Goal: Task Accomplishment & Management: Use online tool/utility

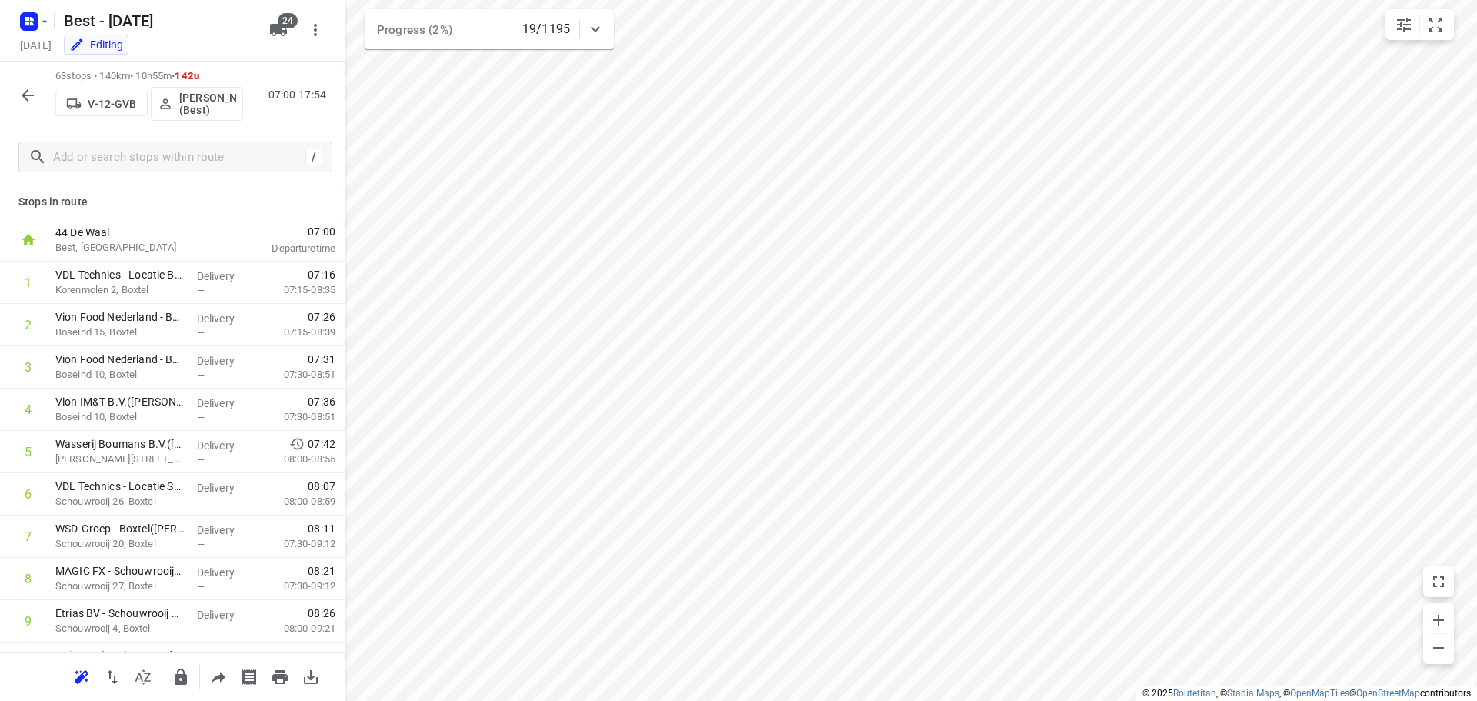
scroll to position [615, 0]
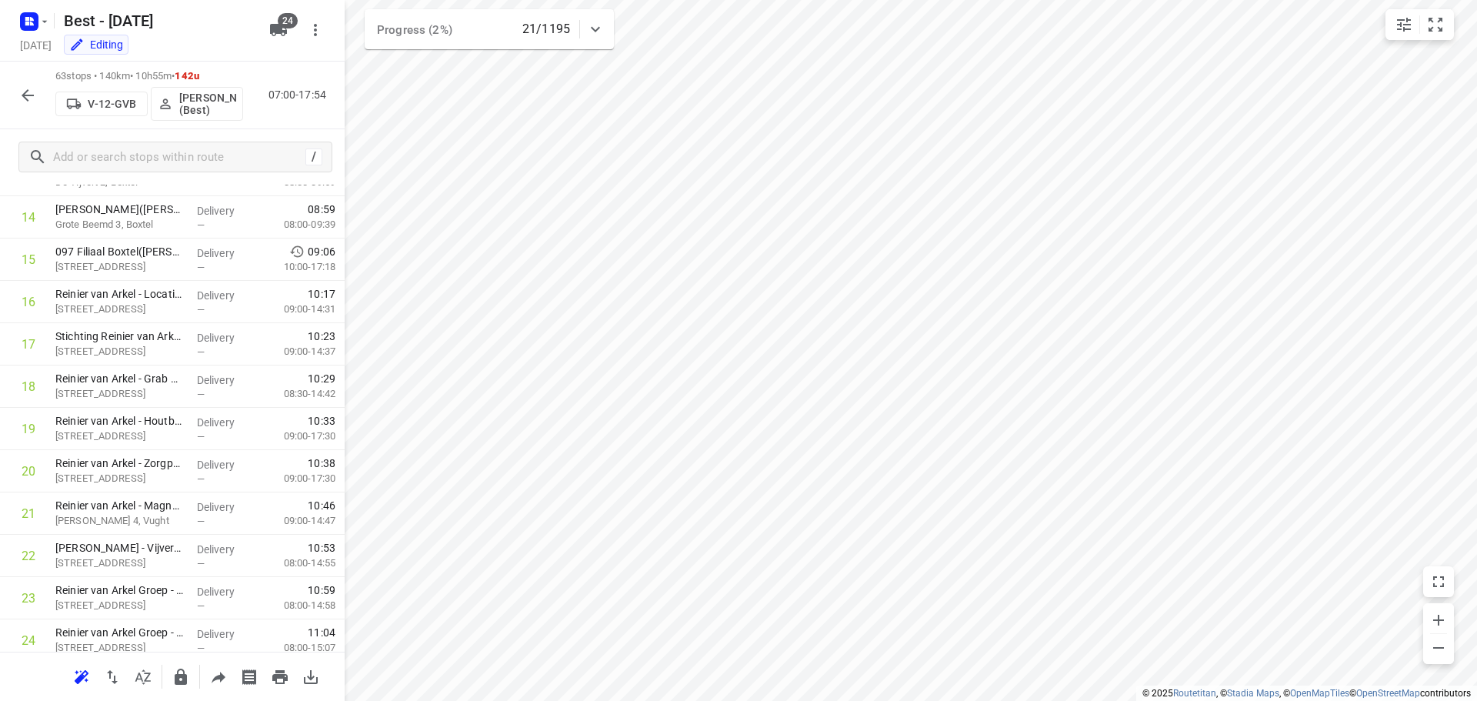
click at [2, 78] on div "63 stops • 140km • 10h55m • 142u V-12-GVB [PERSON_NAME] (Best) 07:00-17:54" at bounding box center [172, 96] width 345 height 68
click at [15, 89] on button "button" at bounding box center [27, 95] width 31 height 31
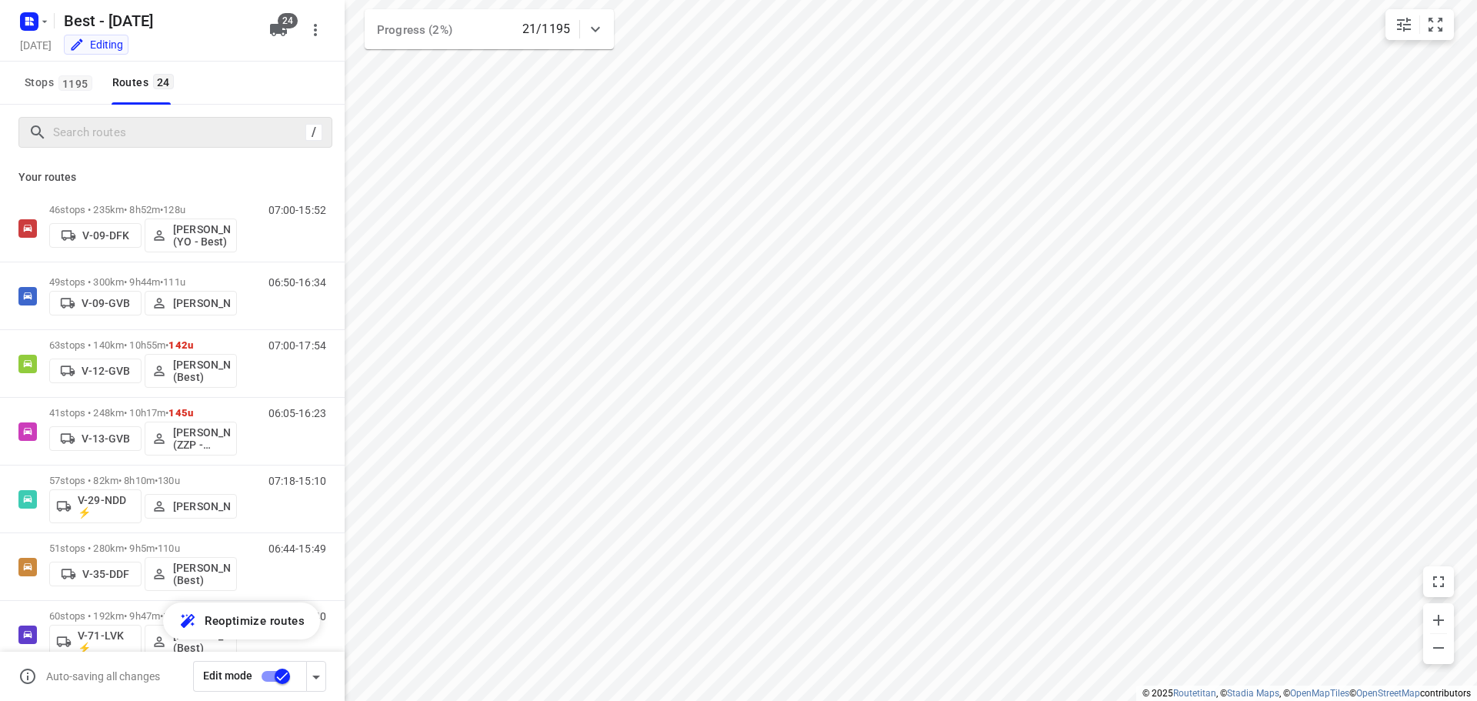
click at [48, 123] on div at bounding box center [166, 133] width 277 height 24
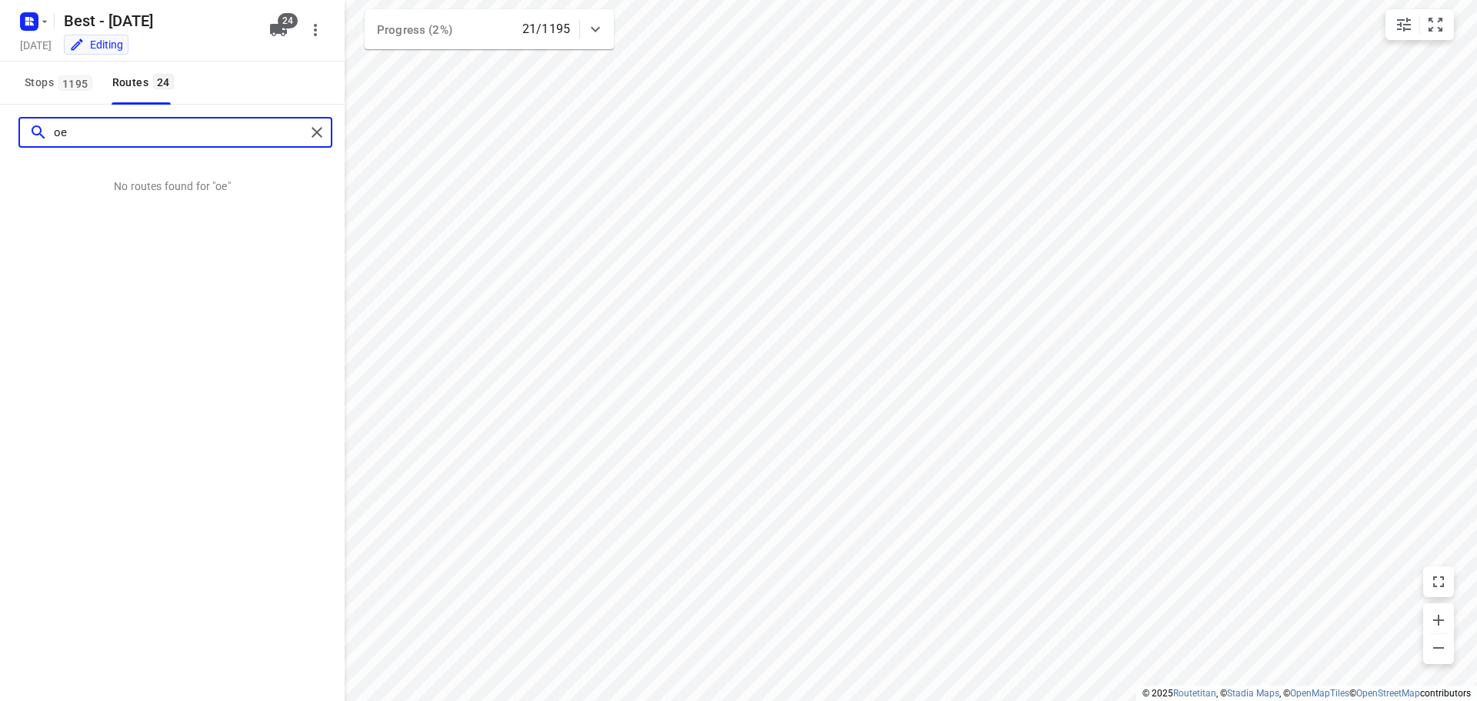
type input "o"
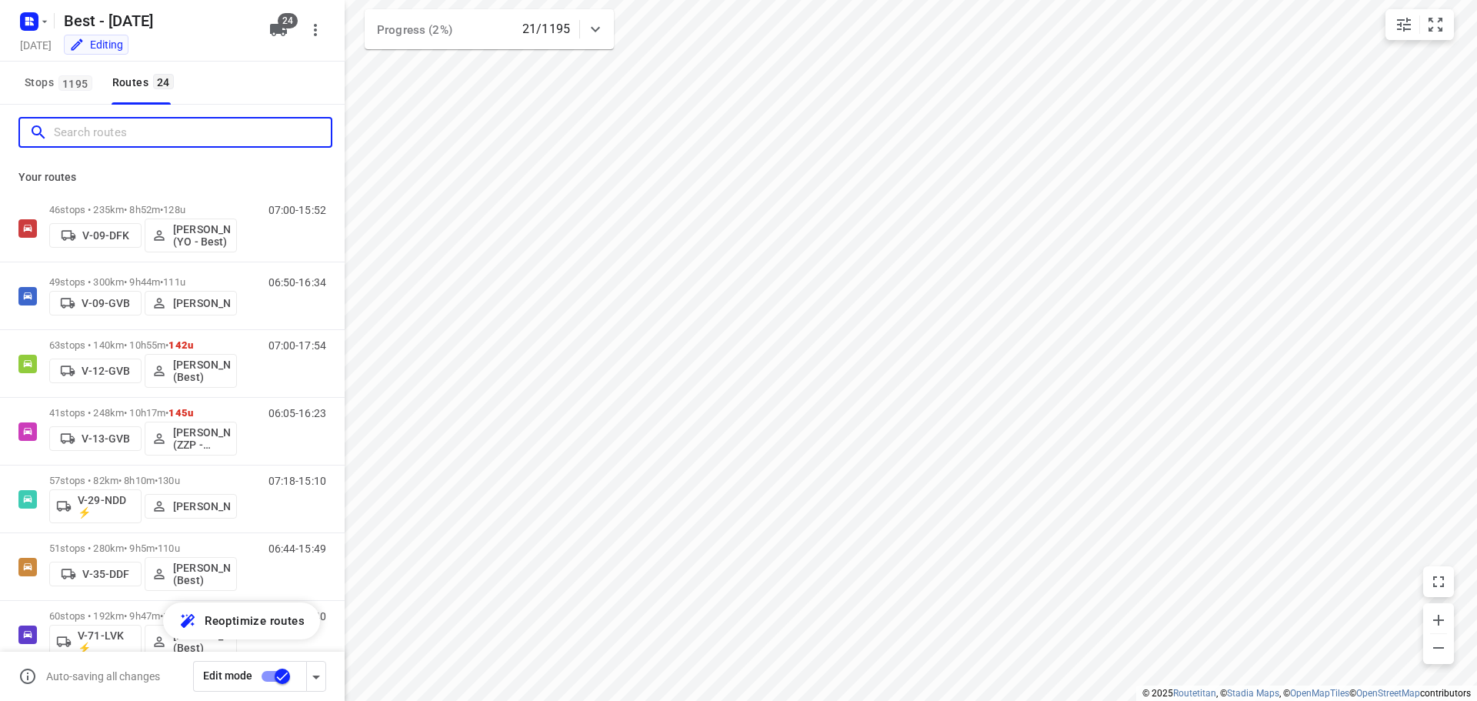
type input "e"
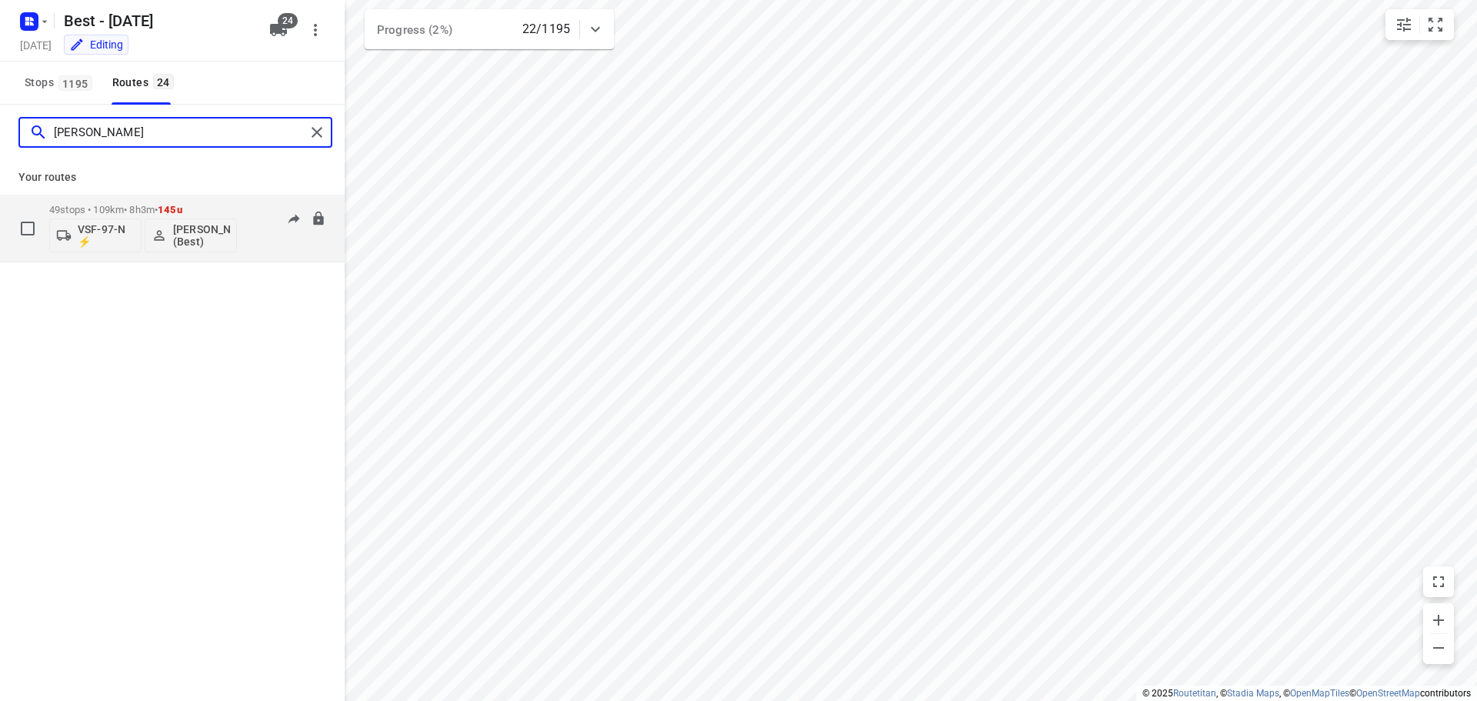
type input "[PERSON_NAME]"
click at [169, 224] on span "[PERSON_NAME] (Best)" at bounding box center [191, 235] width 78 height 25
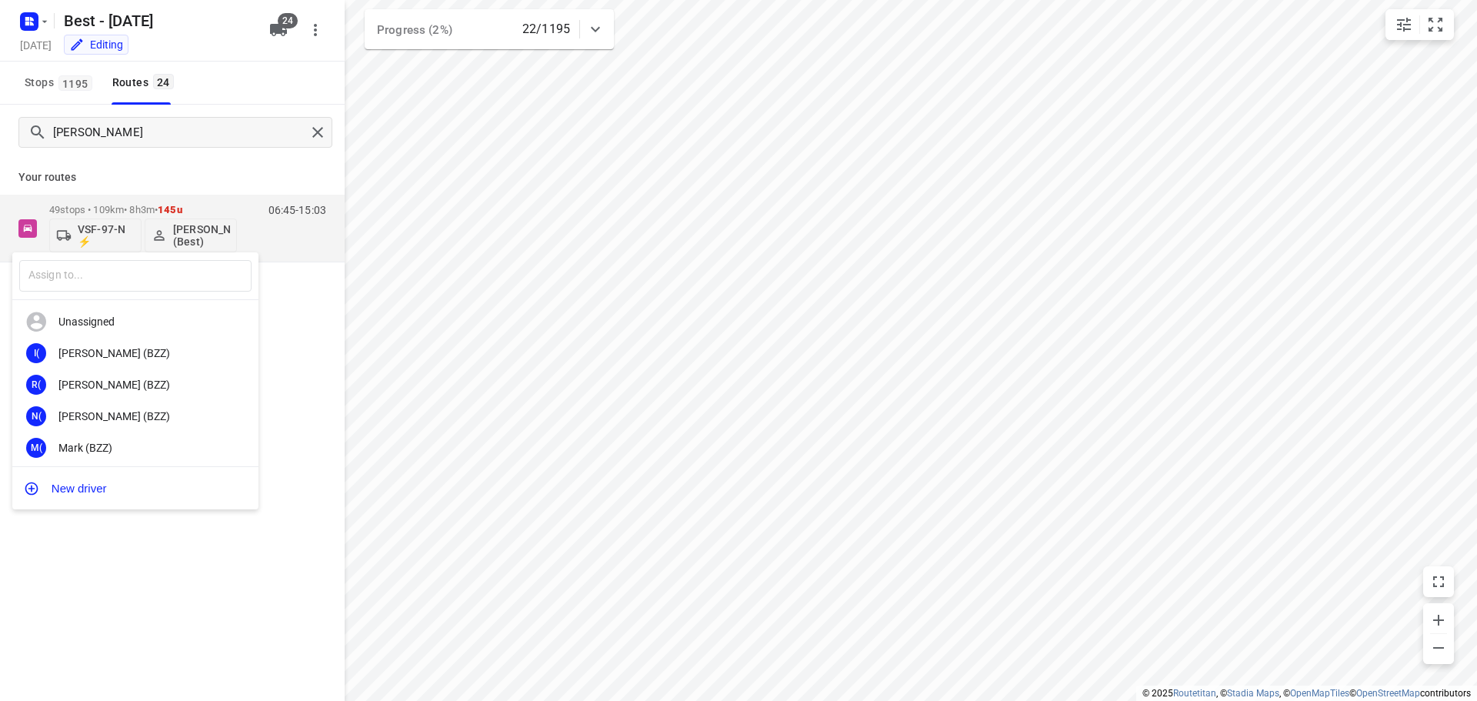
click at [164, 208] on div at bounding box center [738, 350] width 1477 height 701
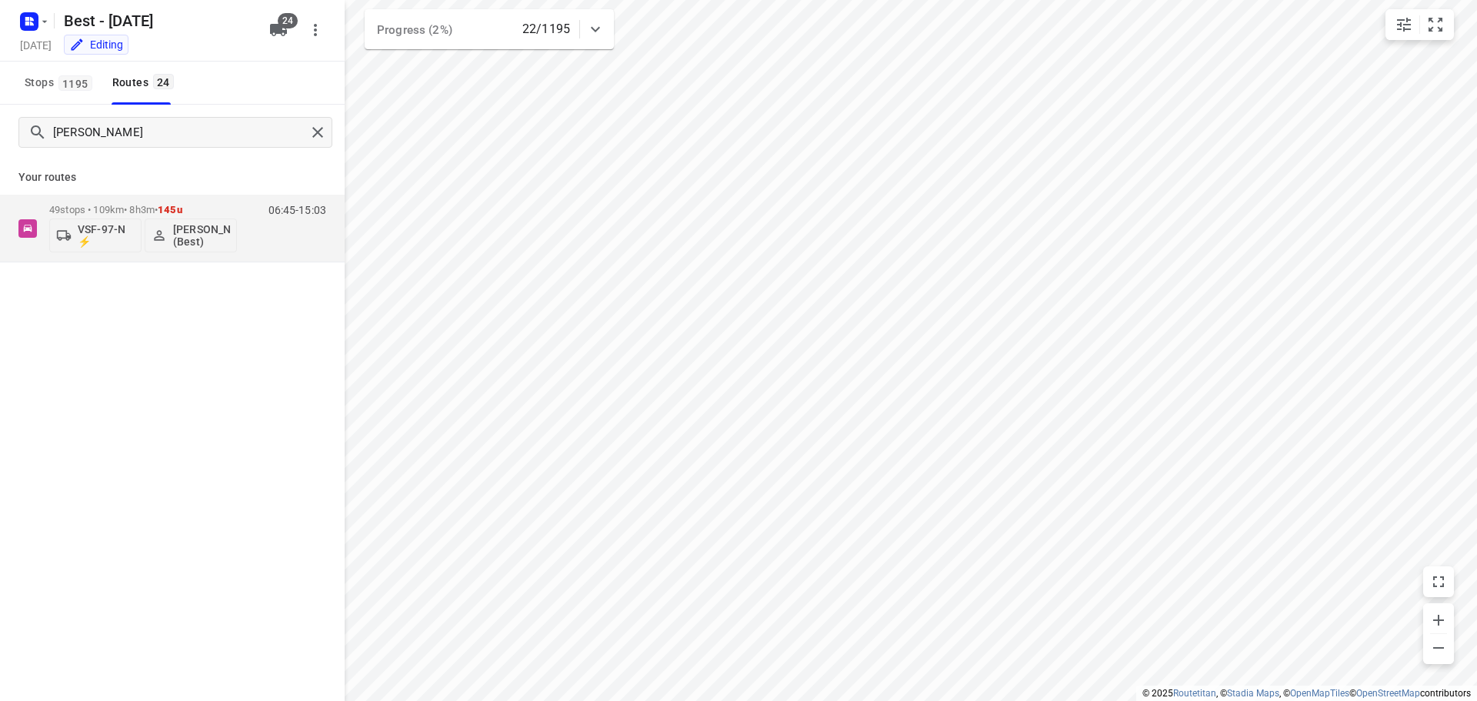
click at [158, 207] on span "•" at bounding box center [156, 210] width 3 height 12
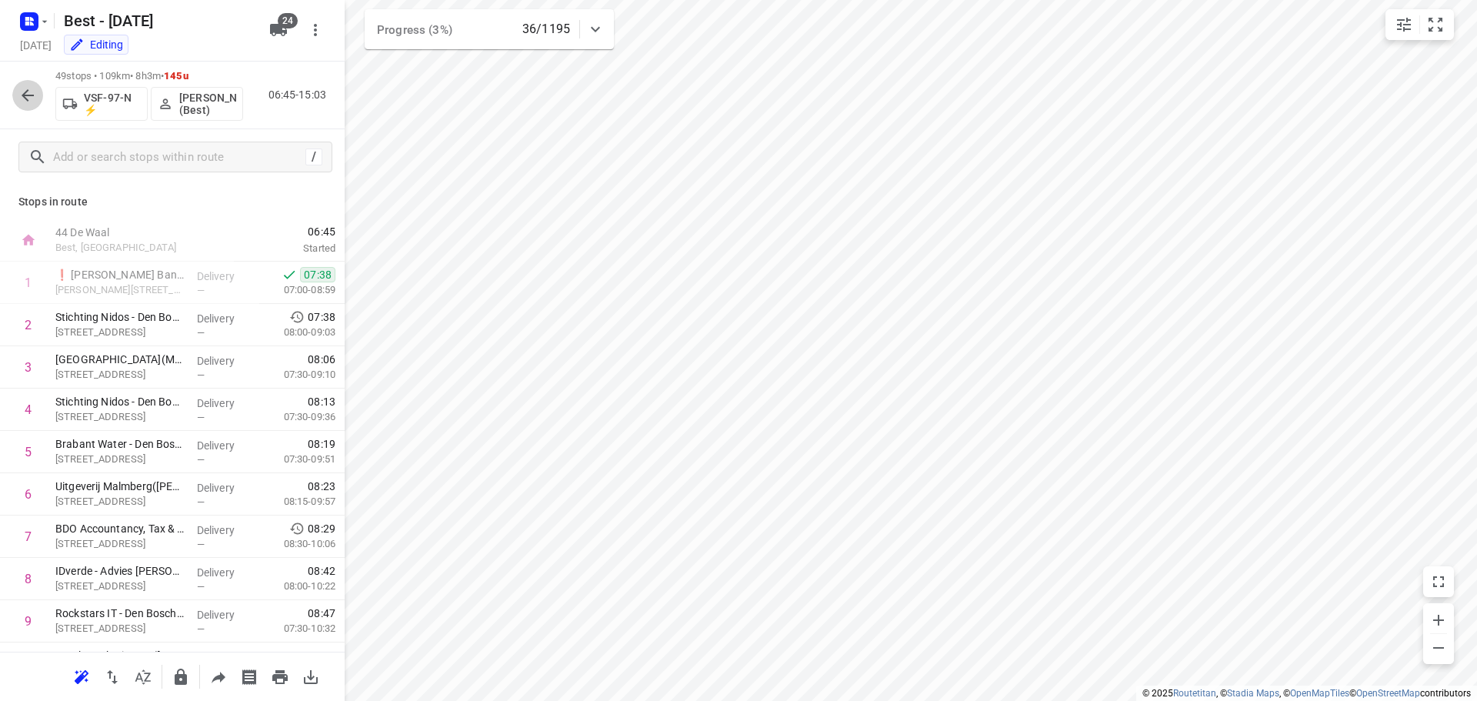
click at [30, 94] on icon "button" at bounding box center [27, 95] width 18 height 18
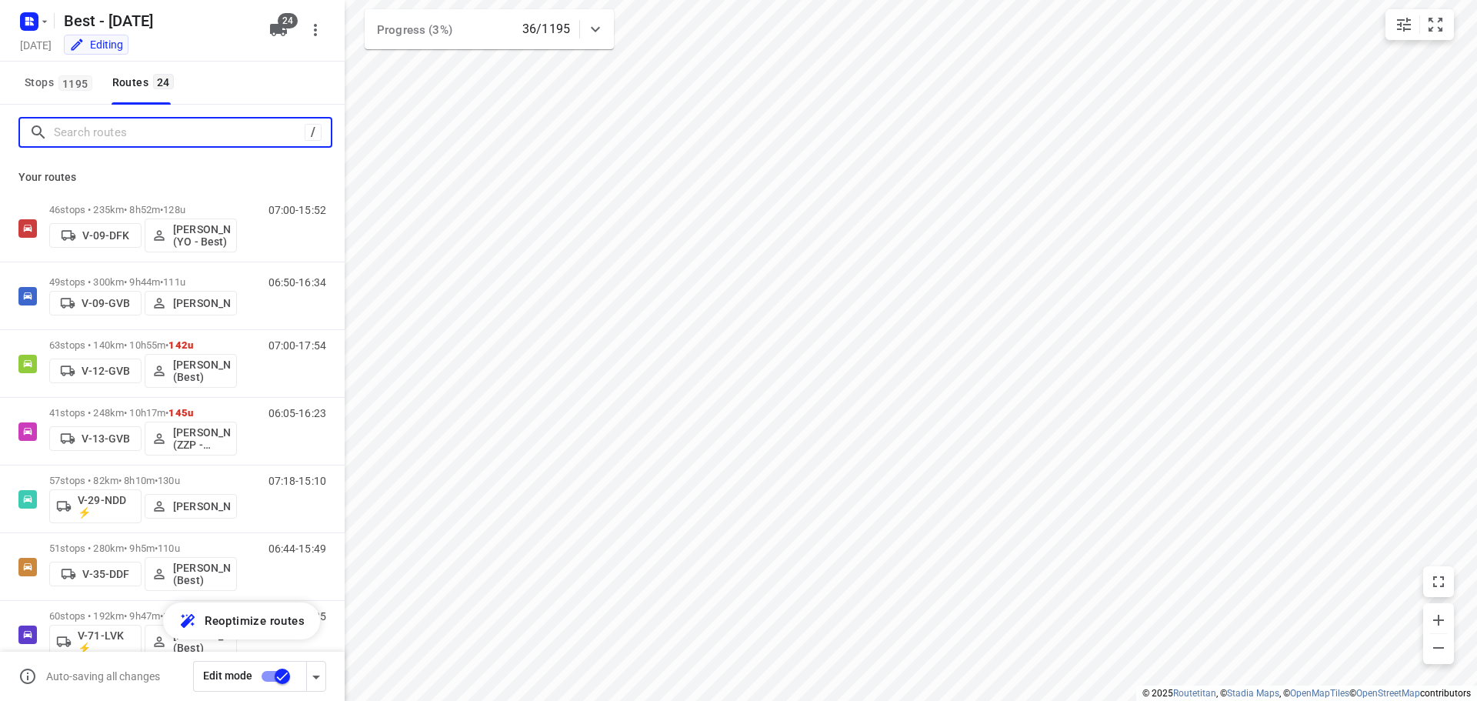
click at [165, 135] on input "Search routes" at bounding box center [179, 133] width 251 height 24
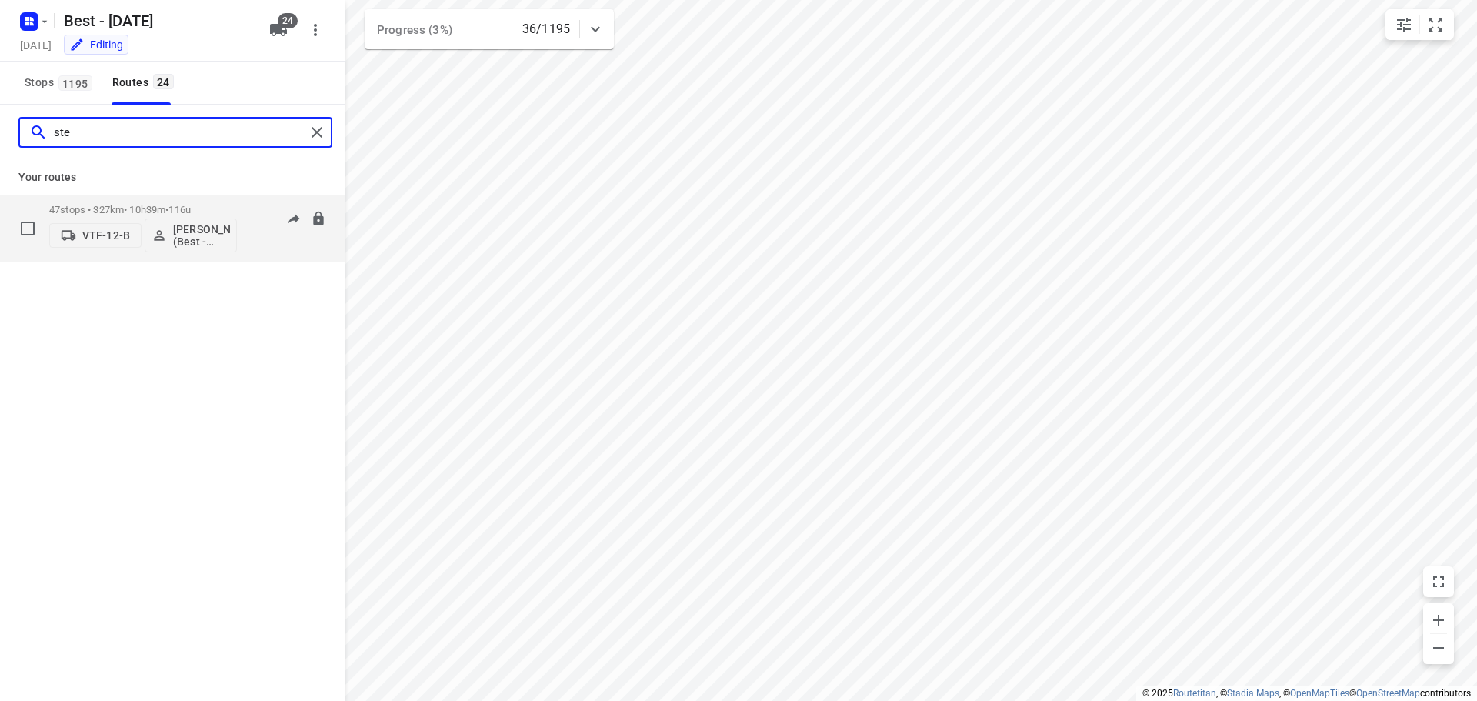
type input "ste"
click at [116, 202] on div "47 stops • 327km • 10h39m • 116u VTF-12-B Maurice Vanderfeesten (Best - ZZP)" at bounding box center [143, 228] width 188 height 64
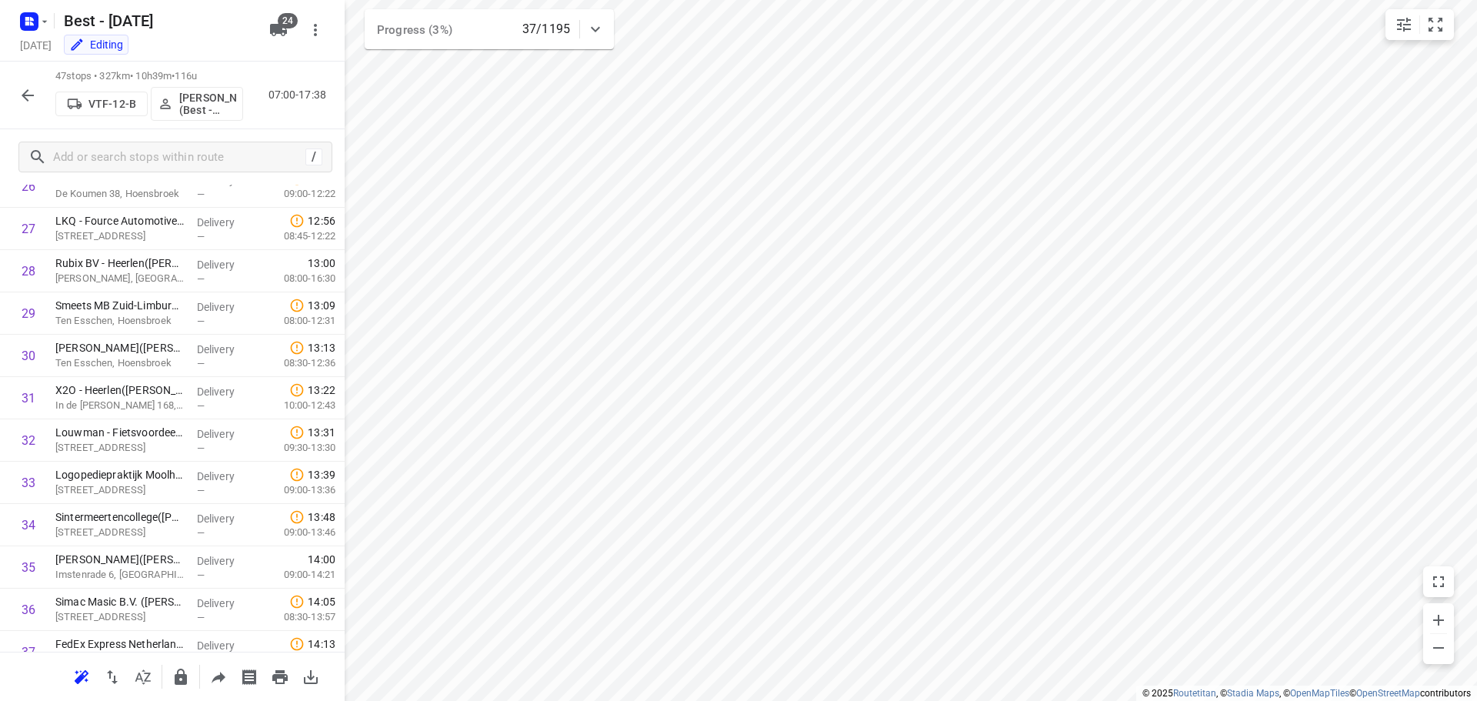
scroll to position [0, 0]
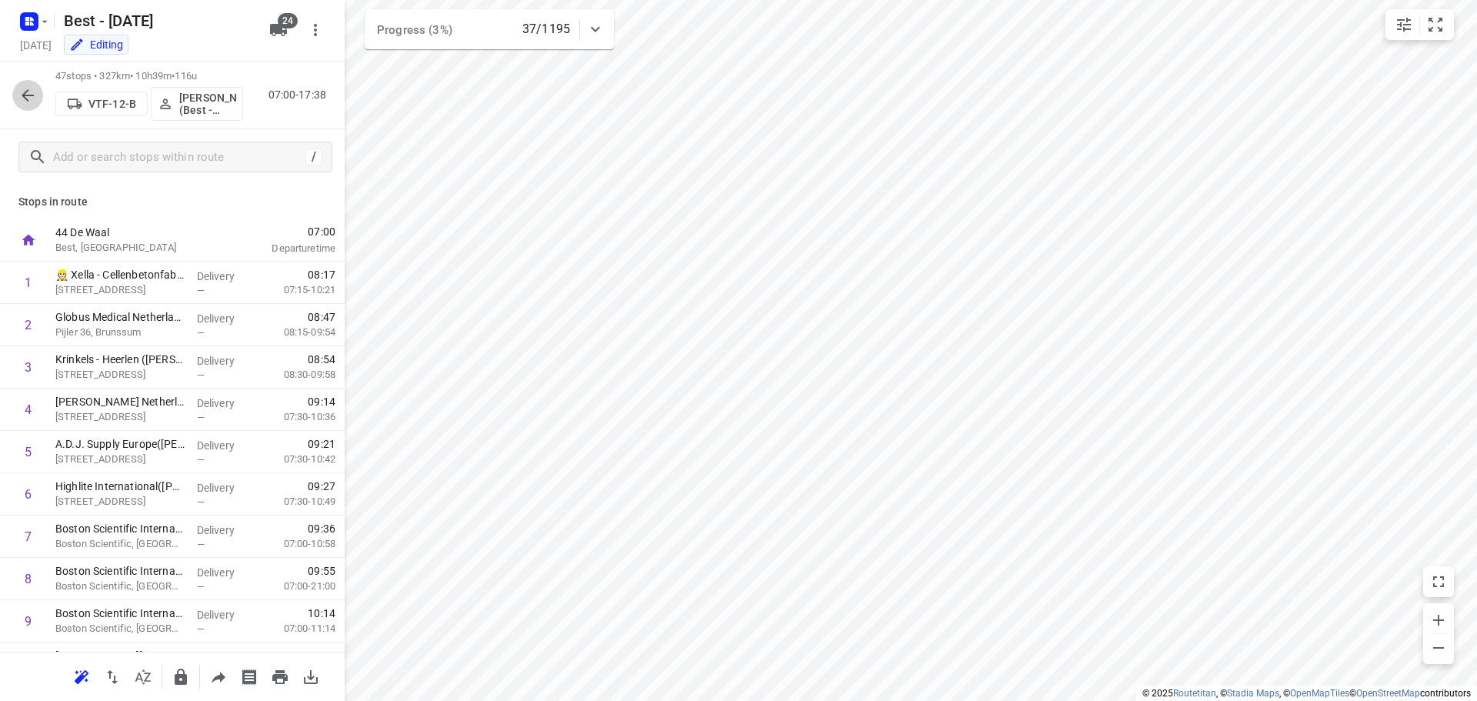
click at [32, 95] on icon "button" at bounding box center [27, 95] width 18 height 18
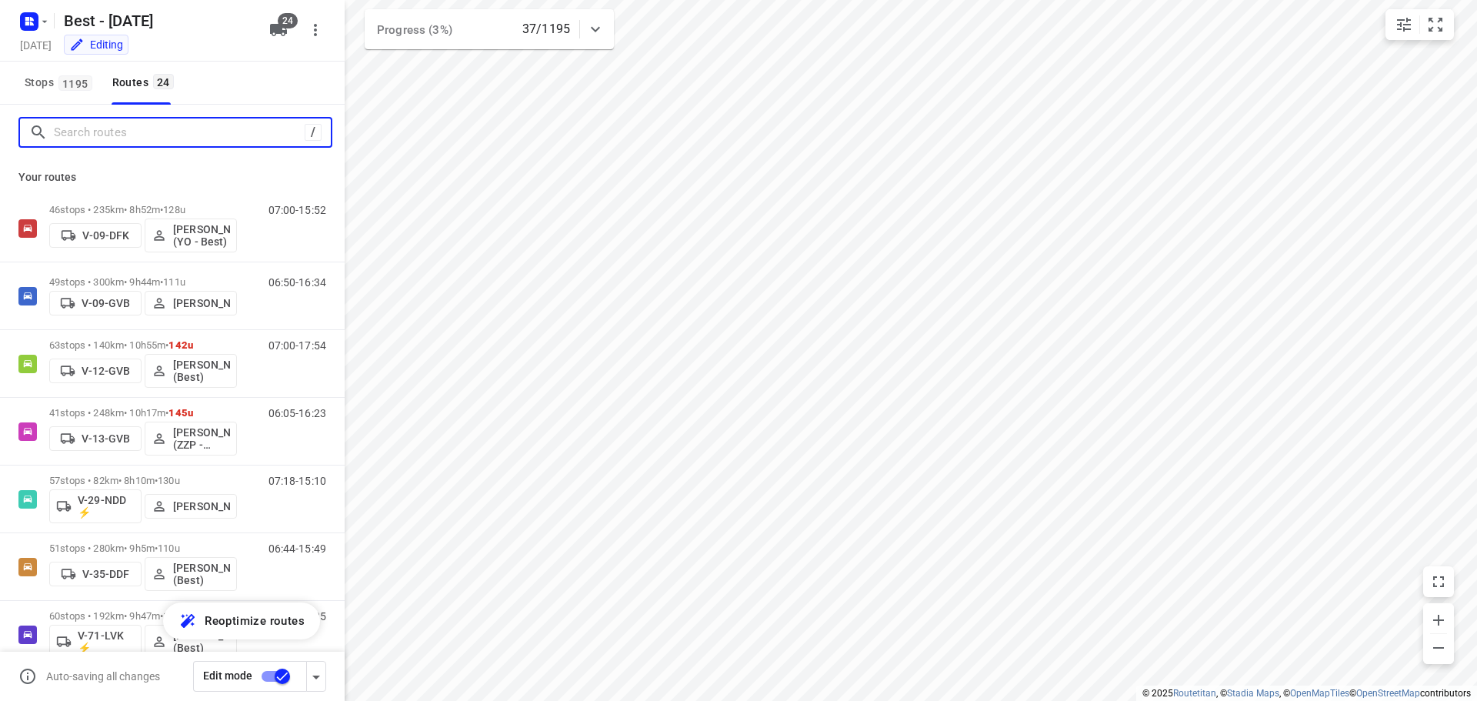
click at [108, 143] on input "Search routes" at bounding box center [179, 133] width 251 height 24
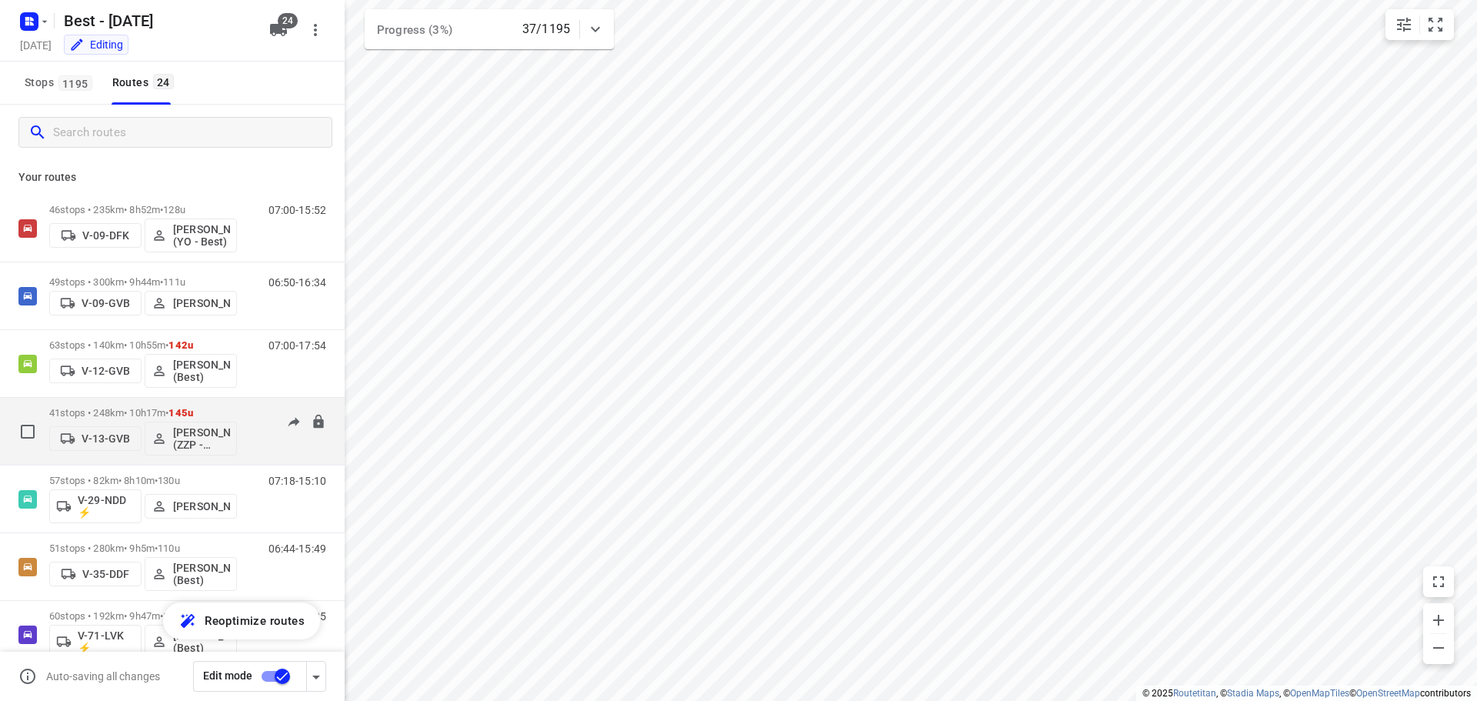
click at [132, 402] on div "41 stops • 248km • 10h17m • 145u V-13-GVB Jesse Hokkelman (ZZP - Best)" at bounding box center [143, 431] width 188 height 64
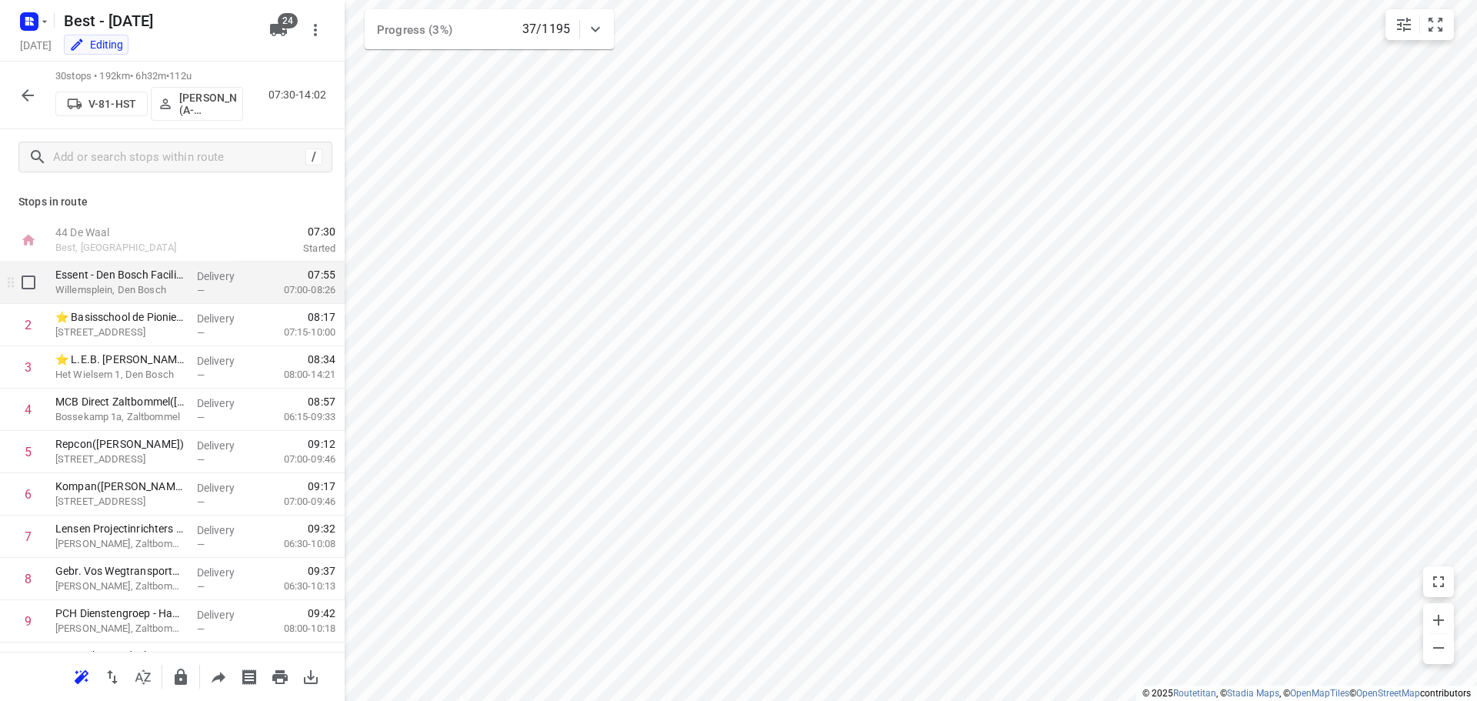
click at [178, 281] on p "Essent - Den Bosch Facilicom Solutions(Harrie van Knippenberg)" at bounding box center [119, 274] width 129 height 15
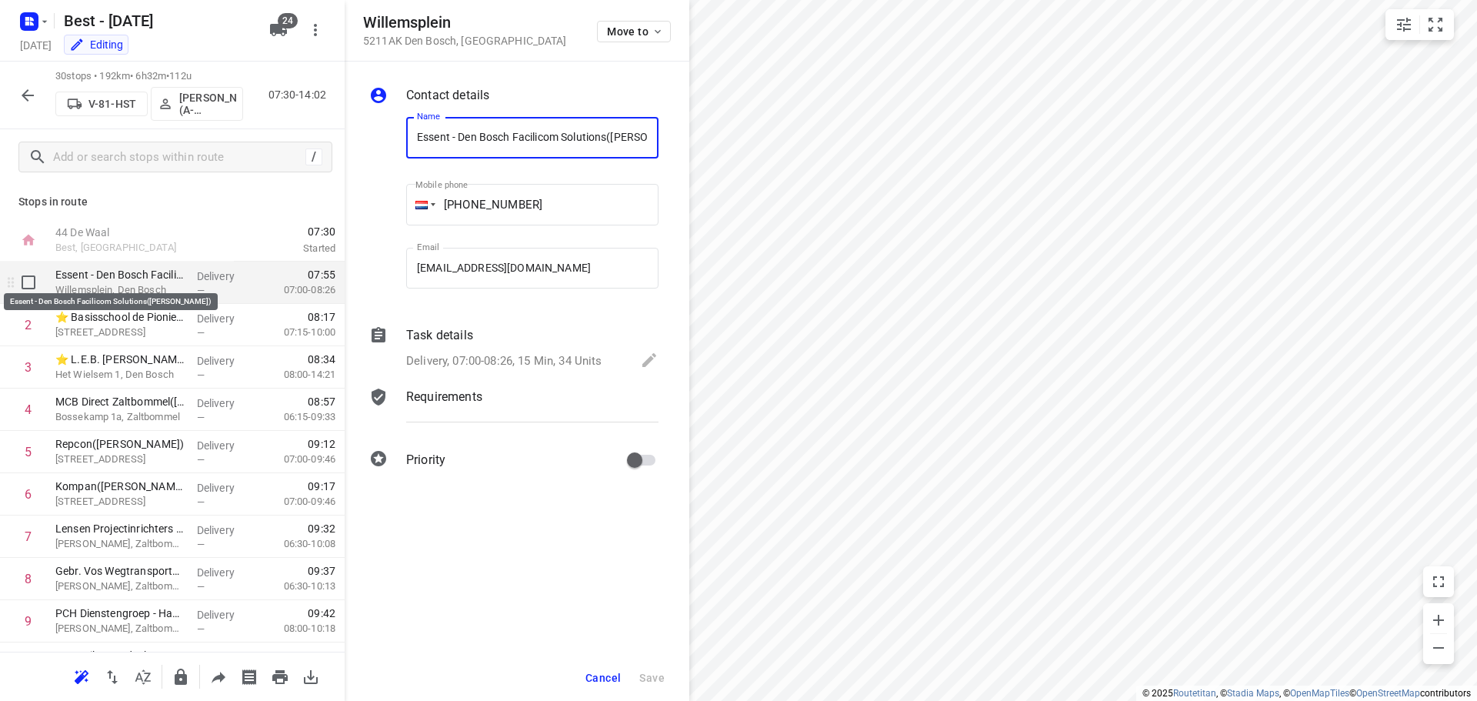
scroll to position [0, 84]
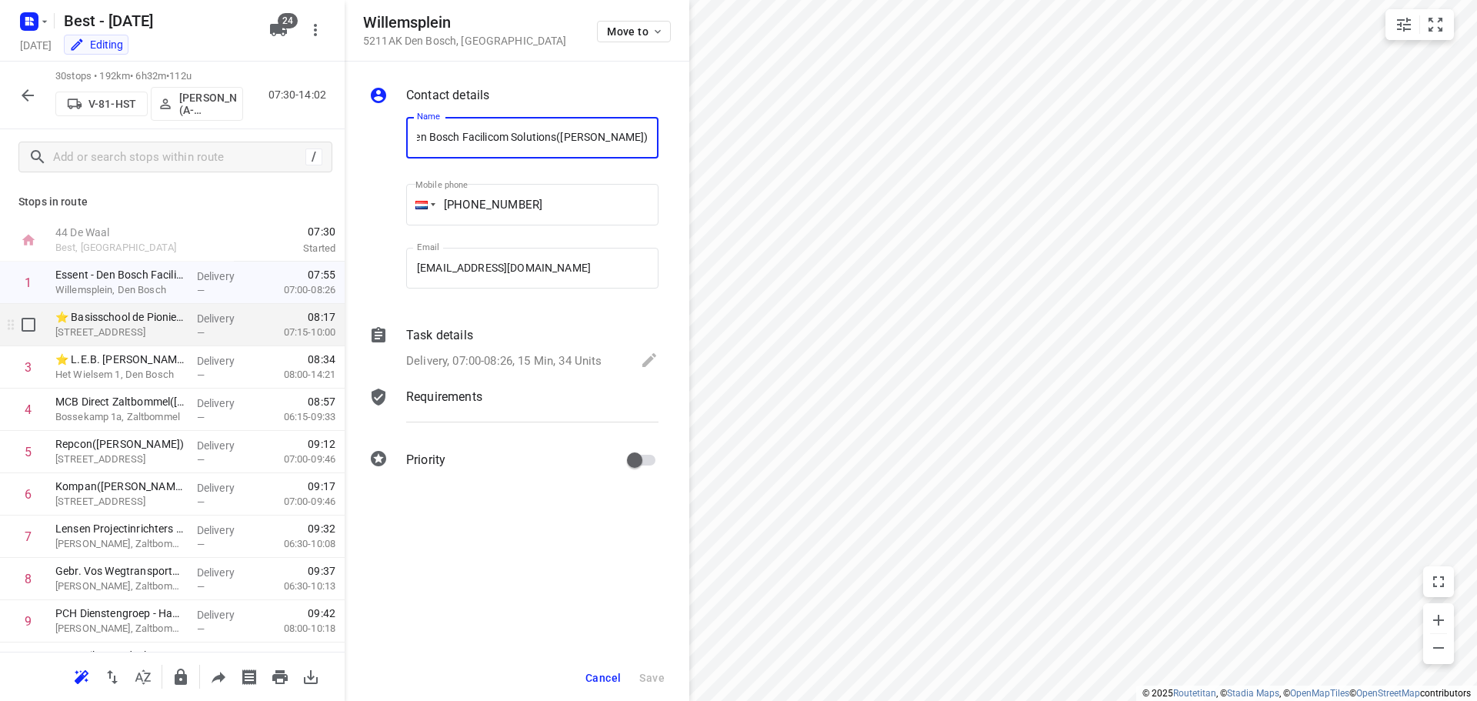
click at [191, 335] on div "Delivery —" at bounding box center [225, 325] width 69 height 42
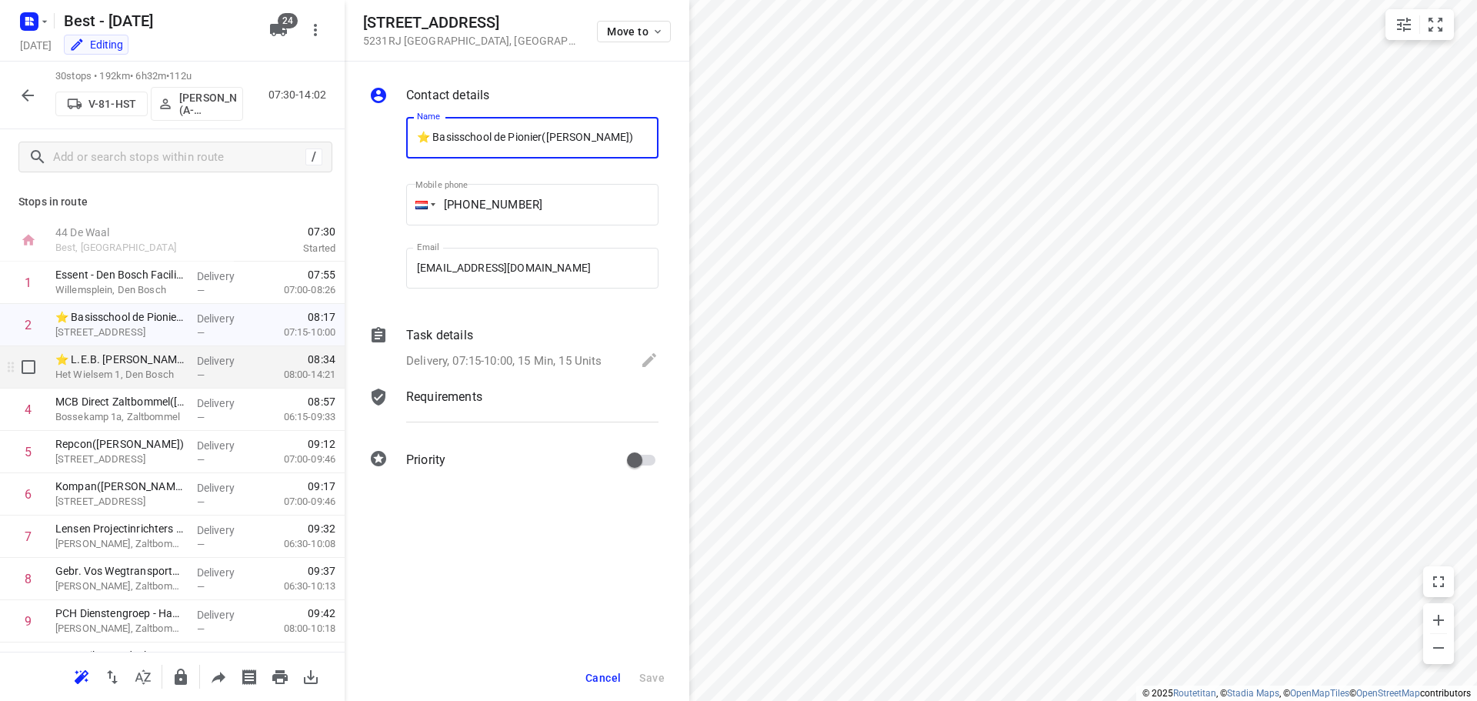
click at [180, 374] on div "⭐ L.E.B. Smit - De Duizendpoot(Luc Smit) Het Wielsem 1, Den Bosch" at bounding box center [120, 367] width 142 height 42
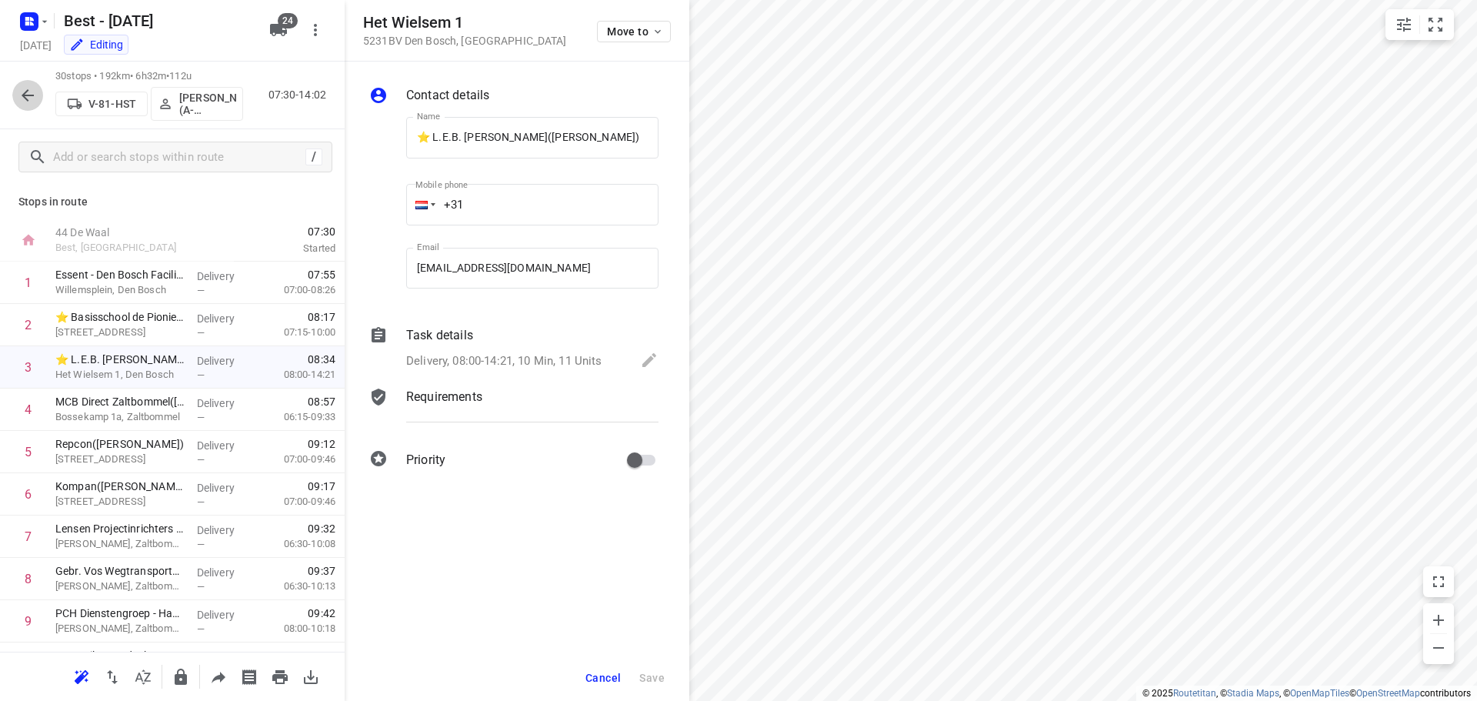
click at [35, 96] on icon "button" at bounding box center [27, 95] width 18 height 18
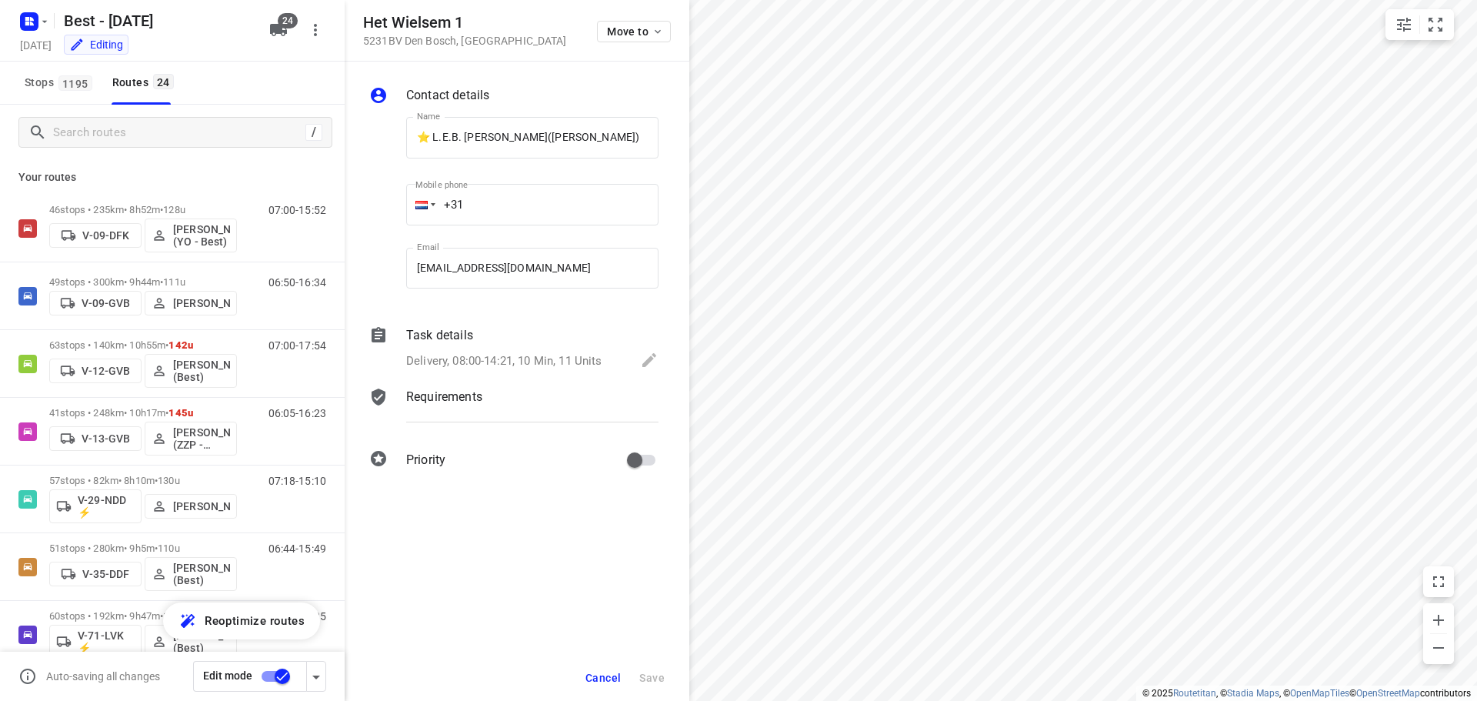
click at [571, 667] on div "Cancel Save" at bounding box center [517, 678] width 345 height 46
click at [578, 678] on div "Cancel Save" at bounding box center [517, 678] width 345 height 46
click at [599, 672] on span "Cancel" at bounding box center [602, 677] width 35 height 12
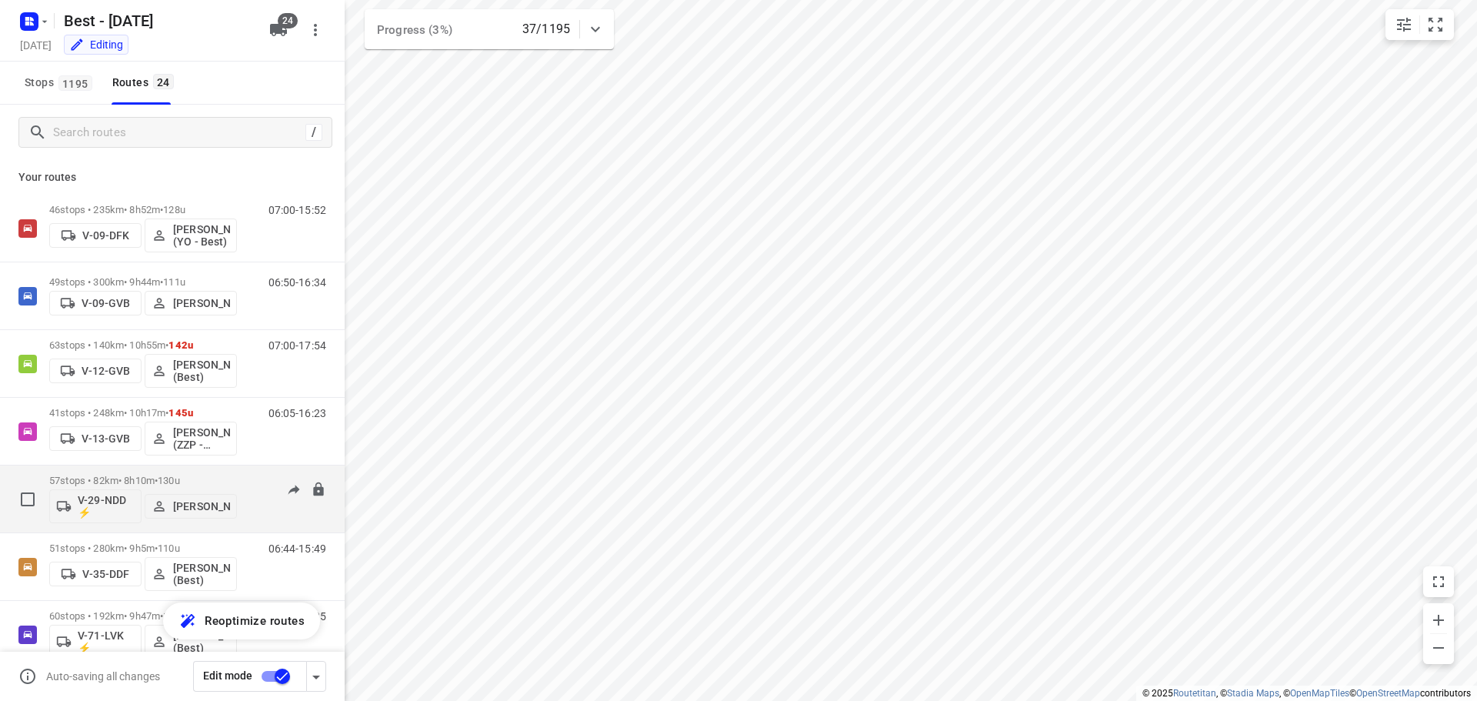
click at [172, 482] on span "130u" at bounding box center [169, 481] width 22 height 12
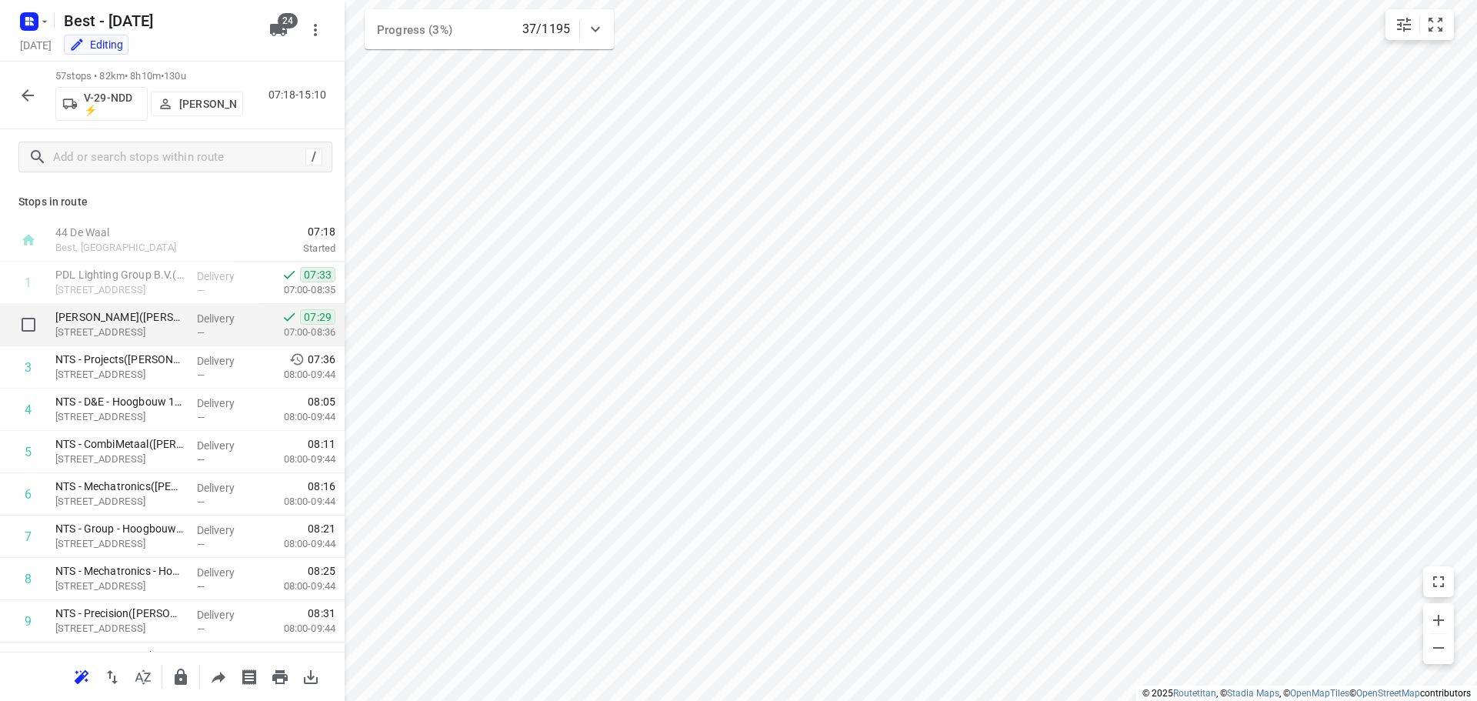
scroll to position [231, 0]
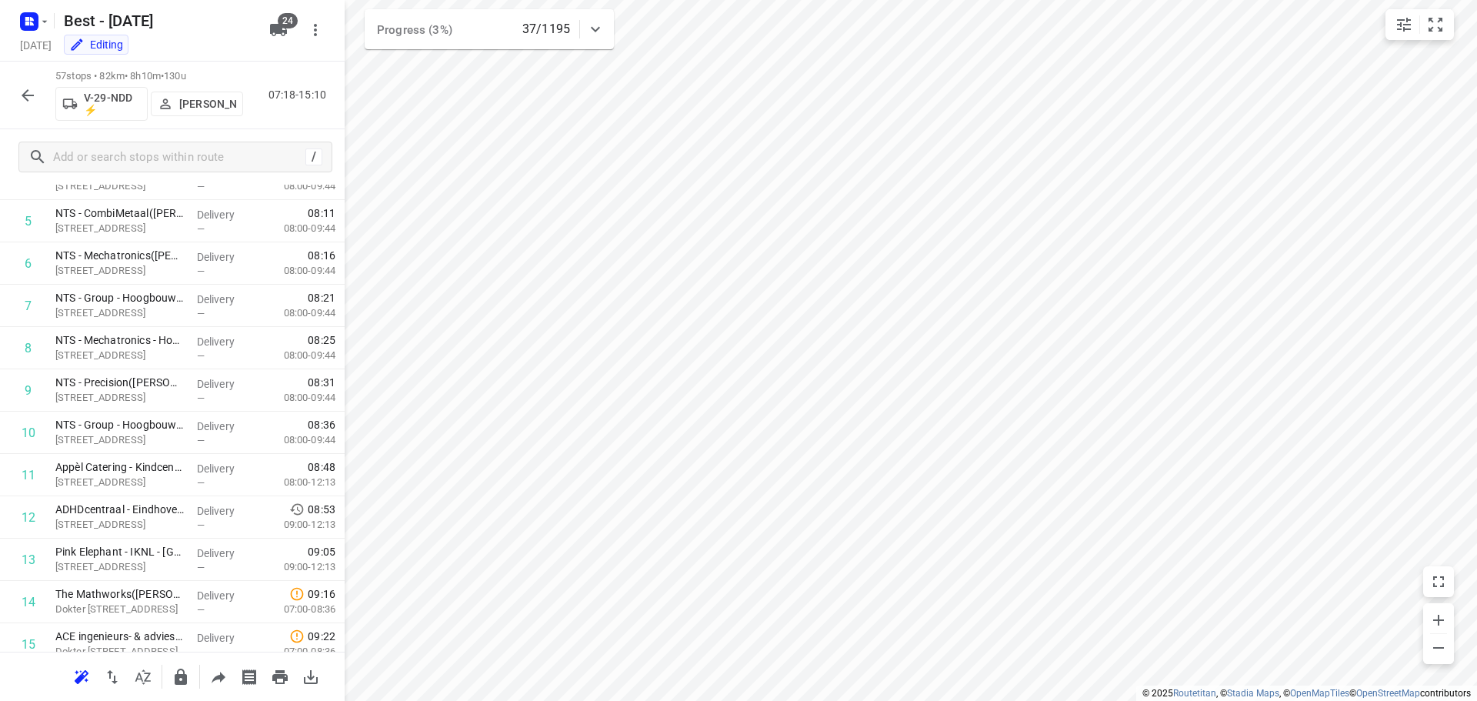
click at [13, 95] on button "button" at bounding box center [27, 95] width 31 height 31
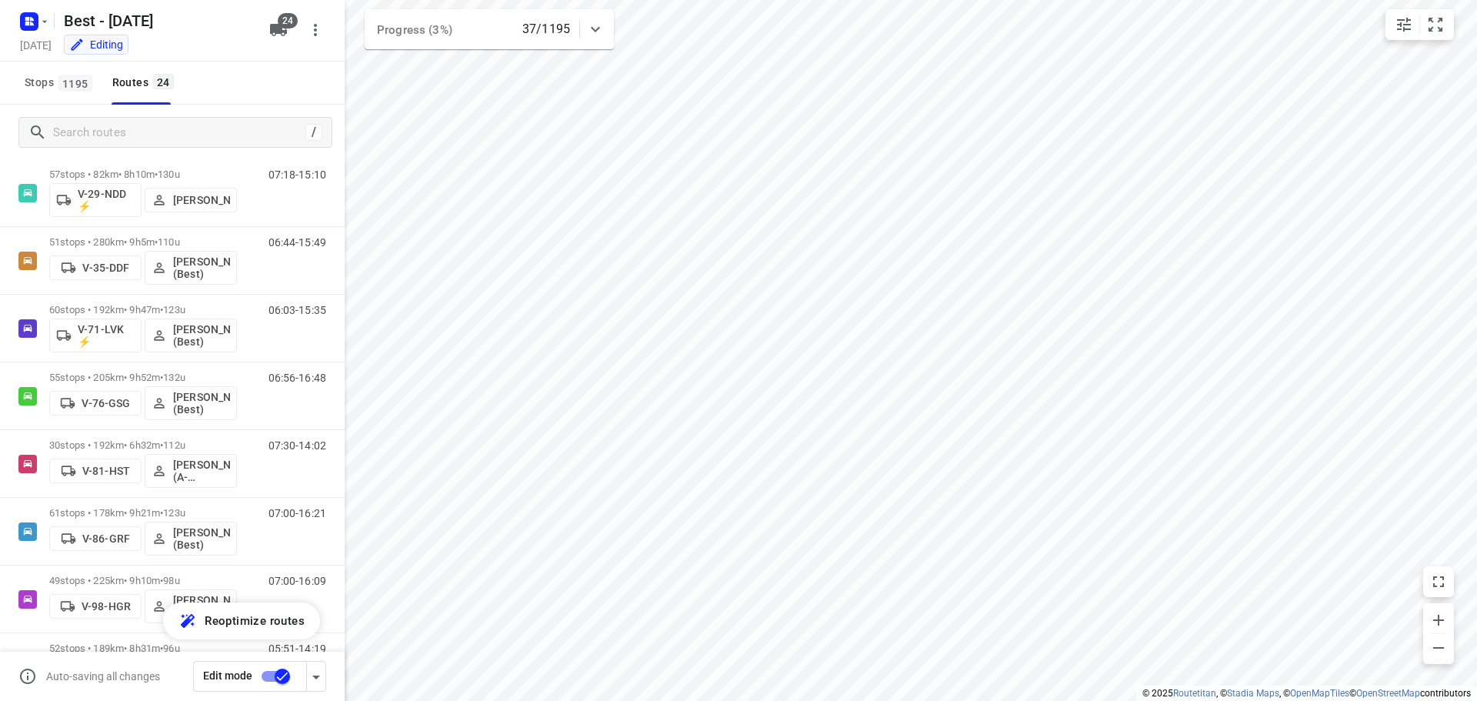
scroll to position [308, 0]
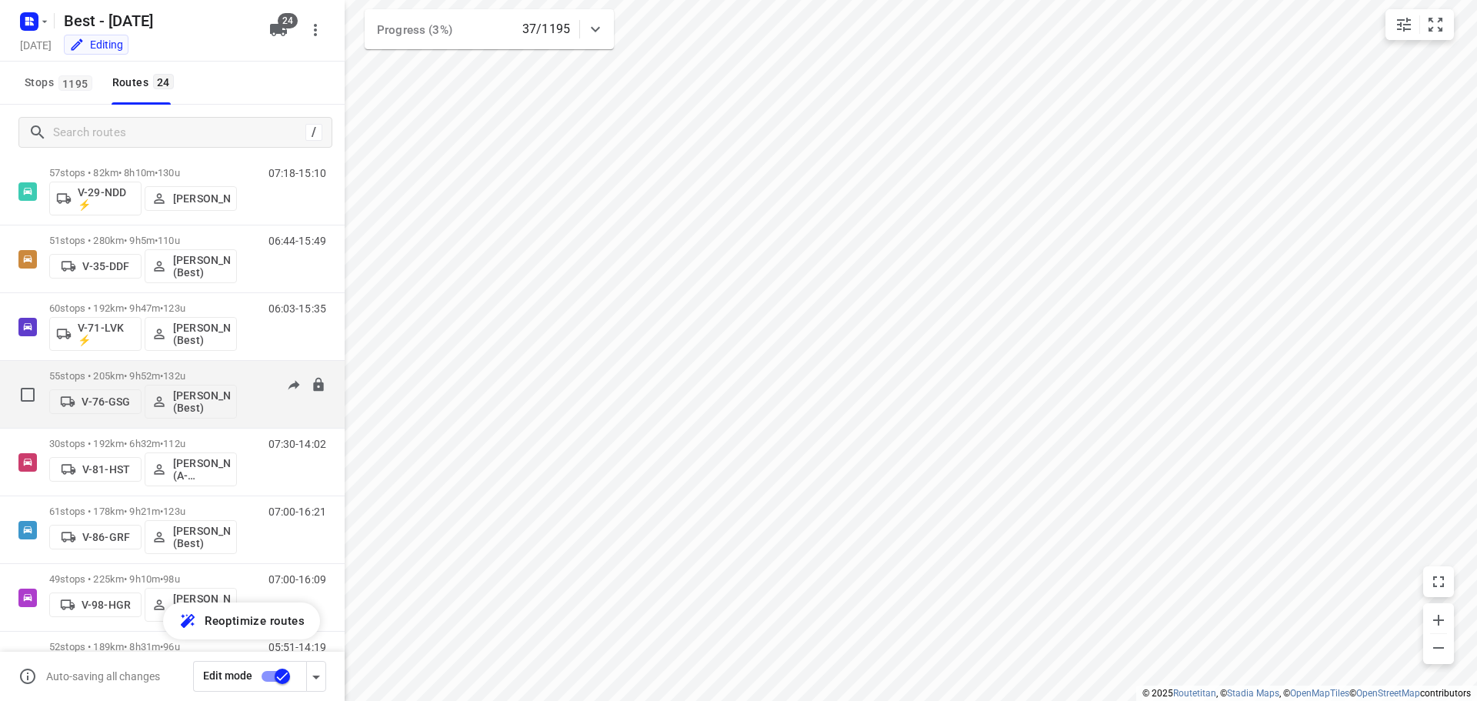
click at [142, 368] on div "55 stops • 205km • 9h52m • 132u V-76-GSG Tony van Doren (Best)" at bounding box center [143, 394] width 188 height 64
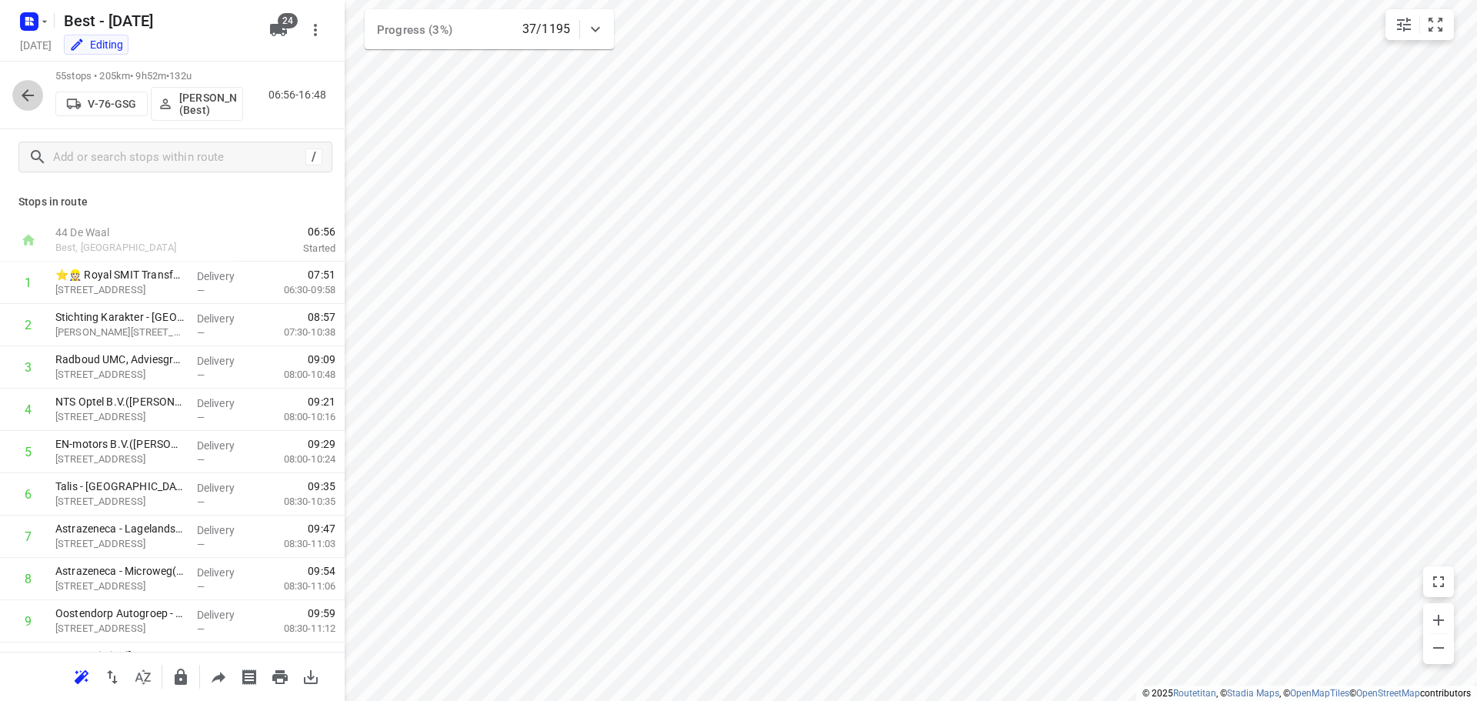
click at [20, 98] on icon "button" at bounding box center [27, 95] width 18 height 18
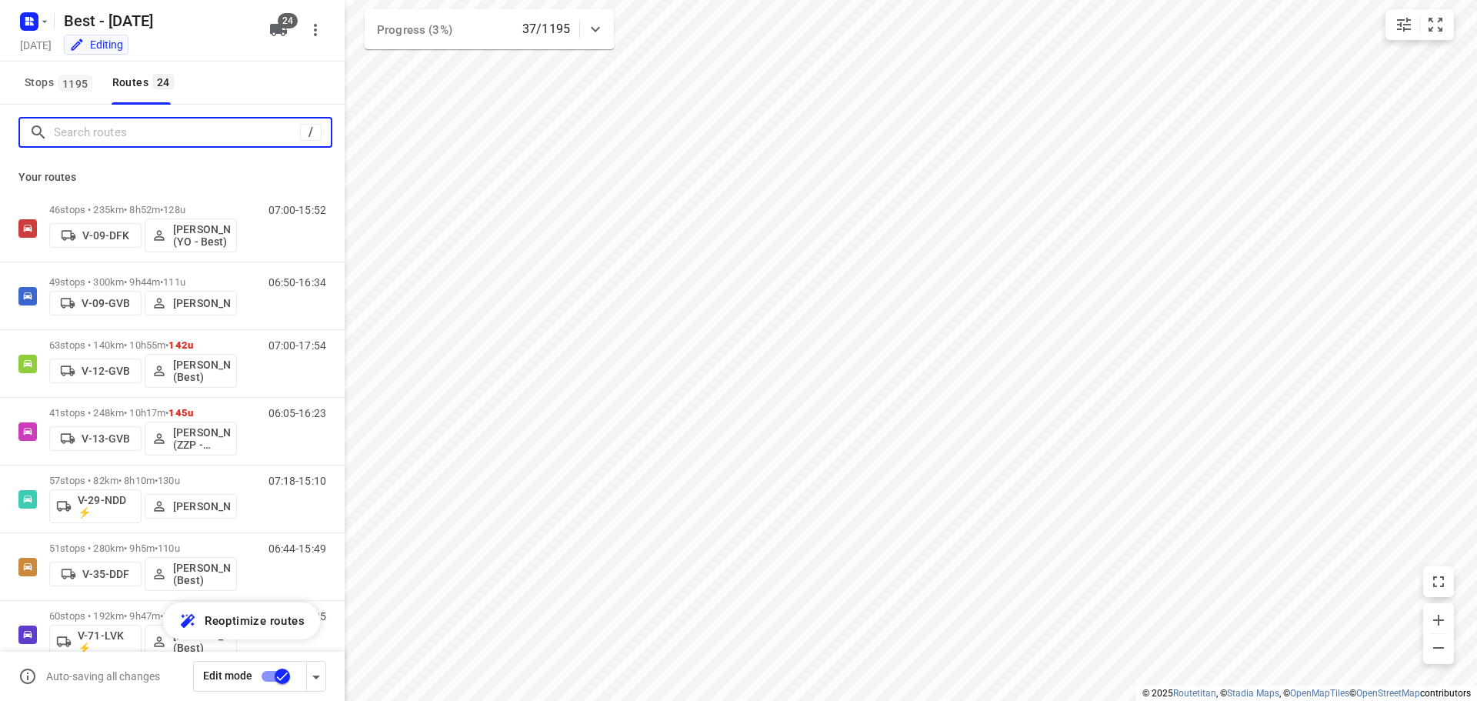
drag, startPoint x: 257, startPoint y: 128, endPoint x: 251, endPoint y: 123, distance: 8.2
click at [254, 127] on input "Search routes" at bounding box center [177, 133] width 246 height 24
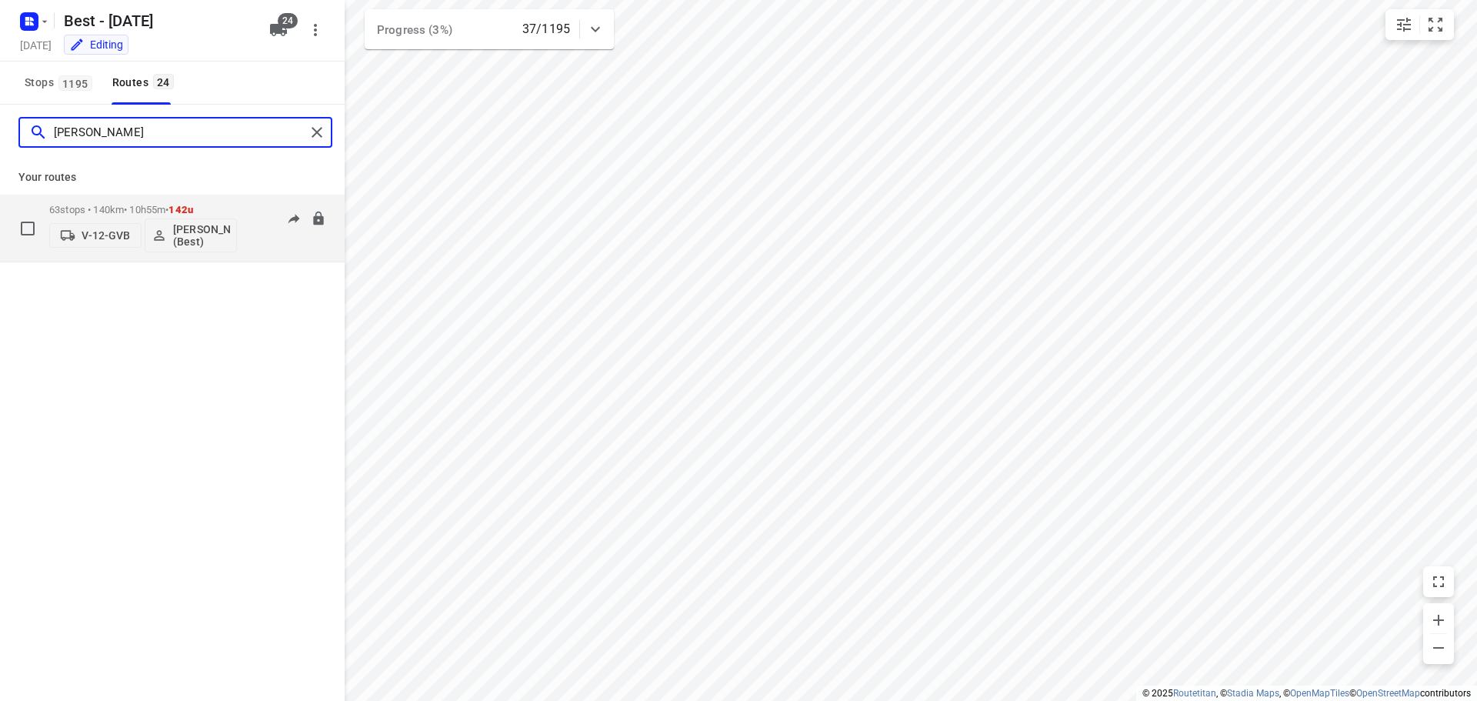
type input "lisa"
click at [176, 198] on div "63 stops • 140km • 10h55m • 142u V-12-GVB Lisa Scheepers (Best)" at bounding box center [143, 228] width 188 height 64
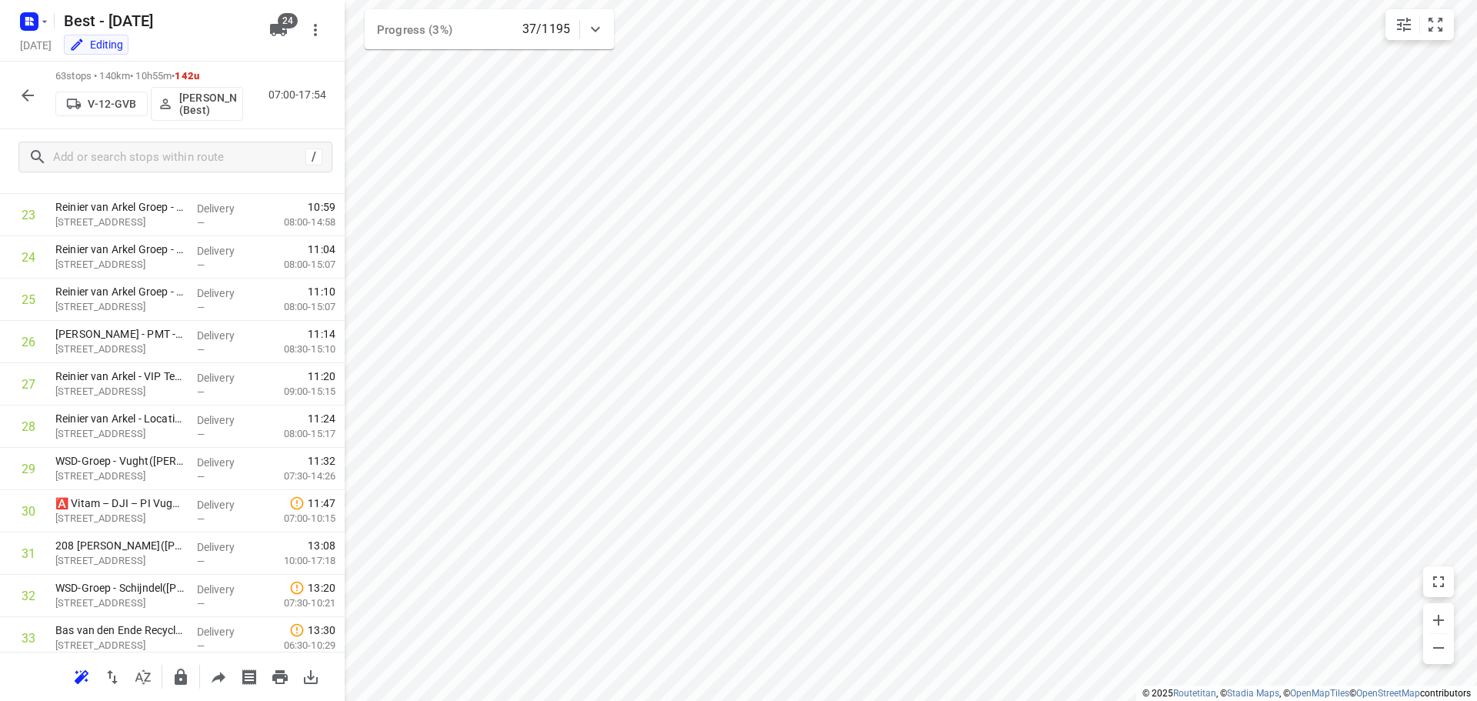
scroll to position [1000, 0]
click at [28, 83] on button "button" at bounding box center [27, 95] width 31 height 31
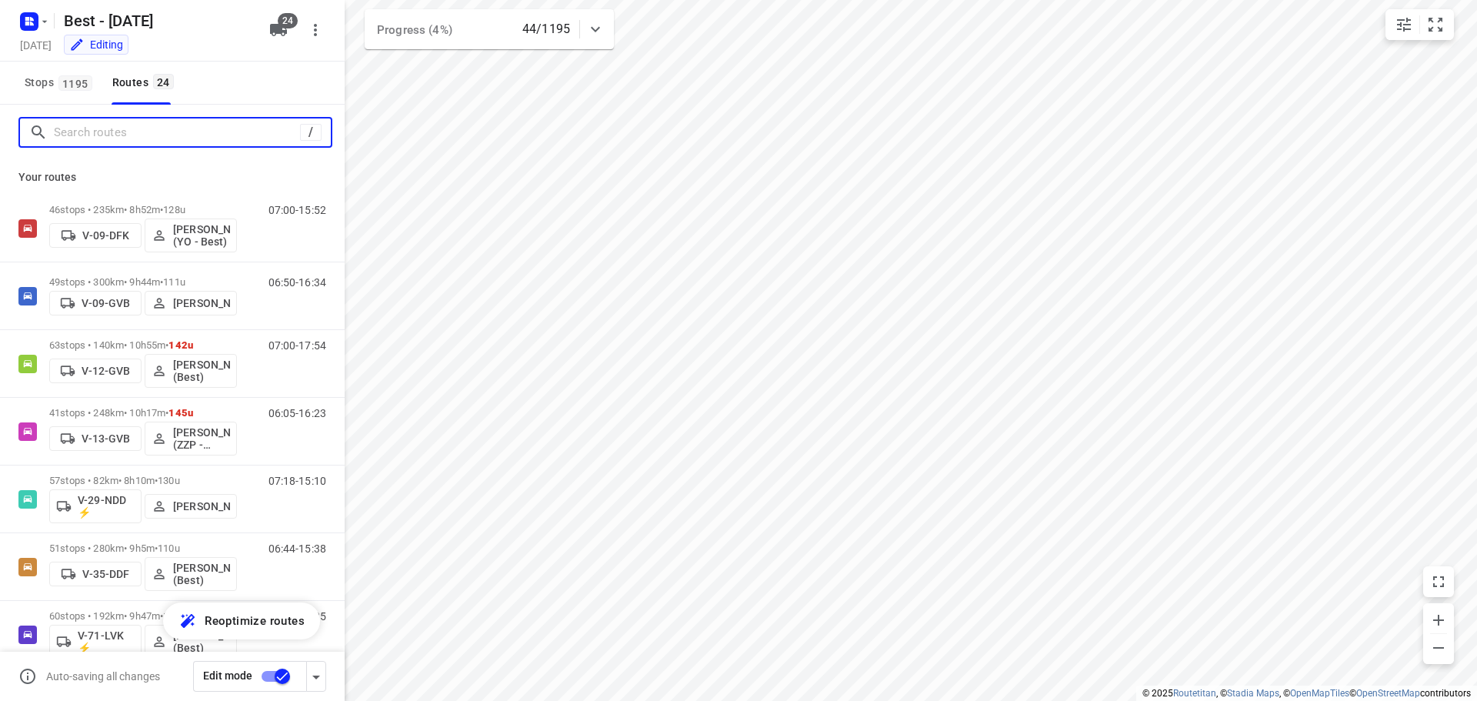
click at [78, 139] on input "Search routes" at bounding box center [177, 133] width 246 height 24
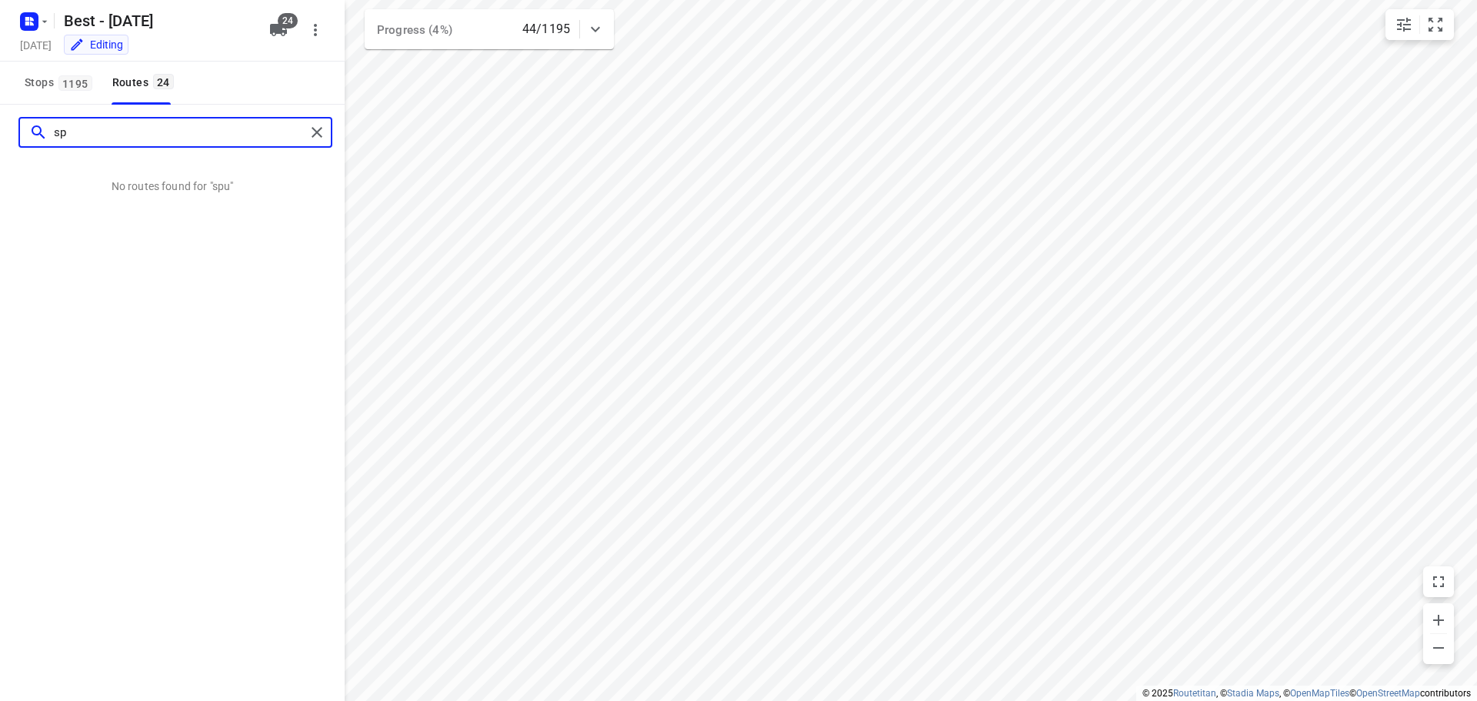
type input "s"
type input "o"
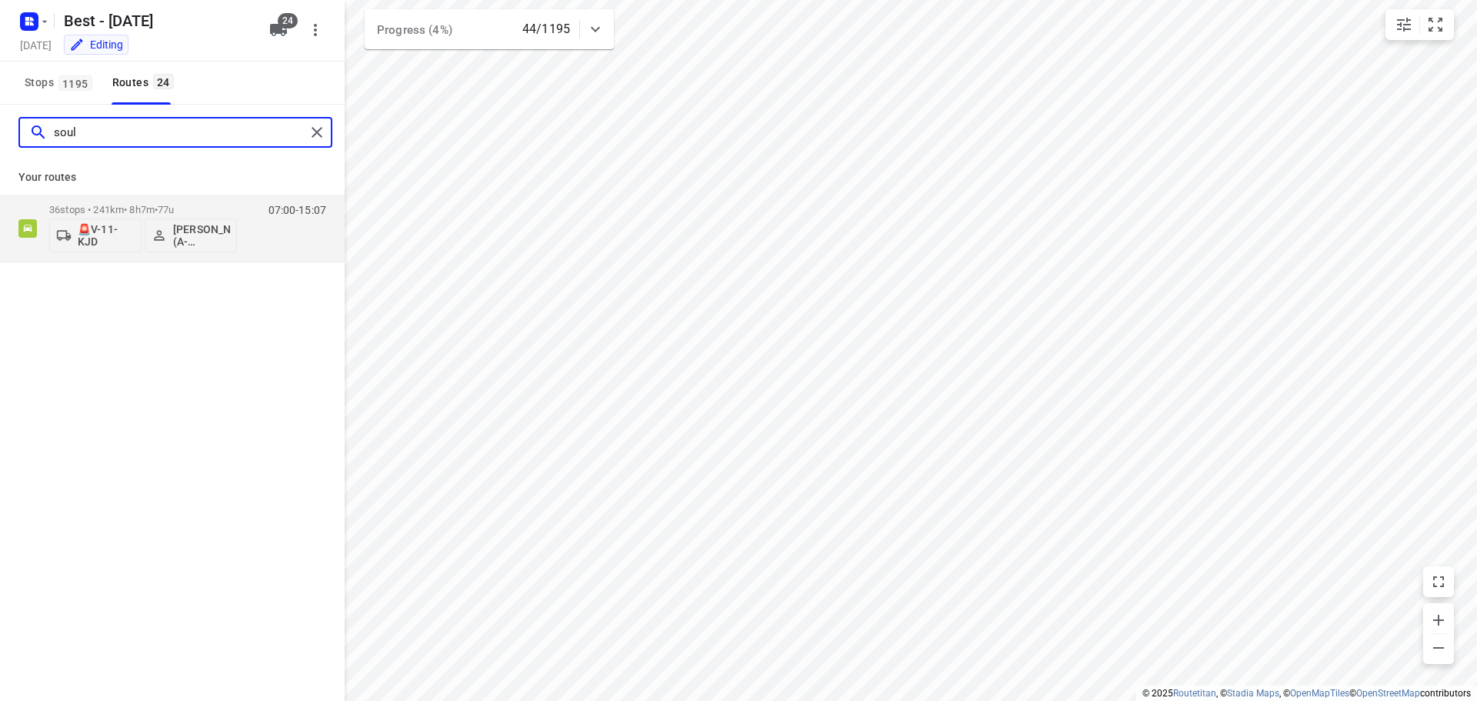
type input "soul"
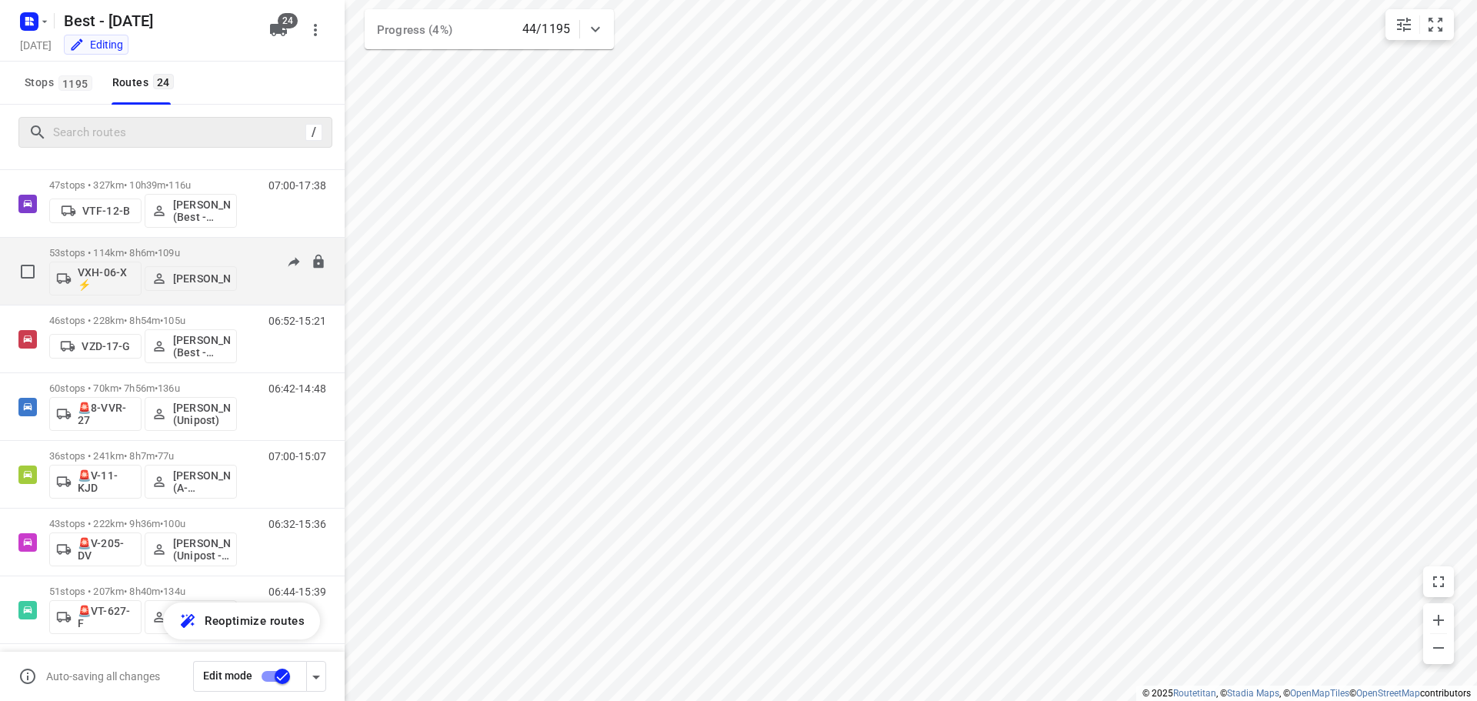
scroll to position [1183, 0]
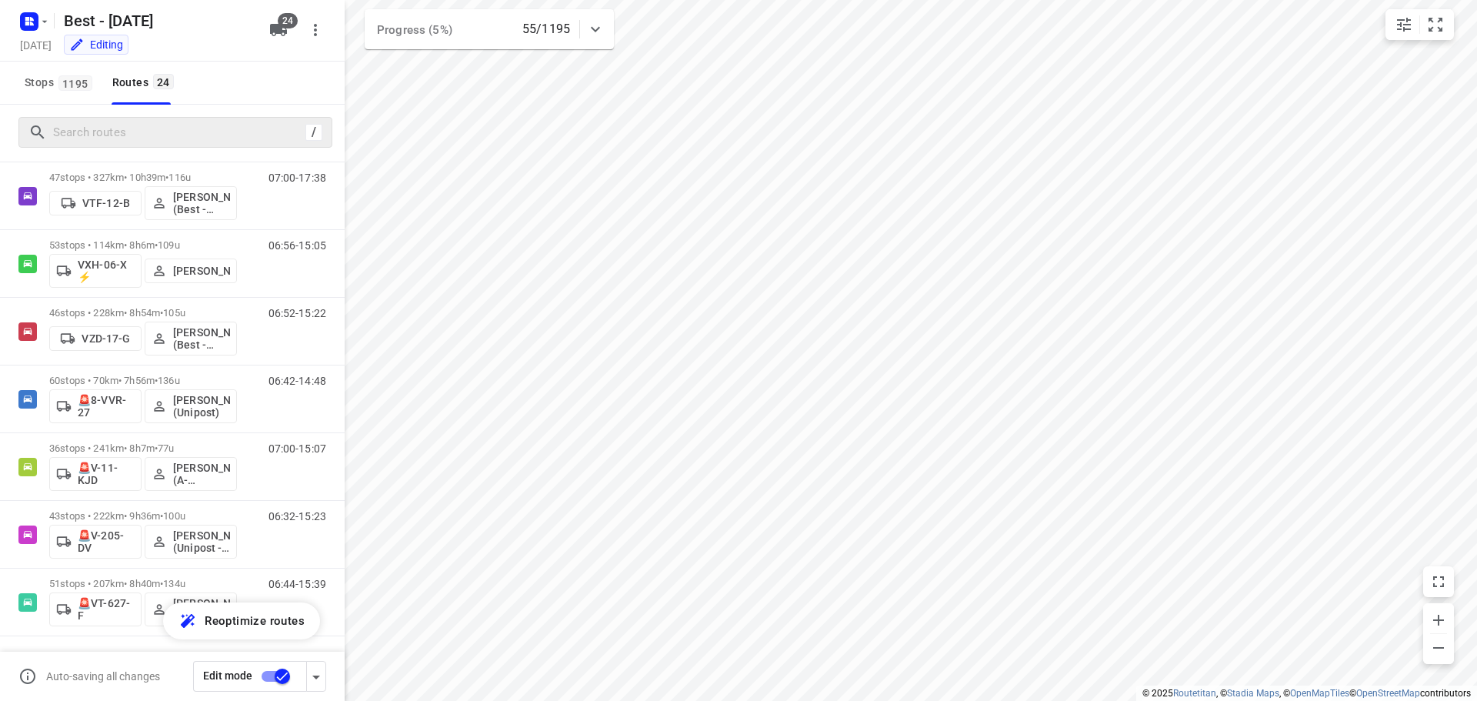
click at [51, 21] on div "Best - [DATE]" at bounding box center [137, 19] width 246 height 28
click at [48, 24] on icon "button" at bounding box center [44, 21] width 12 height 12
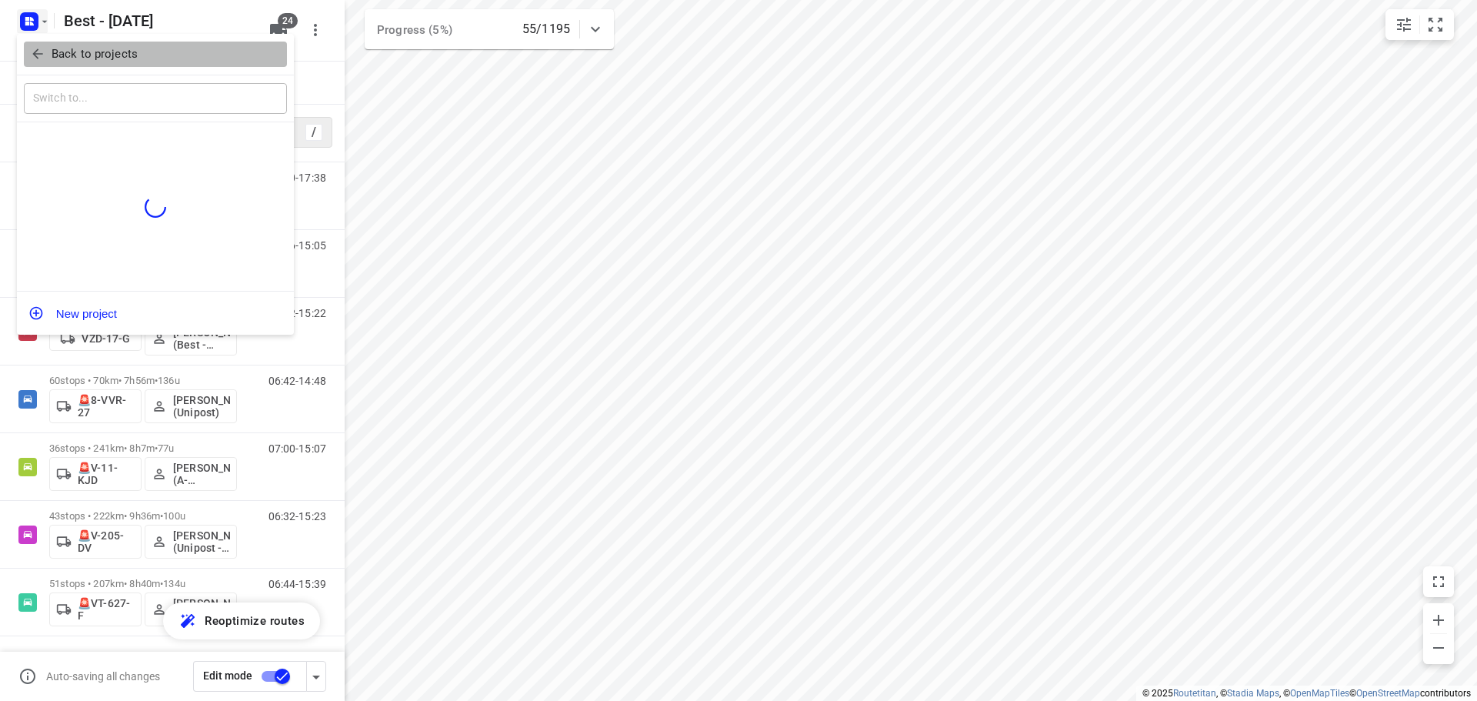
click at [65, 52] on p "Back to projects" at bounding box center [95, 54] width 86 height 18
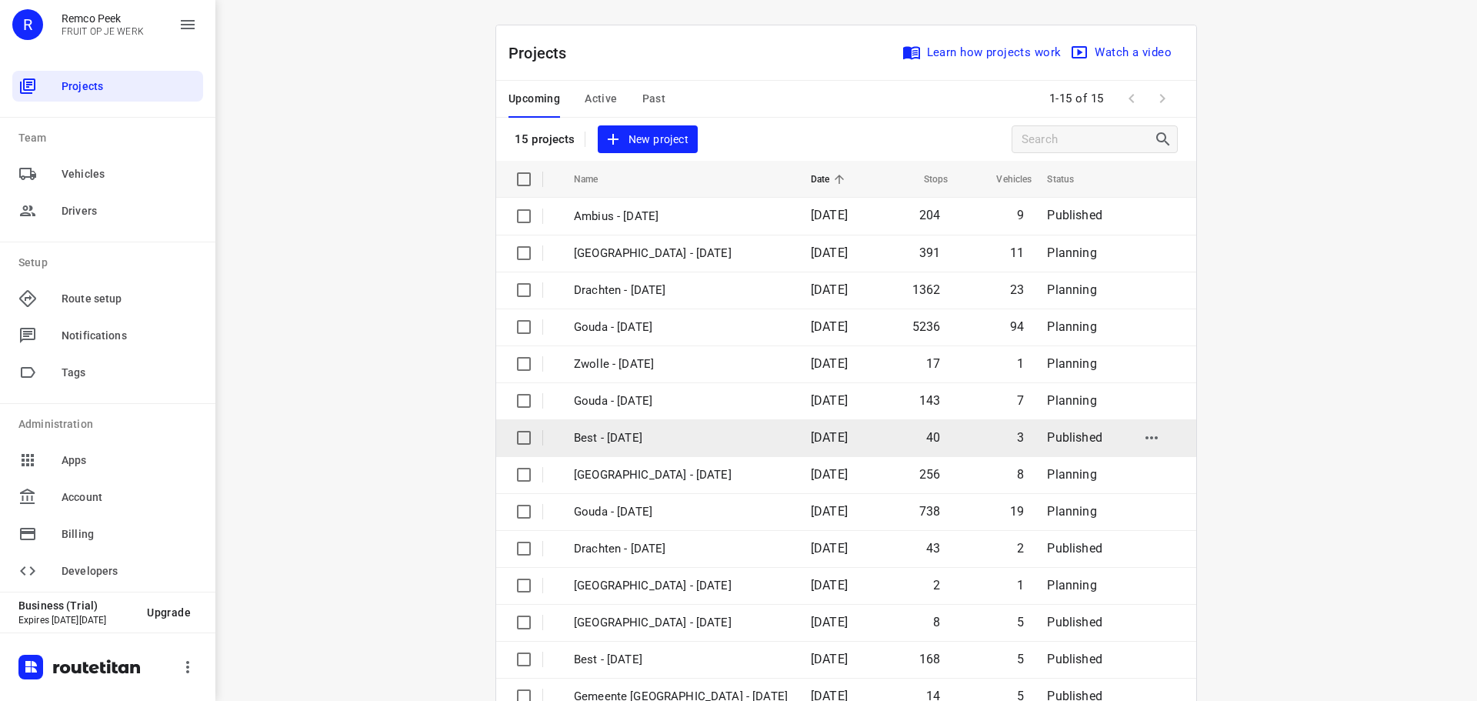
click at [644, 431] on p "Best - [DATE]" at bounding box center [681, 438] width 214 height 18
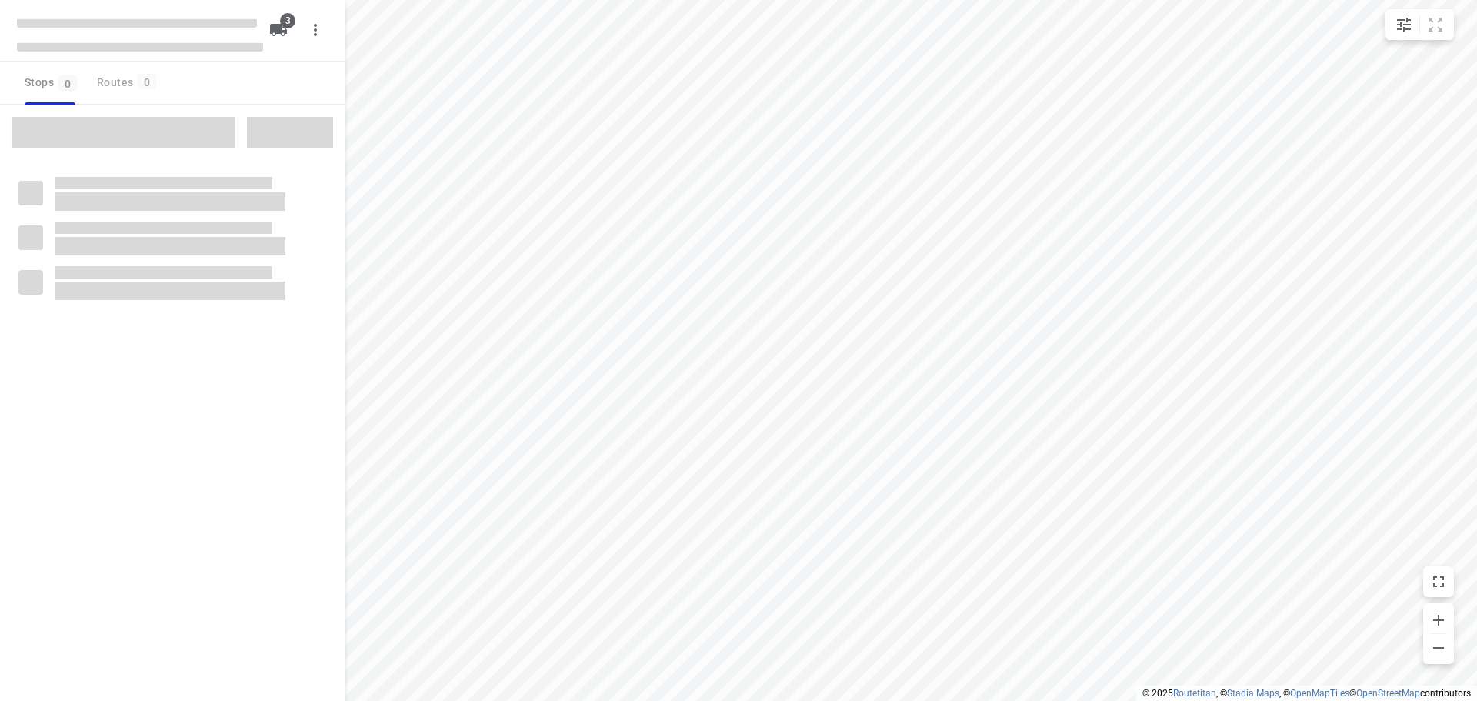
checkbox input "true"
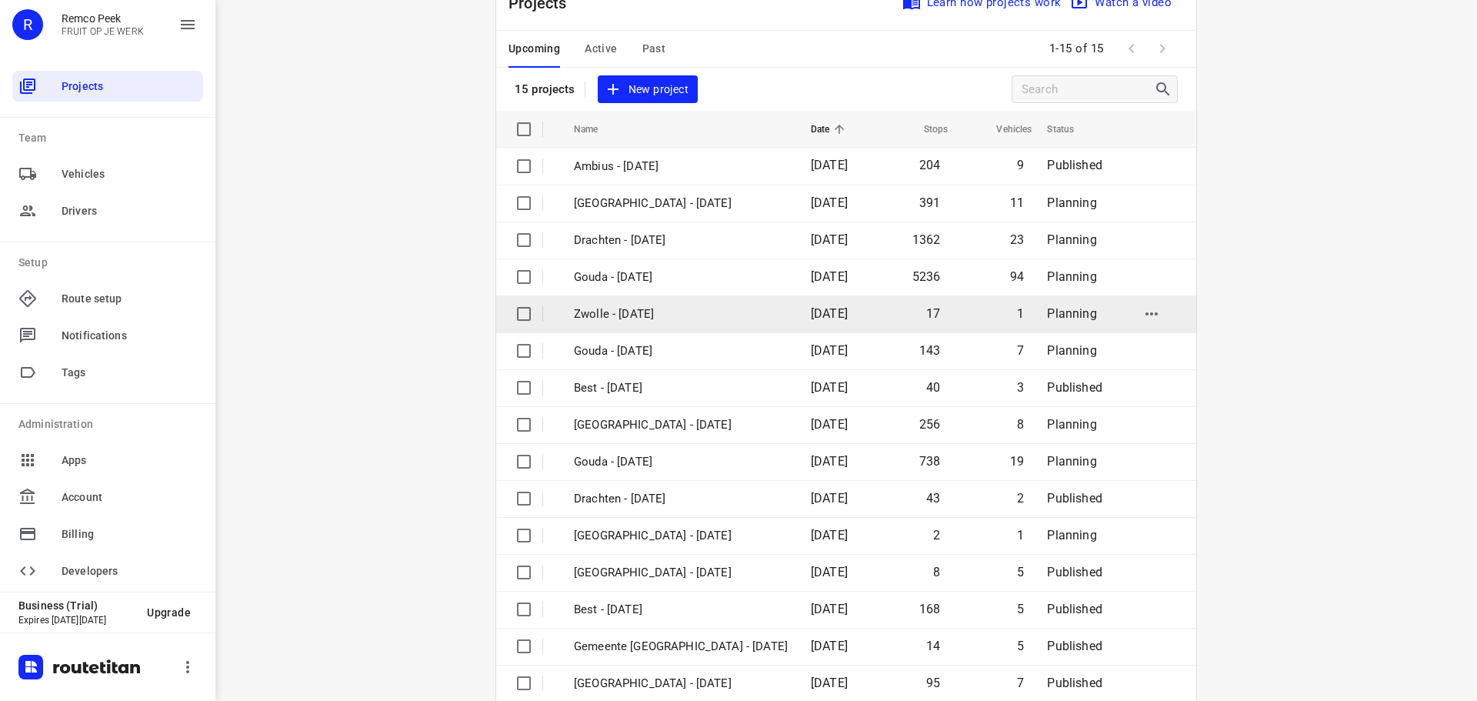
scroll to position [77, 0]
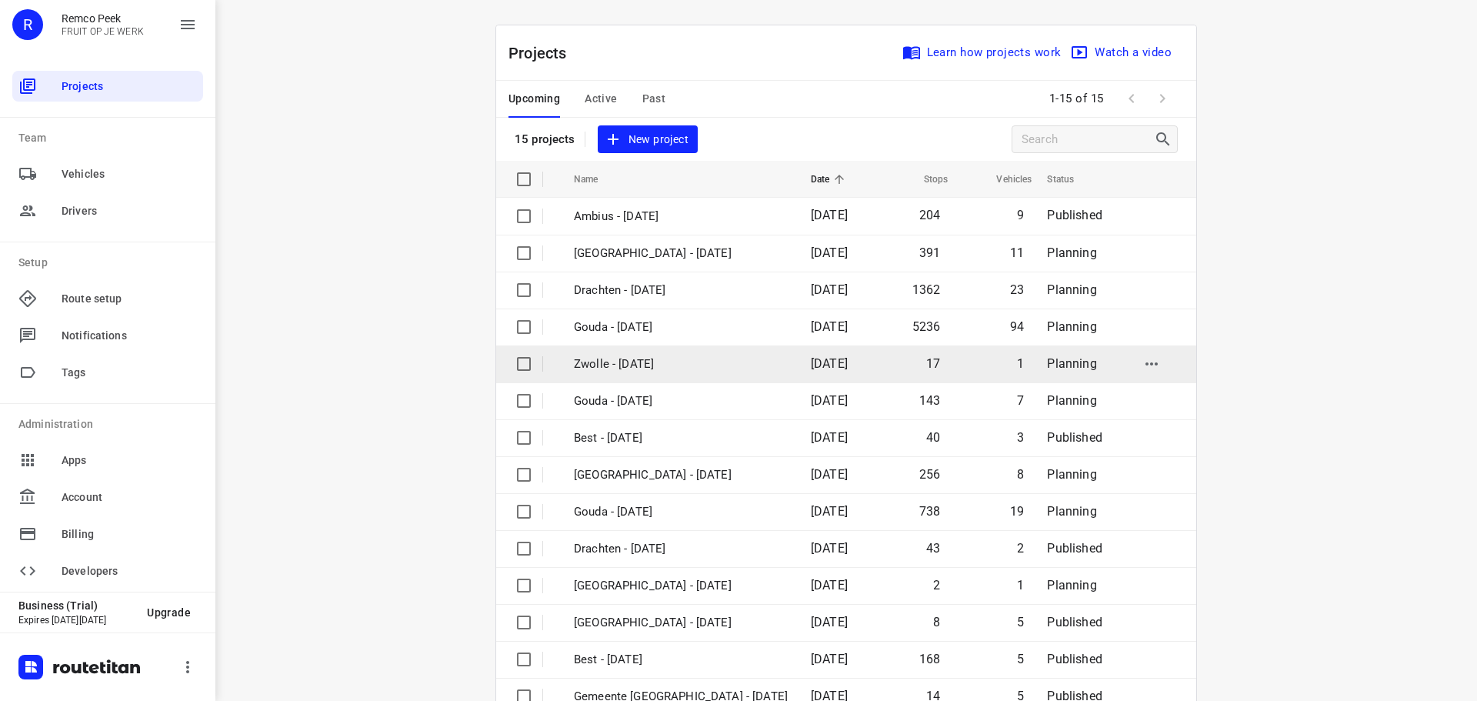
scroll to position [77, 0]
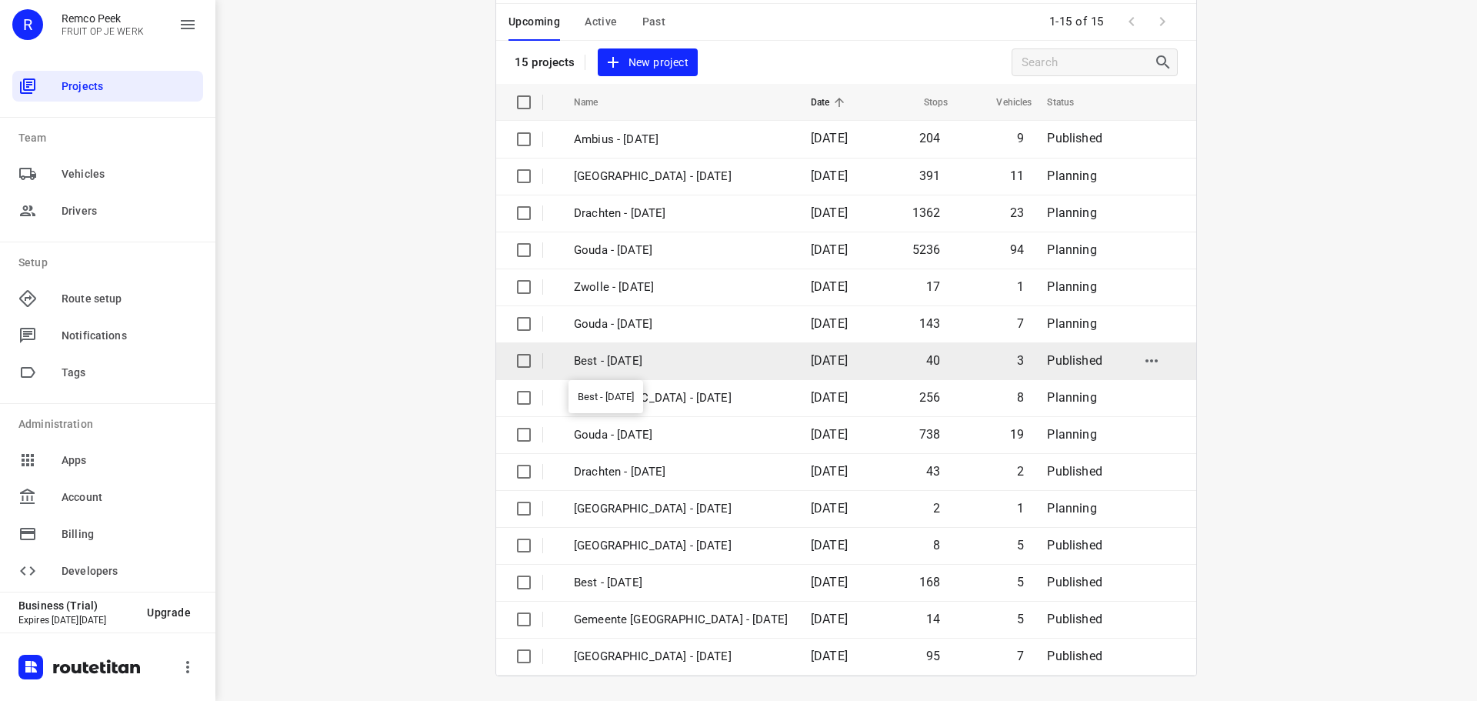
click at [699, 357] on p "Best - [DATE]" at bounding box center [681, 361] width 214 height 18
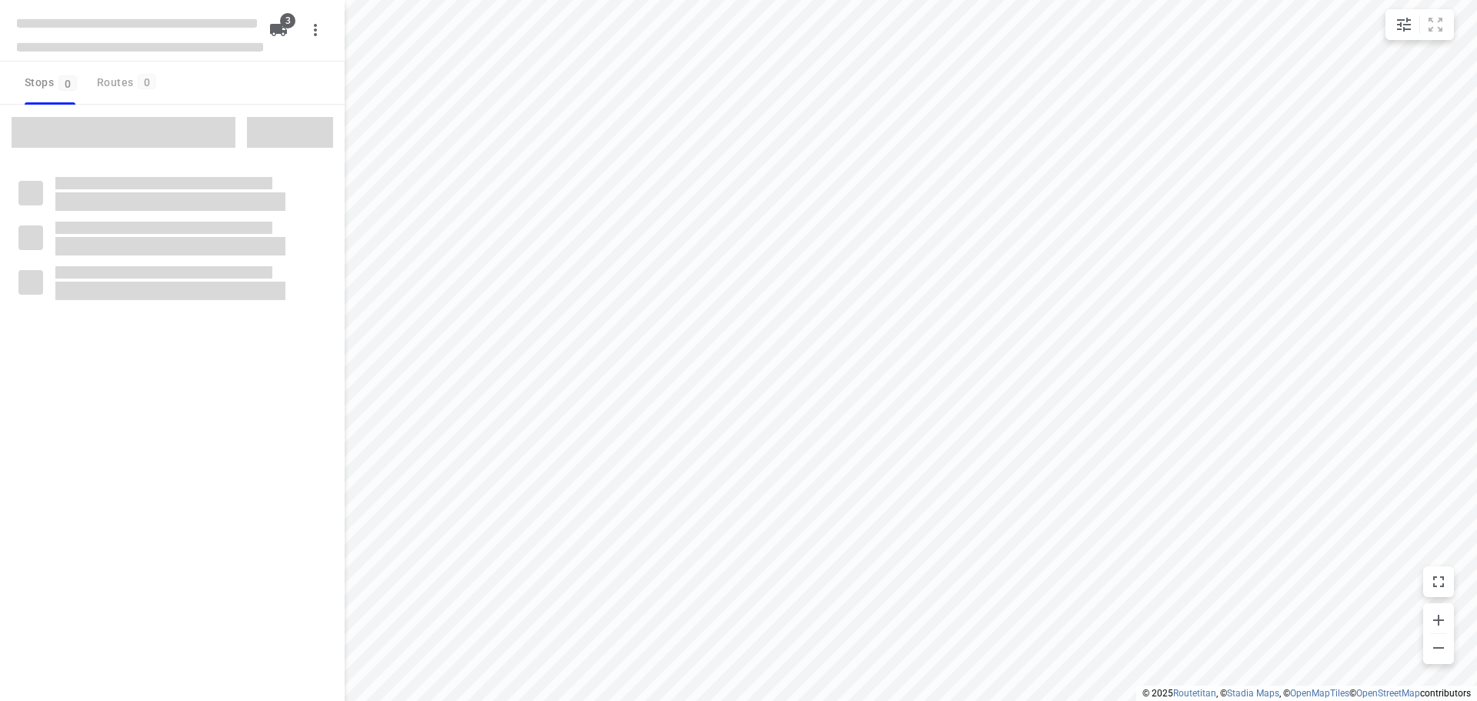
checkbox input "true"
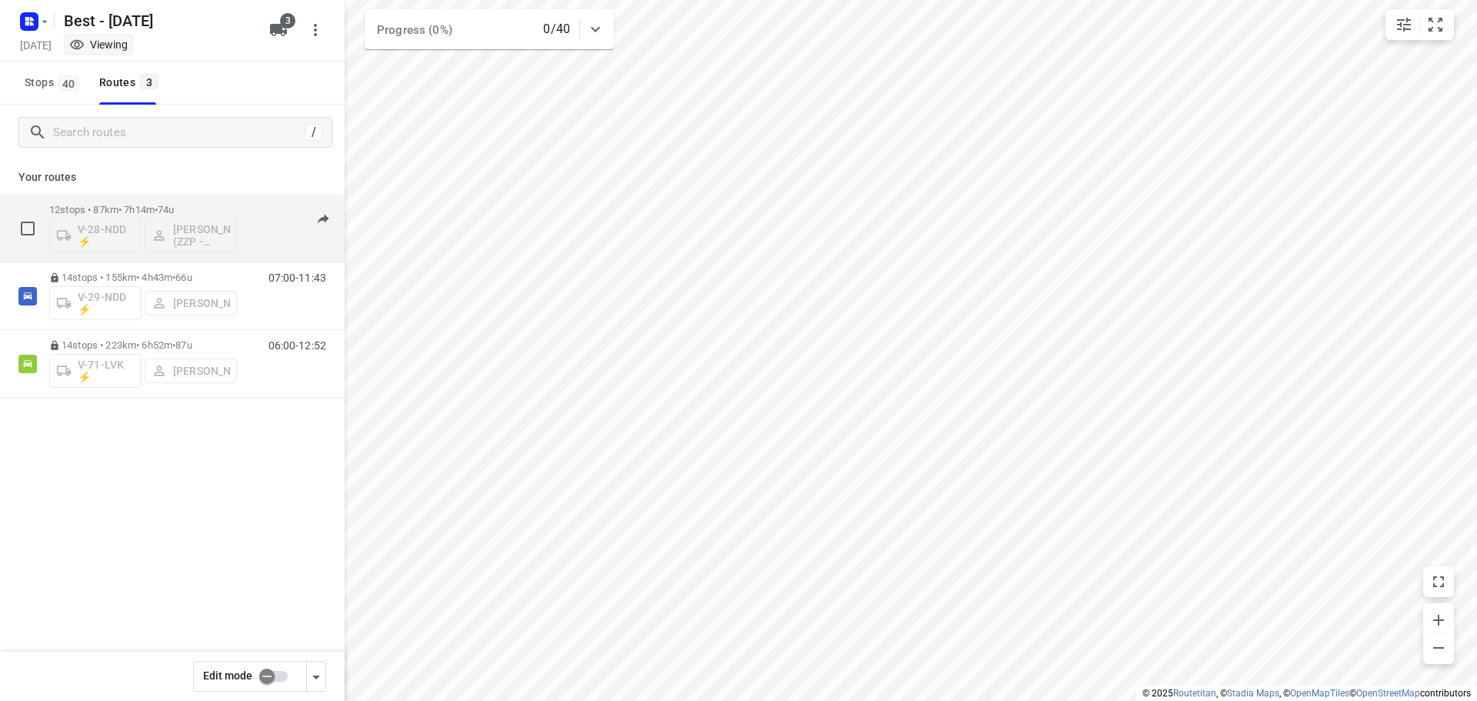
click at [150, 209] on p "12 stops • 87km • 7h14m • 74u" at bounding box center [143, 210] width 188 height 12
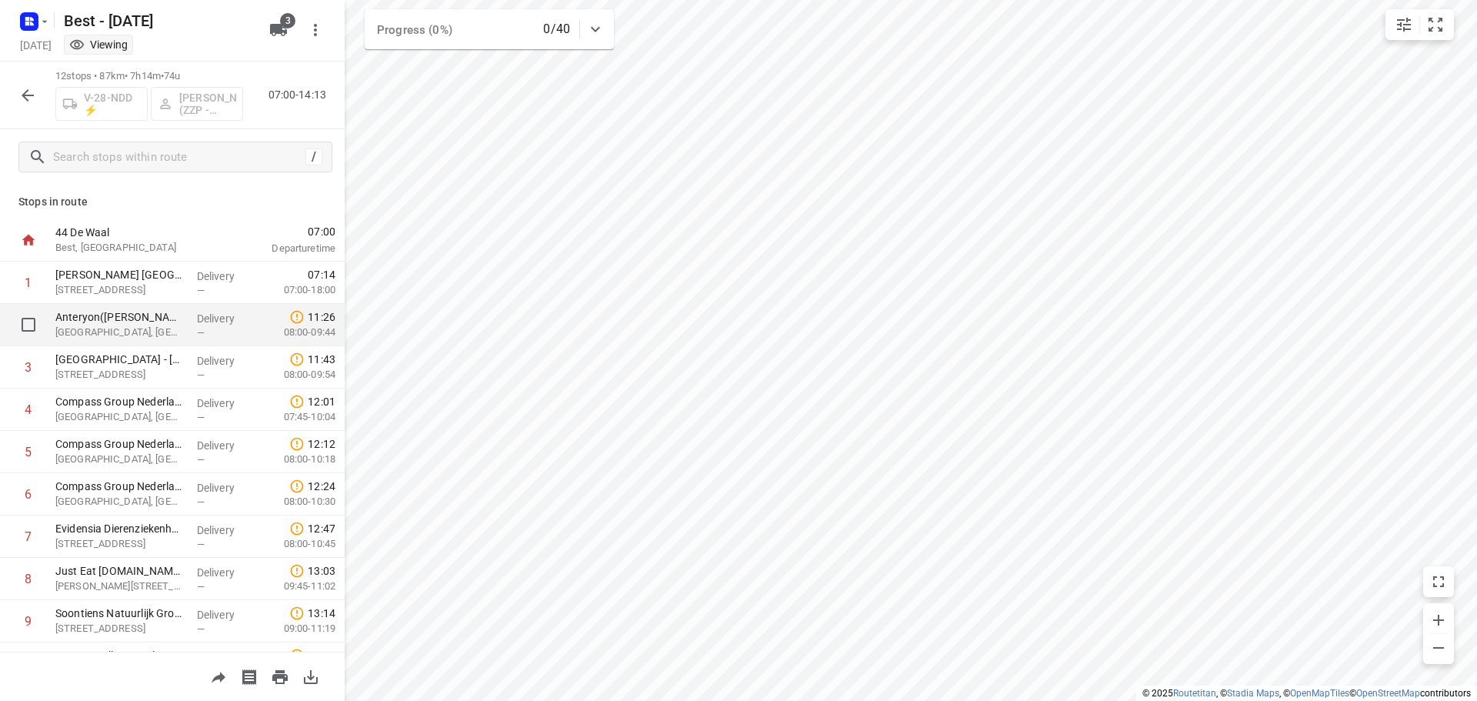
scroll to position [160, 0]
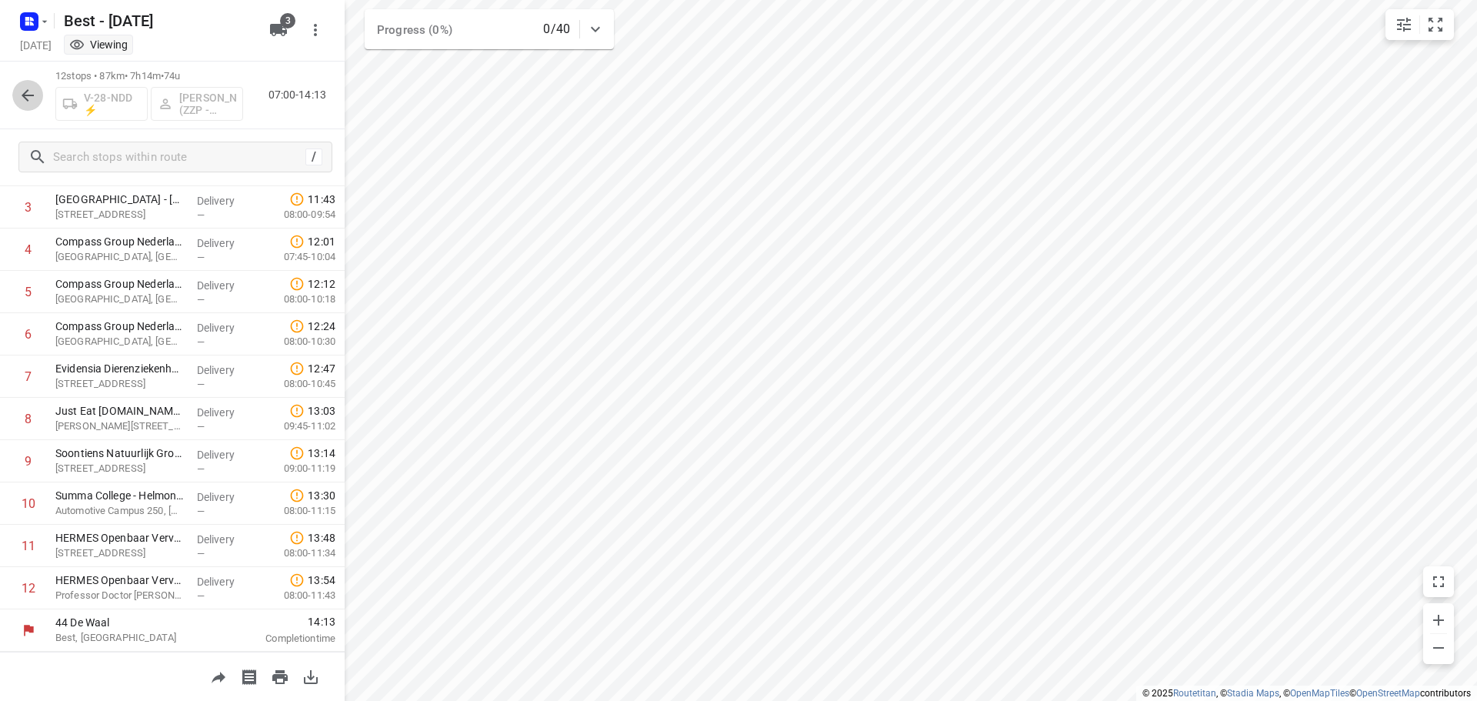
click at [24, 93] on icon "button" at bounding box center [28, 95] width 12 height 12
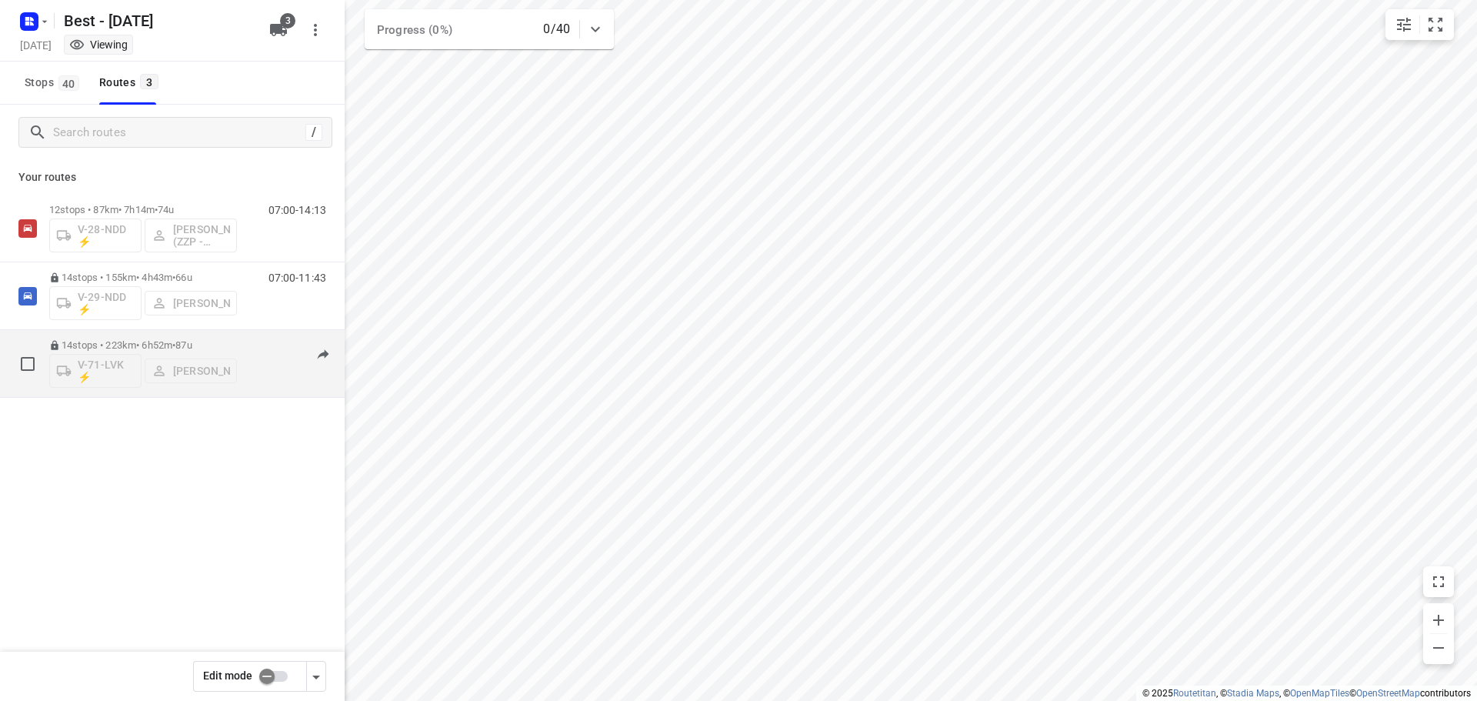
click at [128, 341] on p "14 stops • 223km • 6h52m • 87u" at bounding box center [143, 345] width 188 height 12
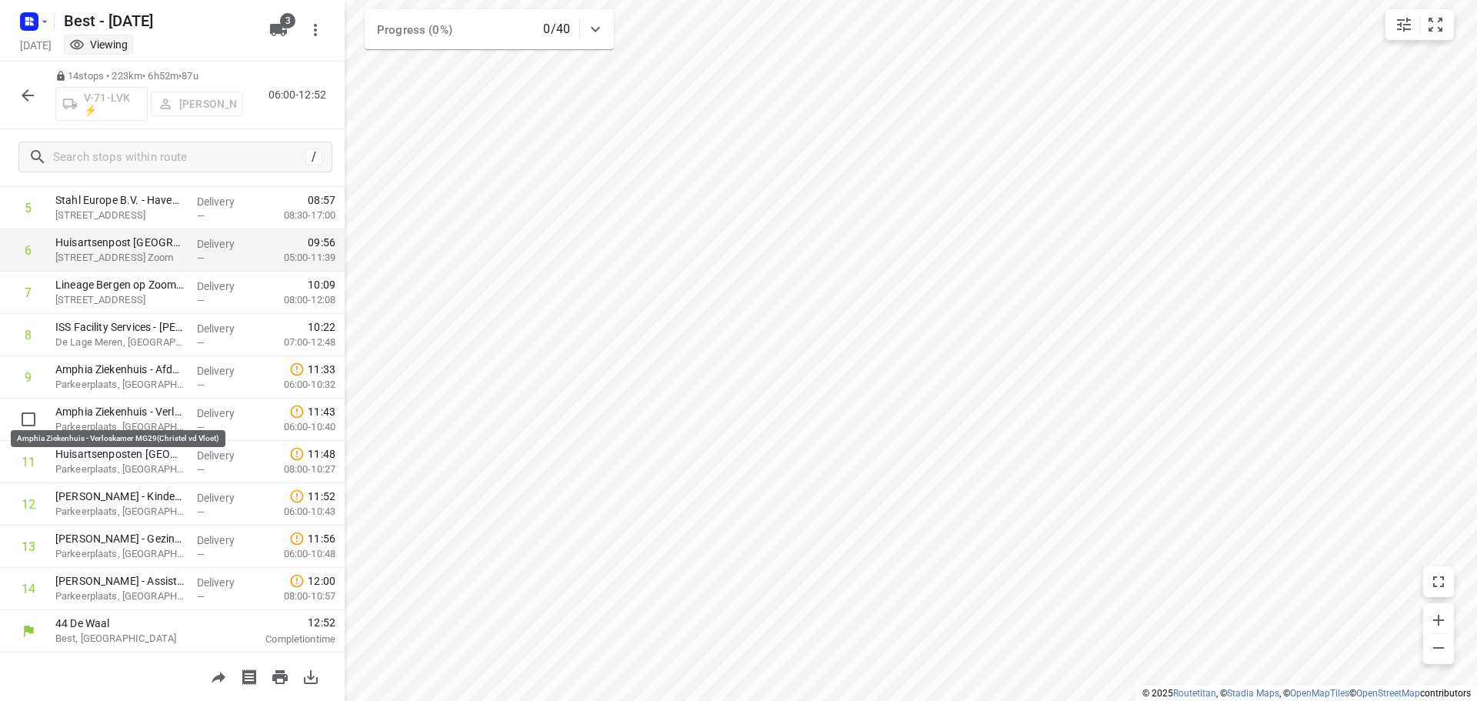
scroll to position [245, 0]
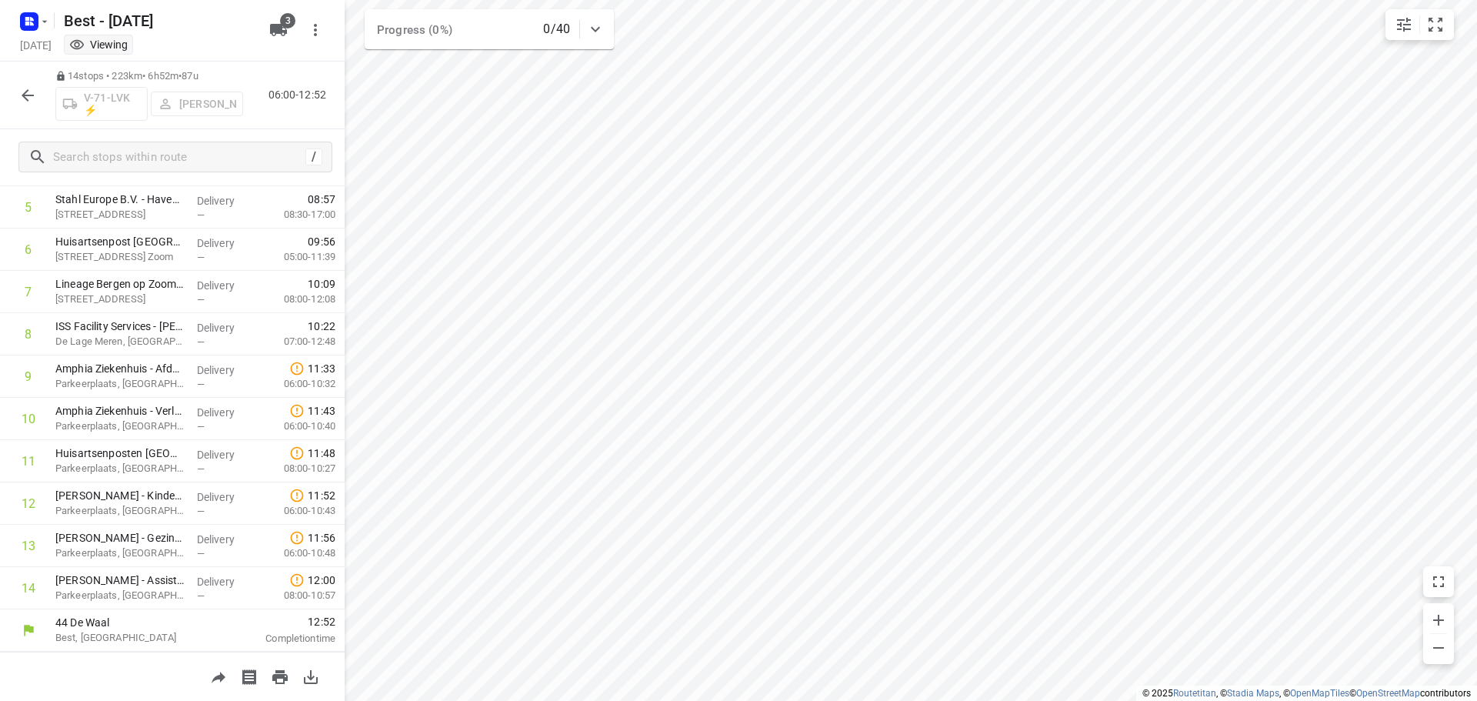
click at [35, 89] on icon "button" at bounding box center [27, 95] width 18 height 18
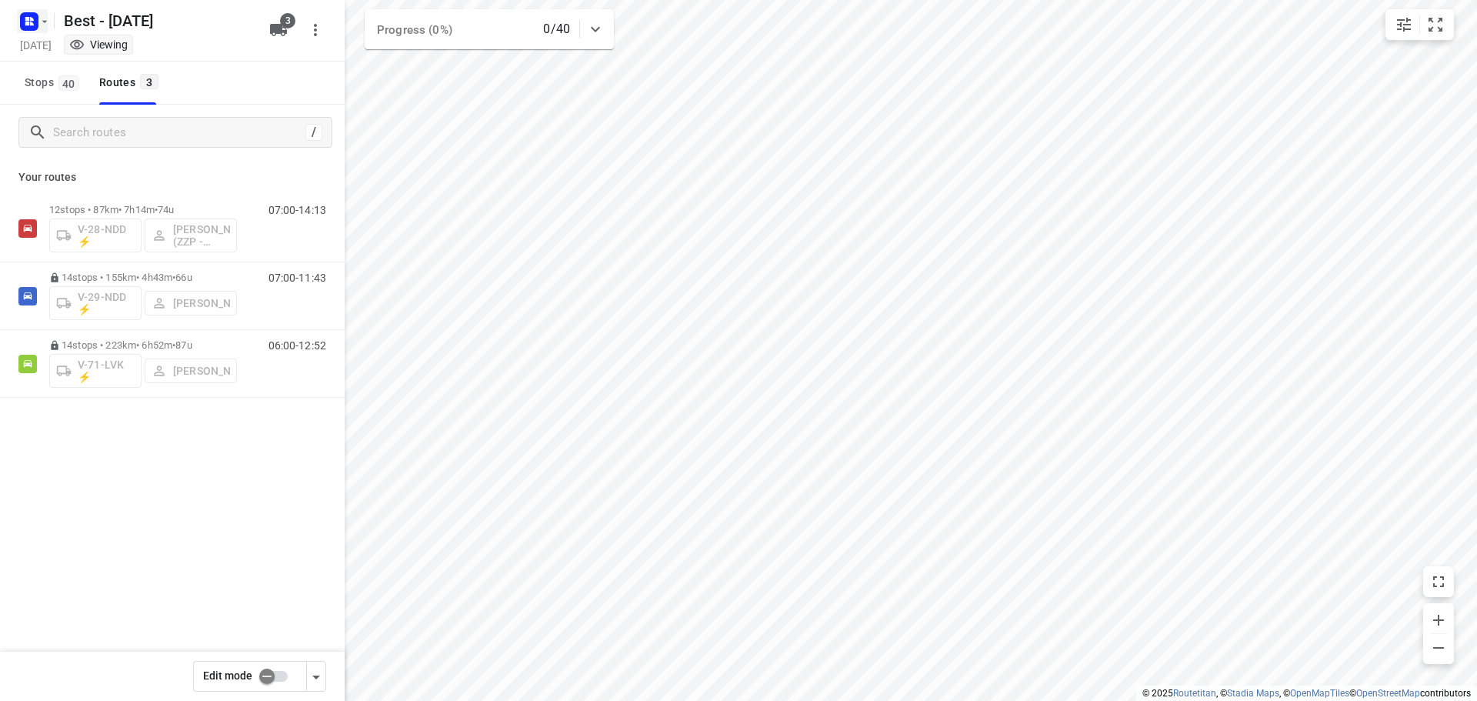
click at [28, 10] on icon "button" at bounding box center [29, 21] width 25 height 25
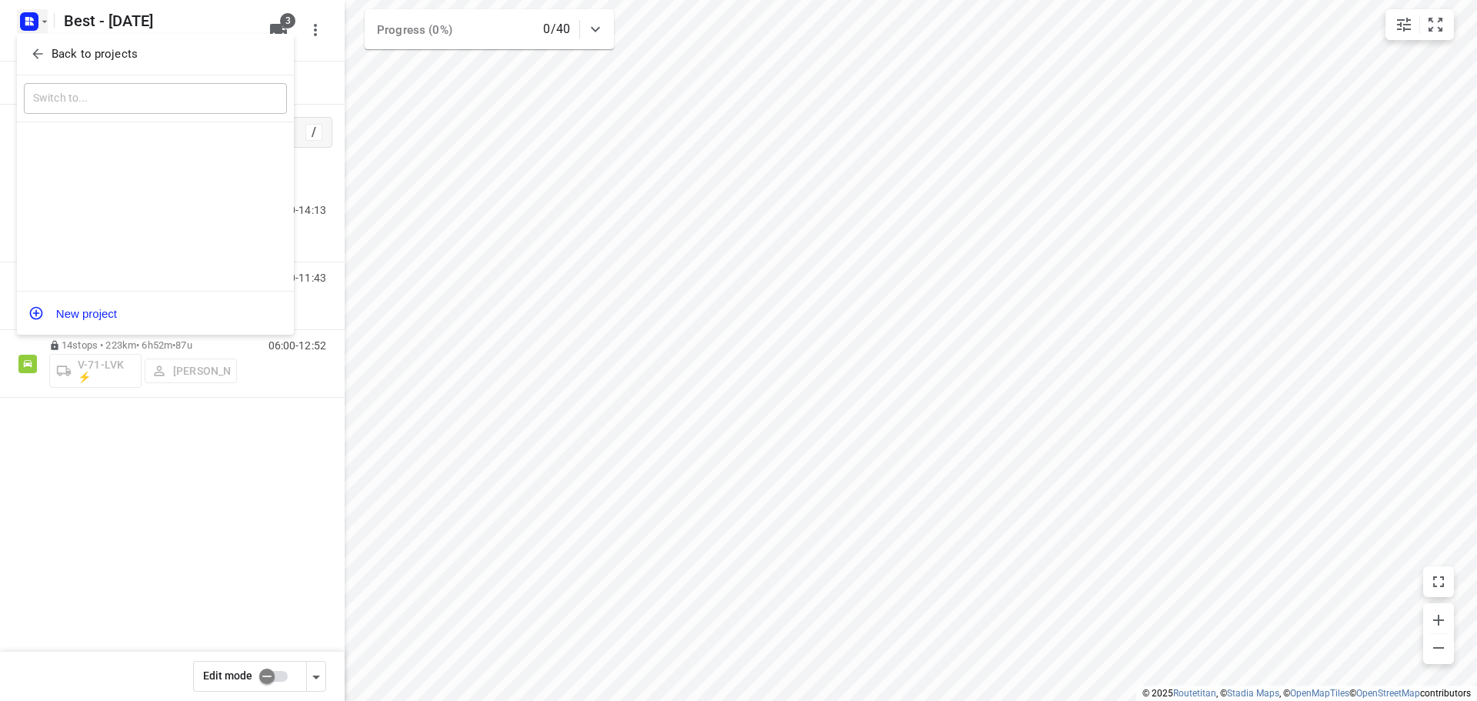
click at [43, 52] on icon "button" at bounding box center [37, 53] width 15 height 15
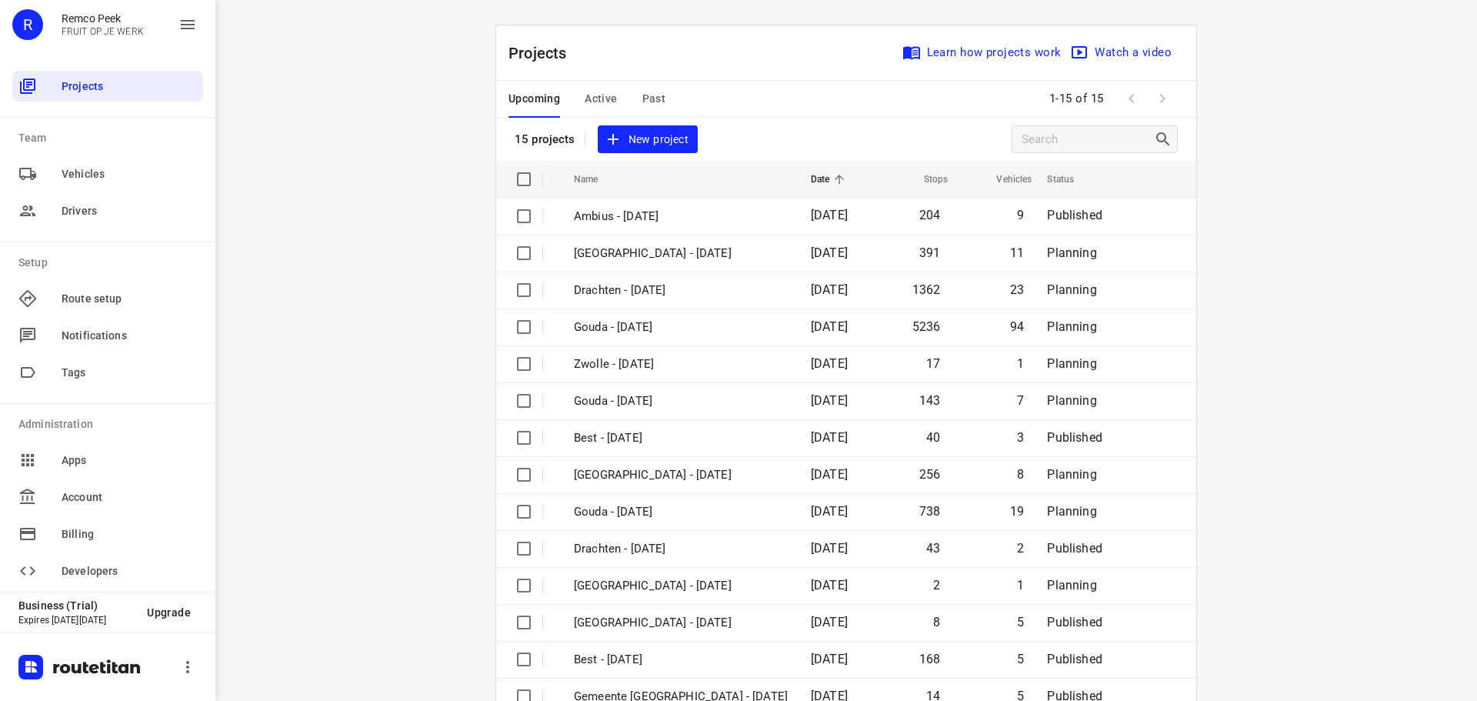
click at [591, 95] on span "Active" at bounding box center [601, 98] width 32 height 19
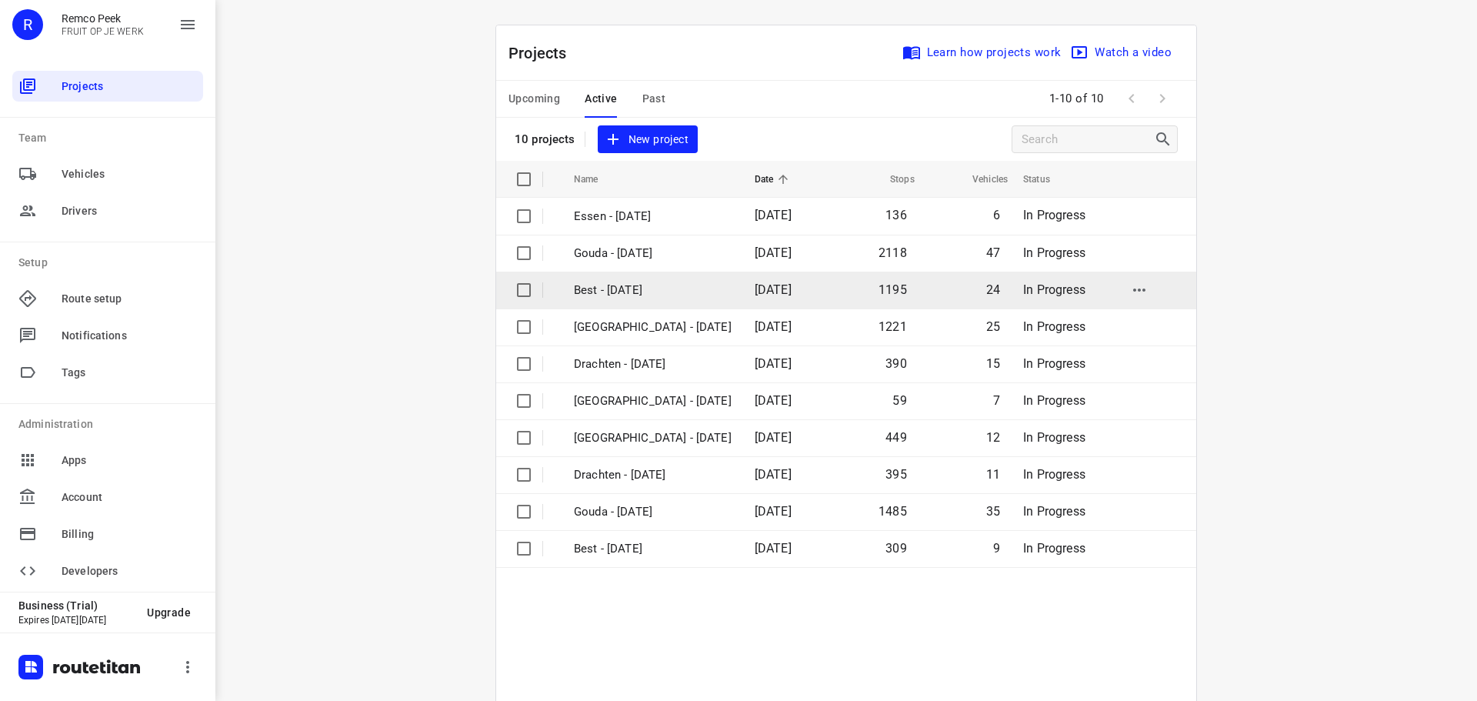
click at [628, 291] on p "Best - [DATE]" at bounding box center [653, 291] width 158 height 18
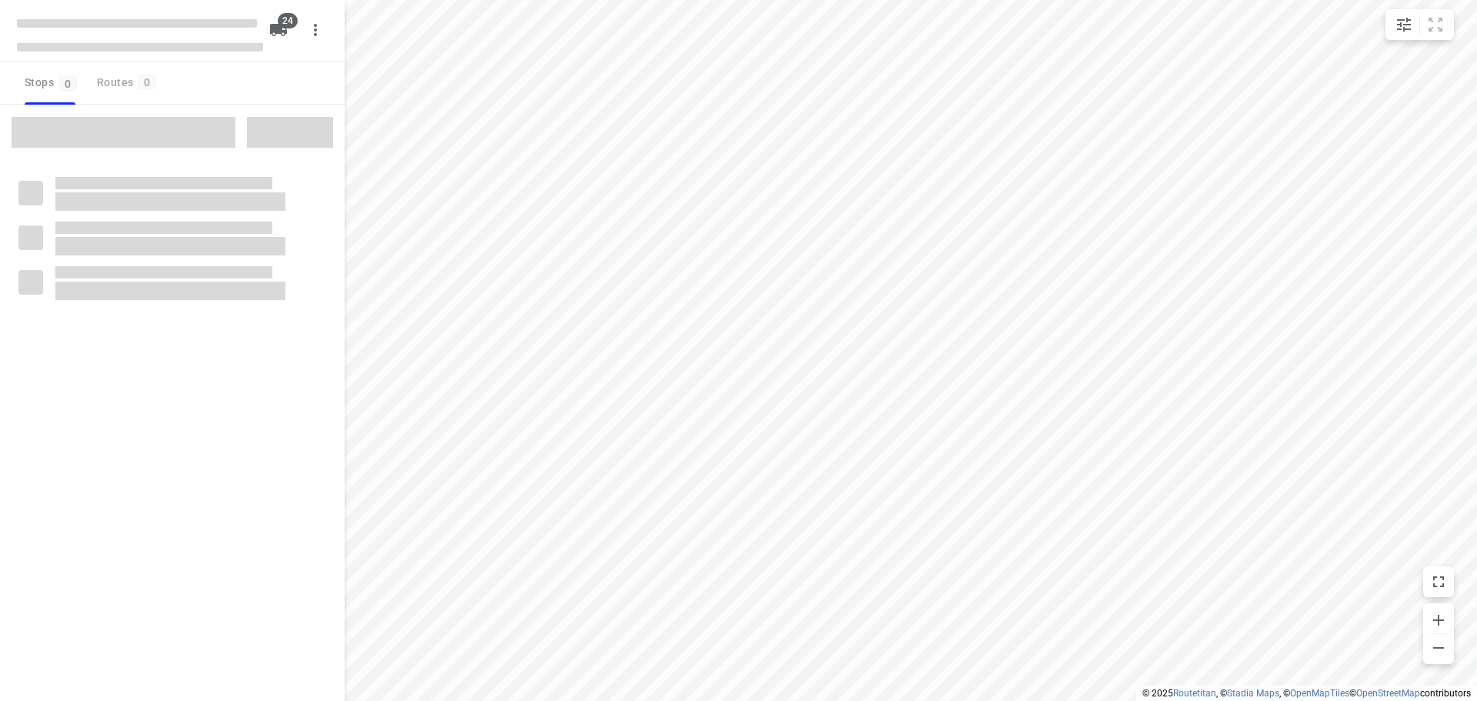
checkbox input "true"
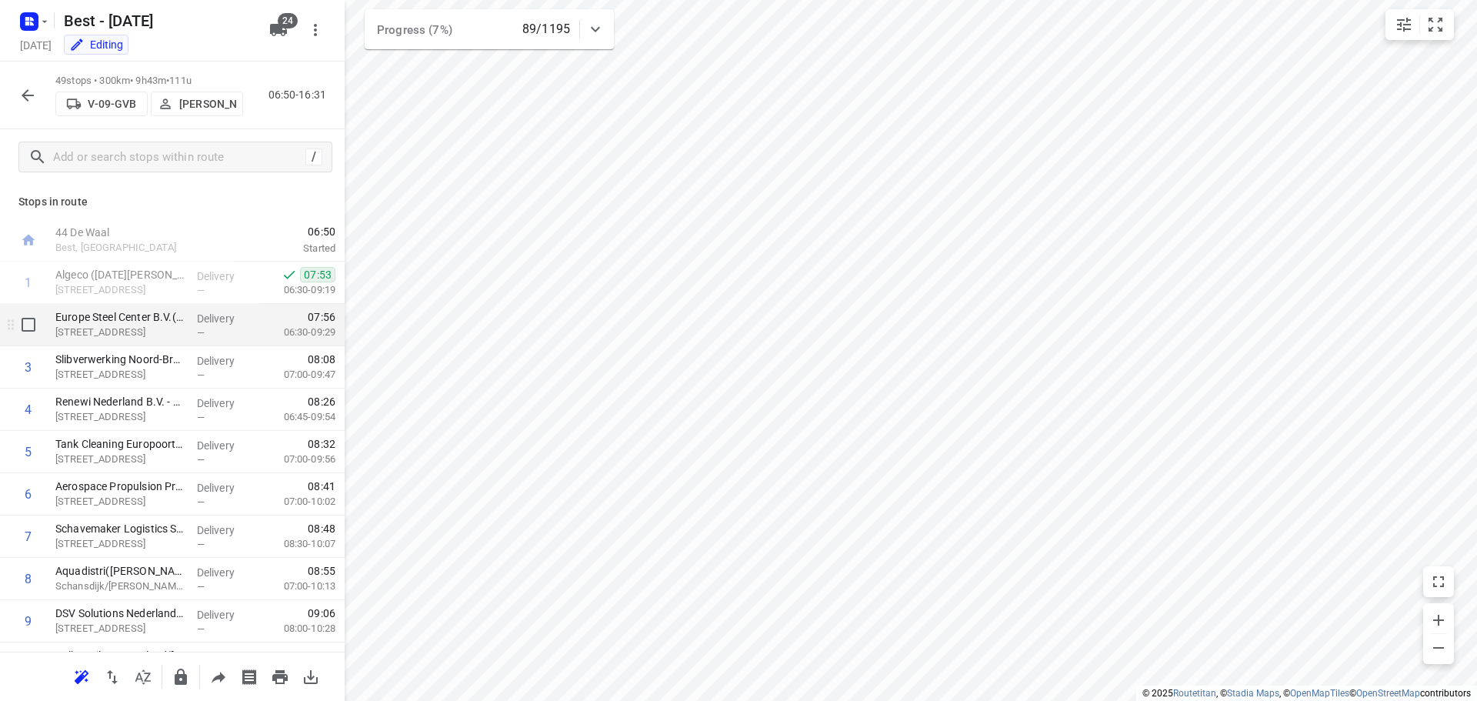
click at [210, 324] on p "Delivery" at bounding box center [225, 318] width 57 height 15
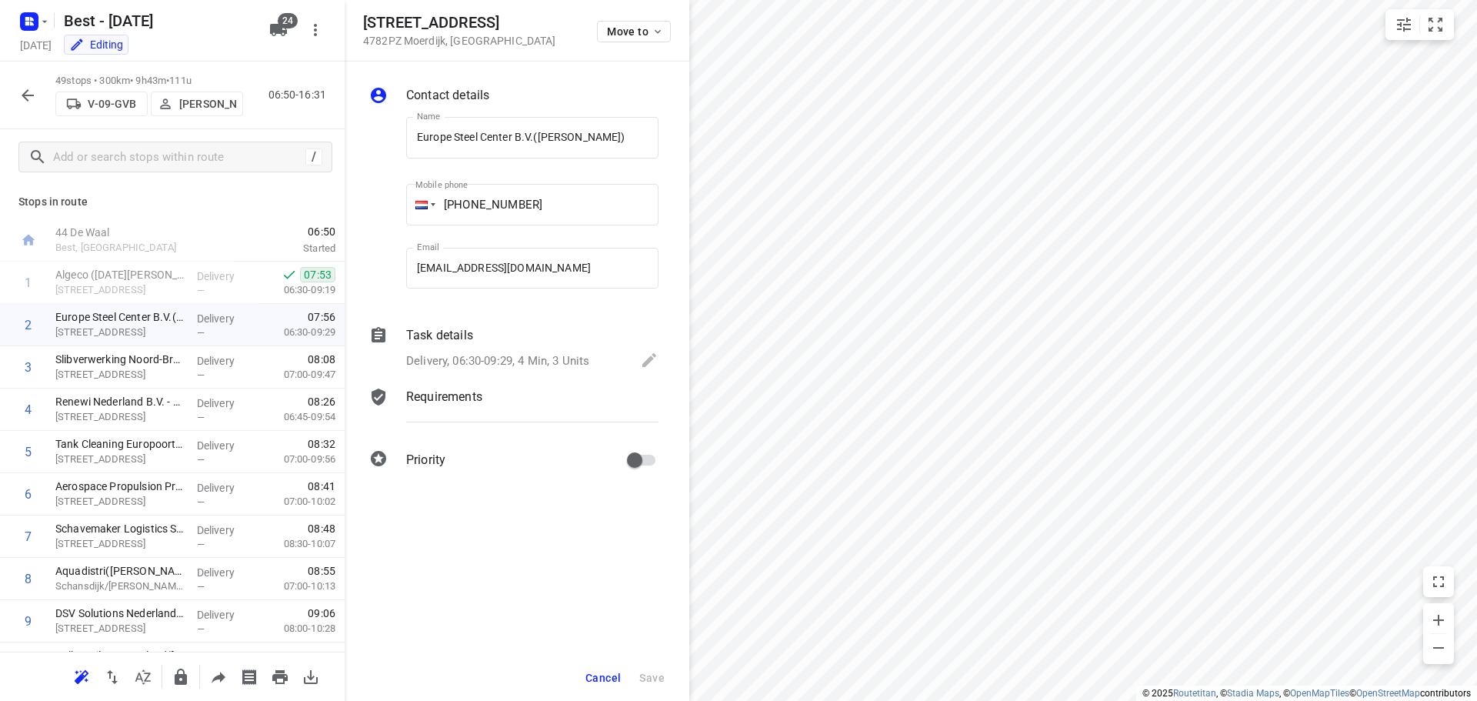
click at [516, 346] on div "Task details Delivery, 06:30-09:29, 4 Min, 3 Units" at bounding box center [532, 349] width 258 height 52
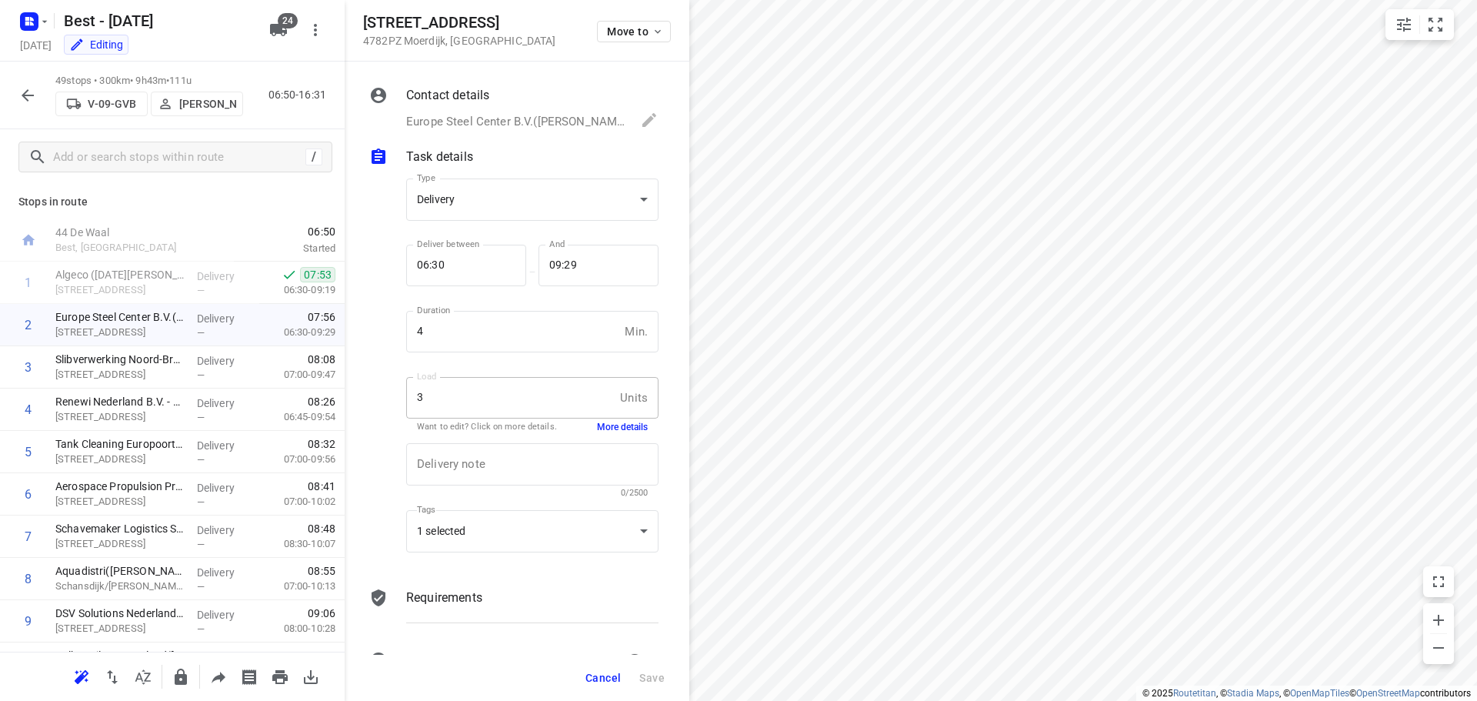
click at [584, 428] on div "Want to edit? Click on more details. More details" at bounding box center [532, 427] width 231 height 13
click at [597, 431] on button "More details" at bounding box center [622, 427] width 51 height 13
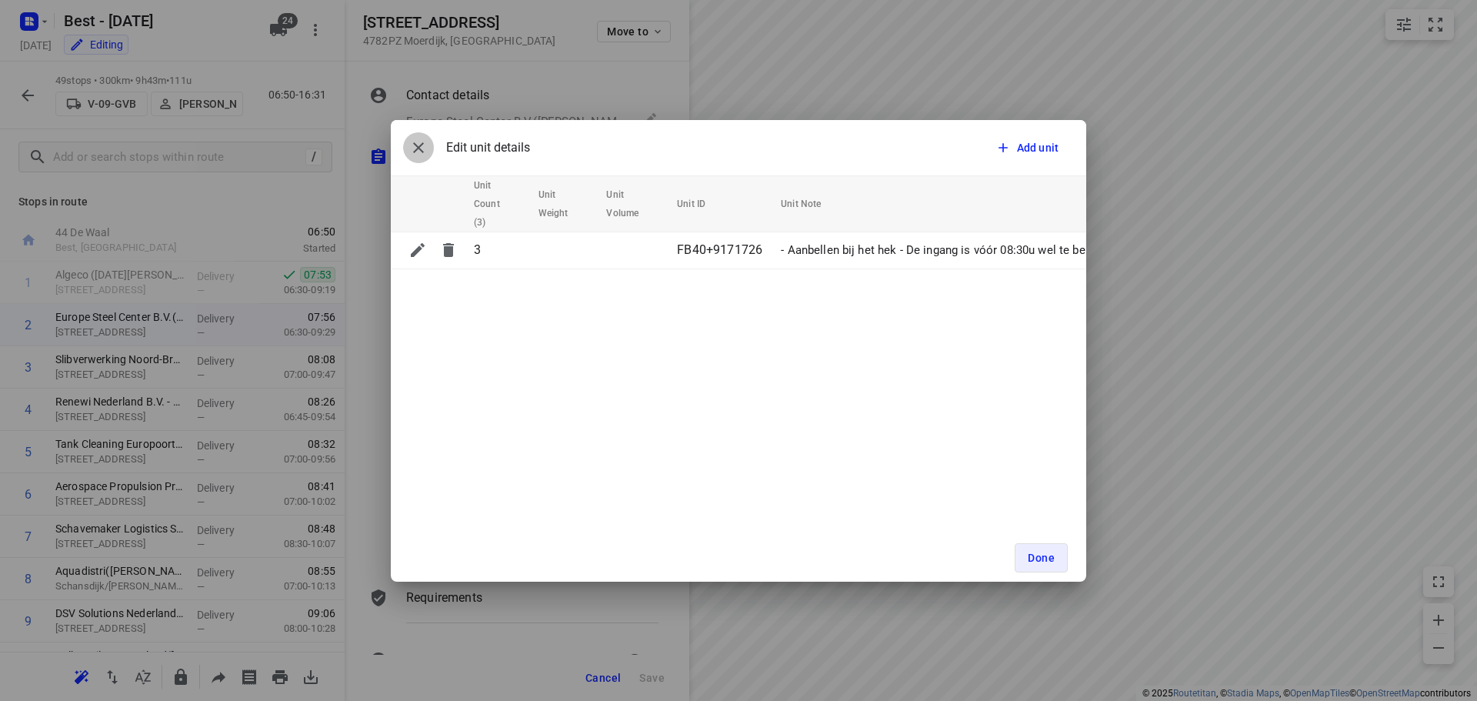
click at [414, 155] on icon "button" at bounding box center [418, 147] width 18 height 18
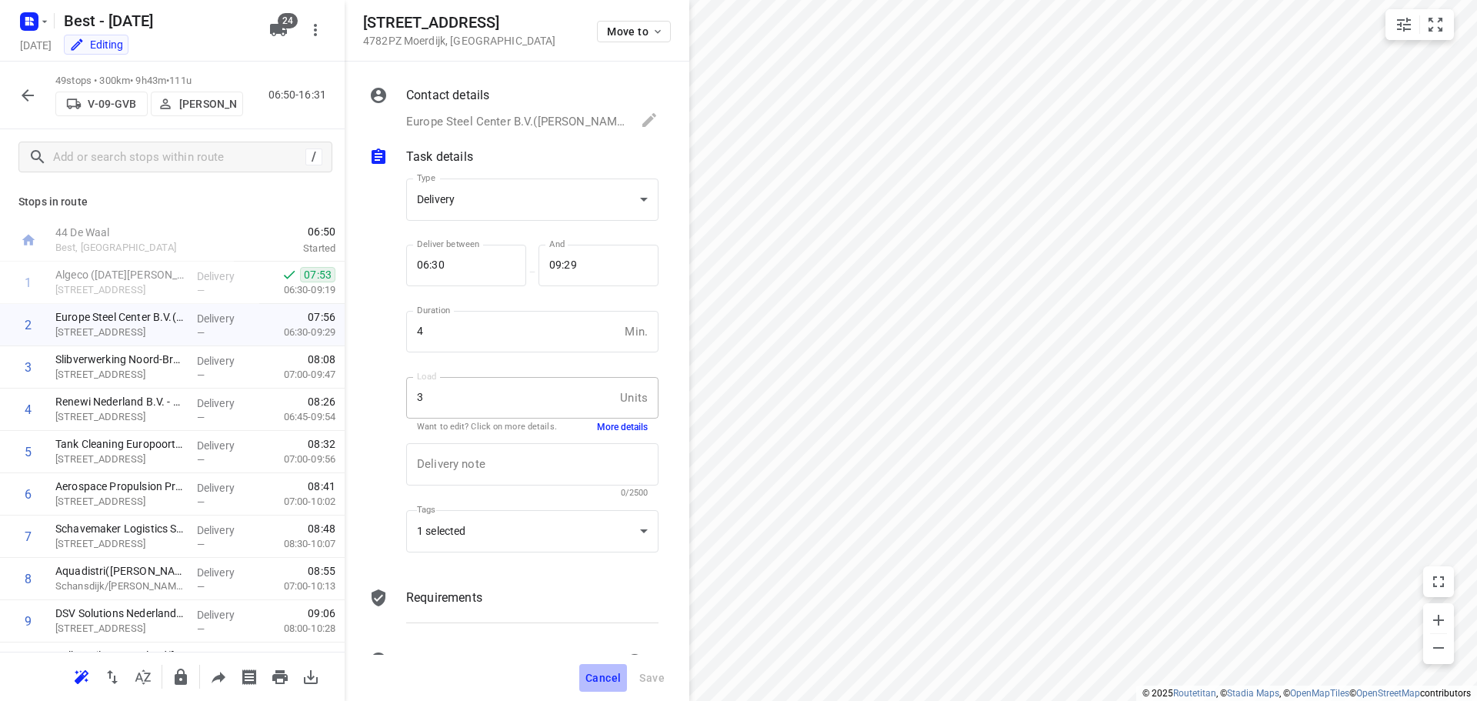
click at [581, 675] on button "Cancel" at bounding box center [603, 678] width 48 height 28
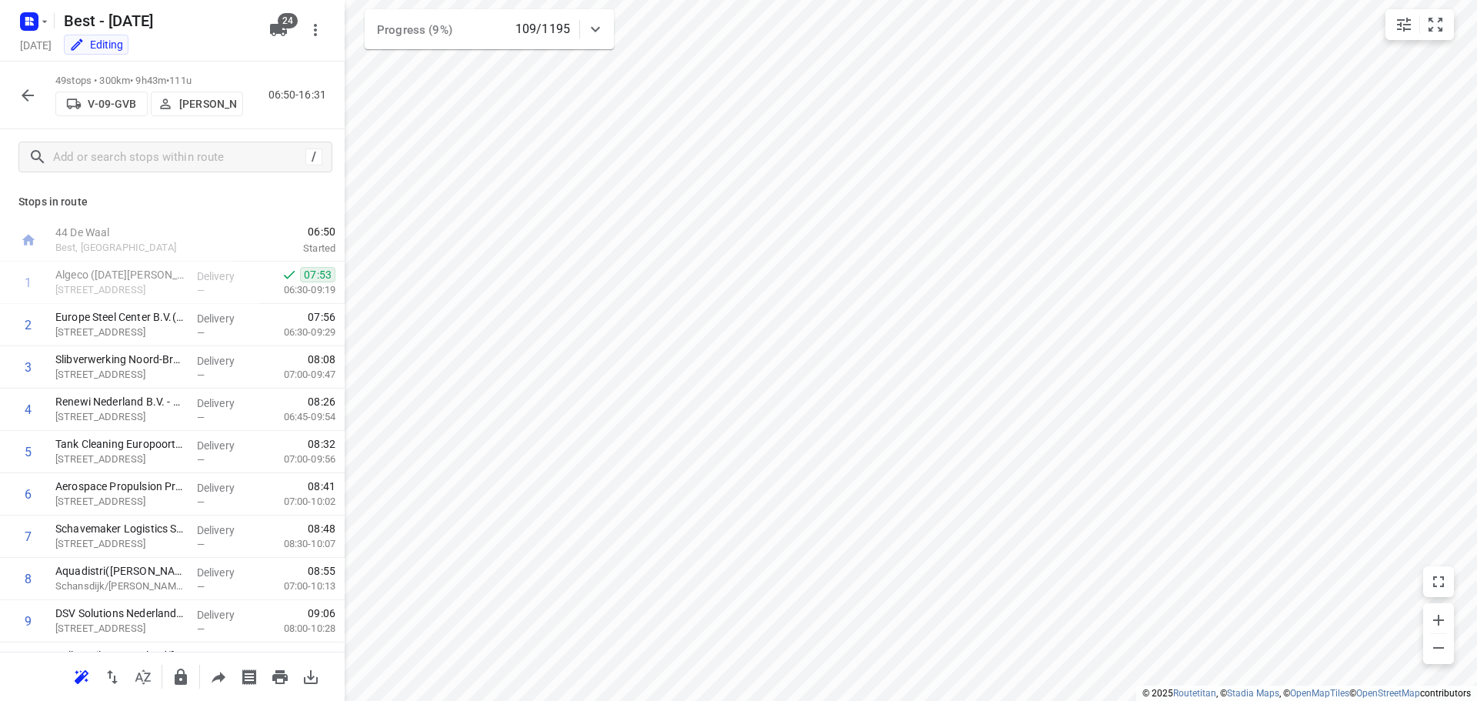
click at [25, 97] on icon "button" at bounding box center [28, 95] width 12 height 12
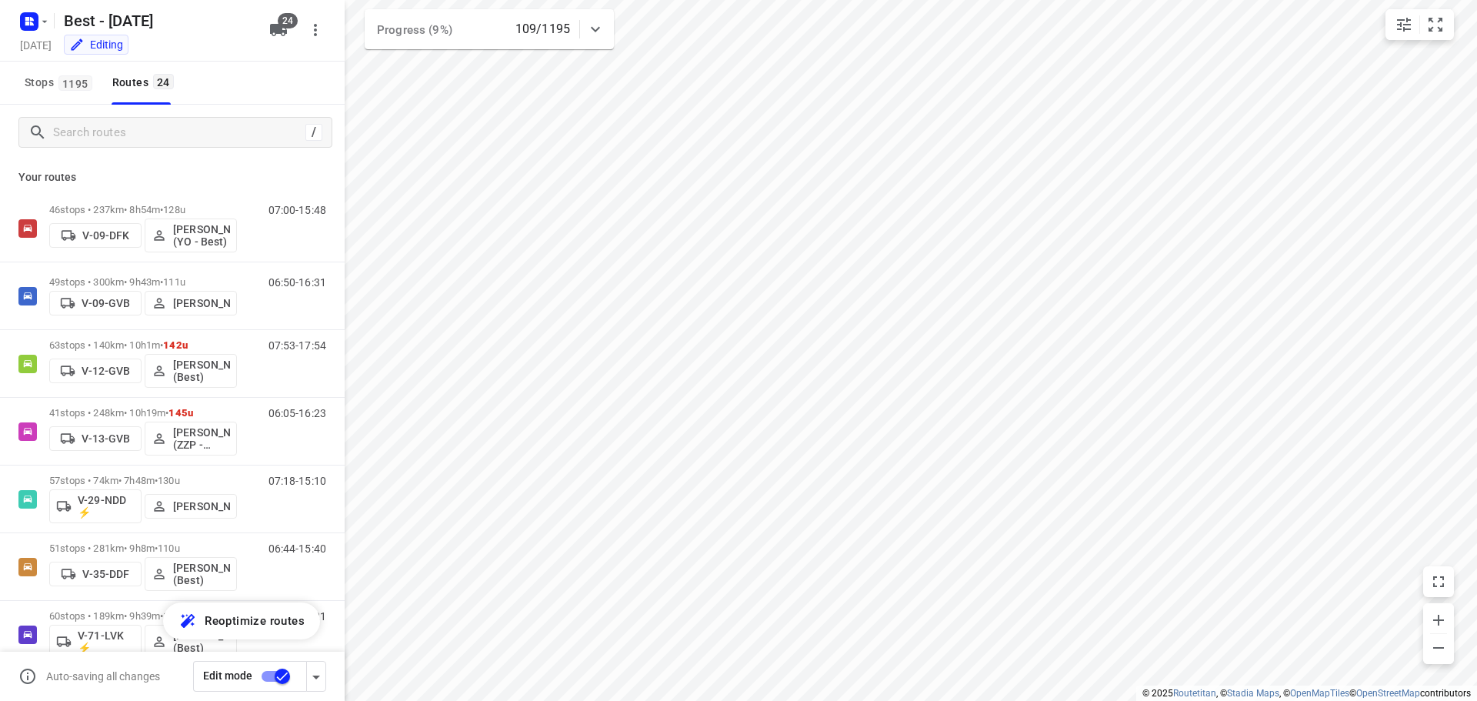
click at [227, 151] on div "/" at bounding box center [172, 132] width 345 height 55
click at [227, 137] on input "Search routes" at bounding box center [177, 133] width 246 height 24
click at [223, 136] on input "Search routes" at bounding box center [192, 133] width 277 height 24
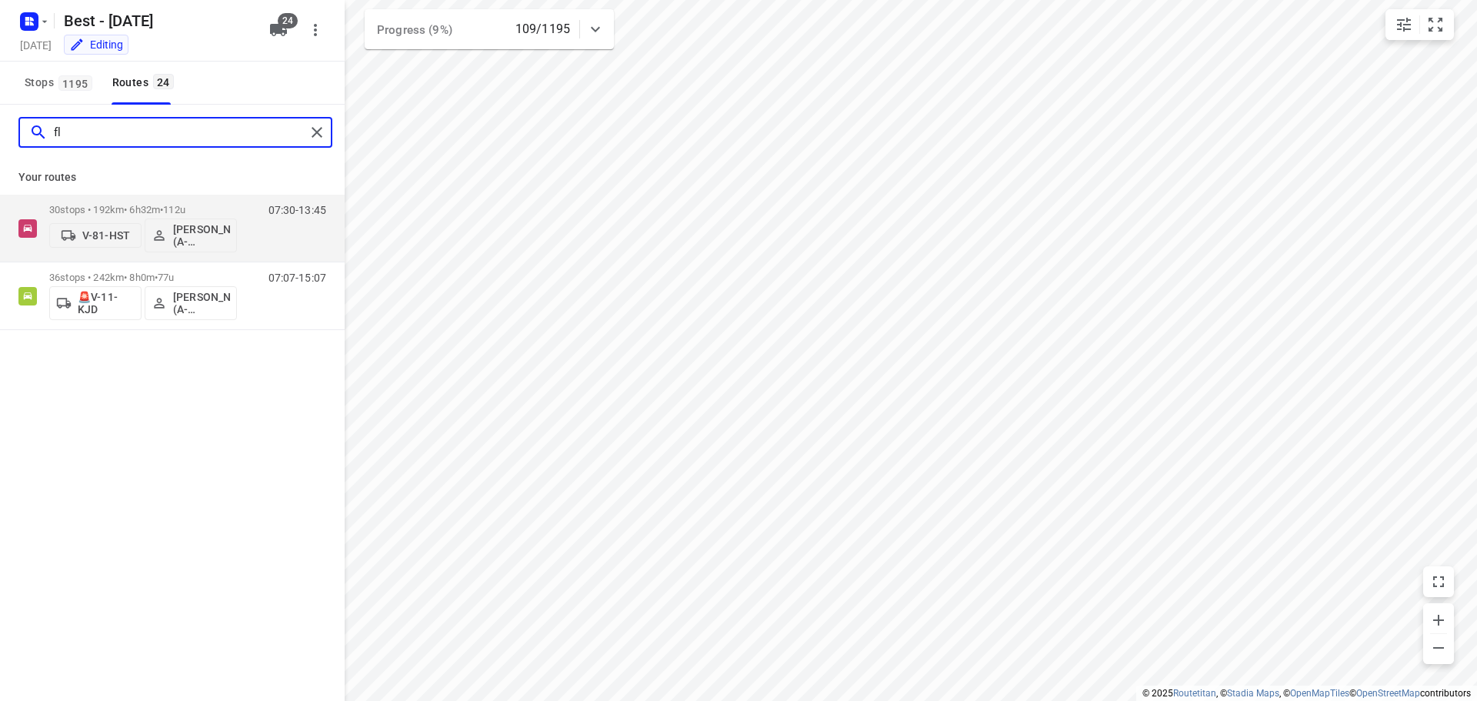
type input "f"
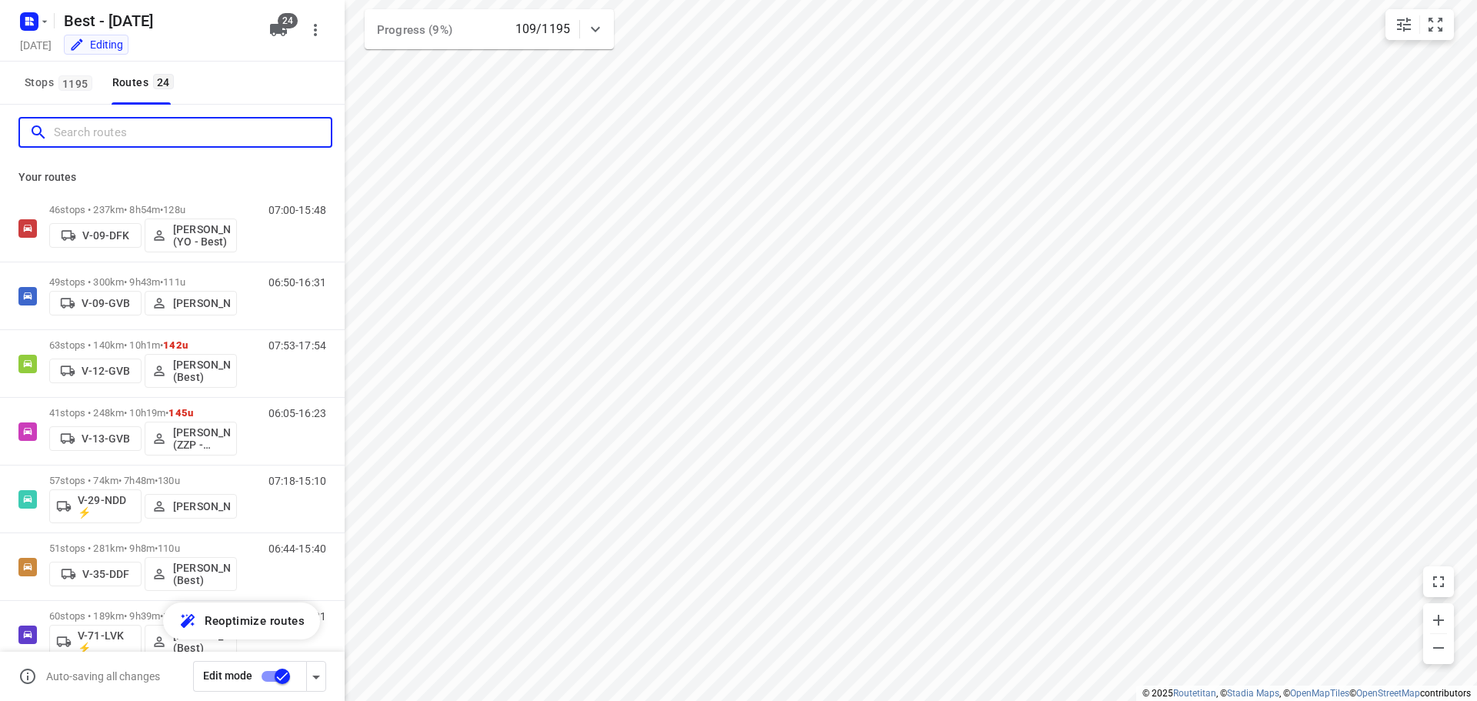
click at [220, 136] on input "Search routes" at bounding box center [192, 133] width 277 height 24
click at [234, 129] on input "Search routes" at bounding box center [192, 133] width 277 height 24
click at [224, 116] on div at bounding box center [172, 132] width 345 height 55
click at [218, 131] on input "Search routes" at bounding box center [177, 133] width 246 height 24
click at [245, 130] on input "Search routes" at bounding box center [192, 133] width 277 height 24
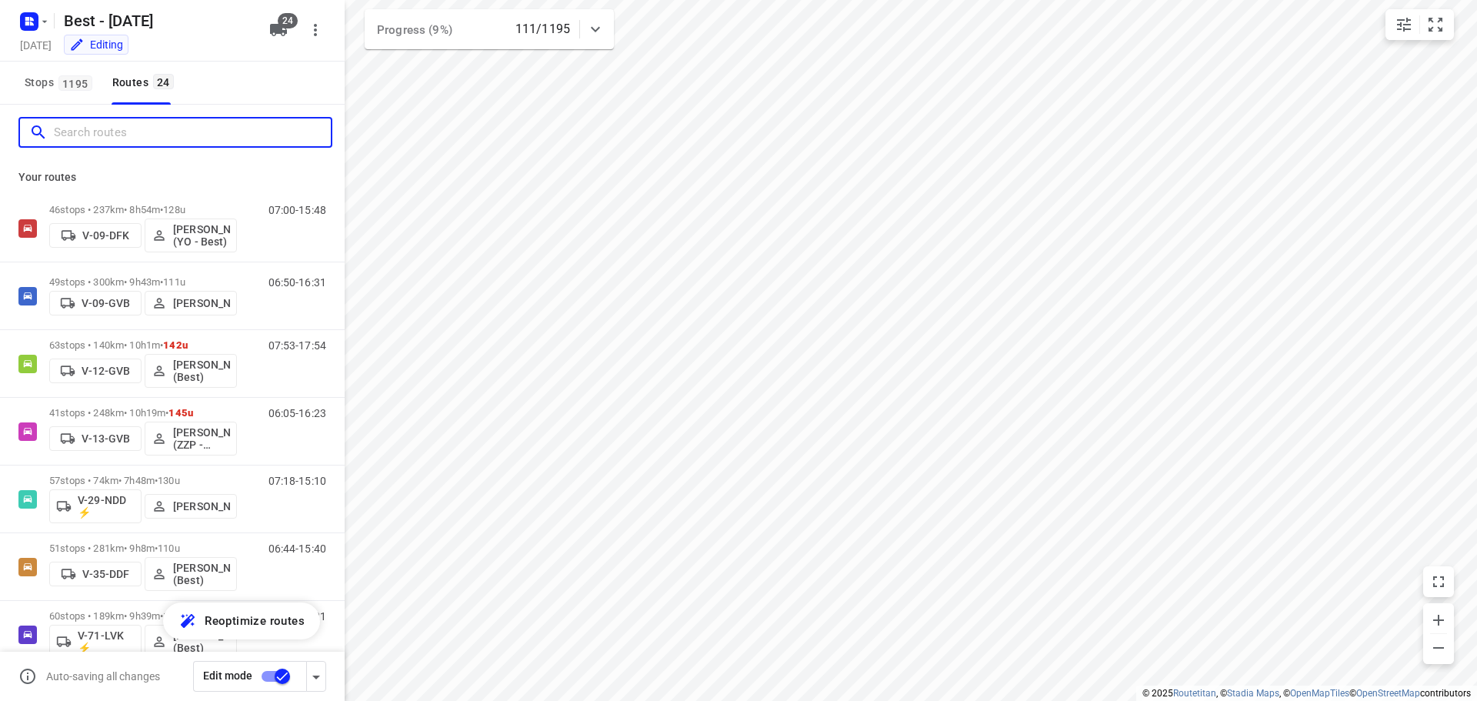
click at [248, 130] on input "Search routes" at bounding box center [192, 133] width 277 height 24
click at [255, 135] on input "Search routes" at bounding box center [192, 133] width 277 height 24
click at [294, 145] on div at bounding box center [175, 132] width 314 height 31
click at [207, 137] on input "Search routes" at bounding box center [192, 133] width 277 height 24
click at [224, 144] on input "Search routes" at bounding box center [192, 133] width 277 height 24
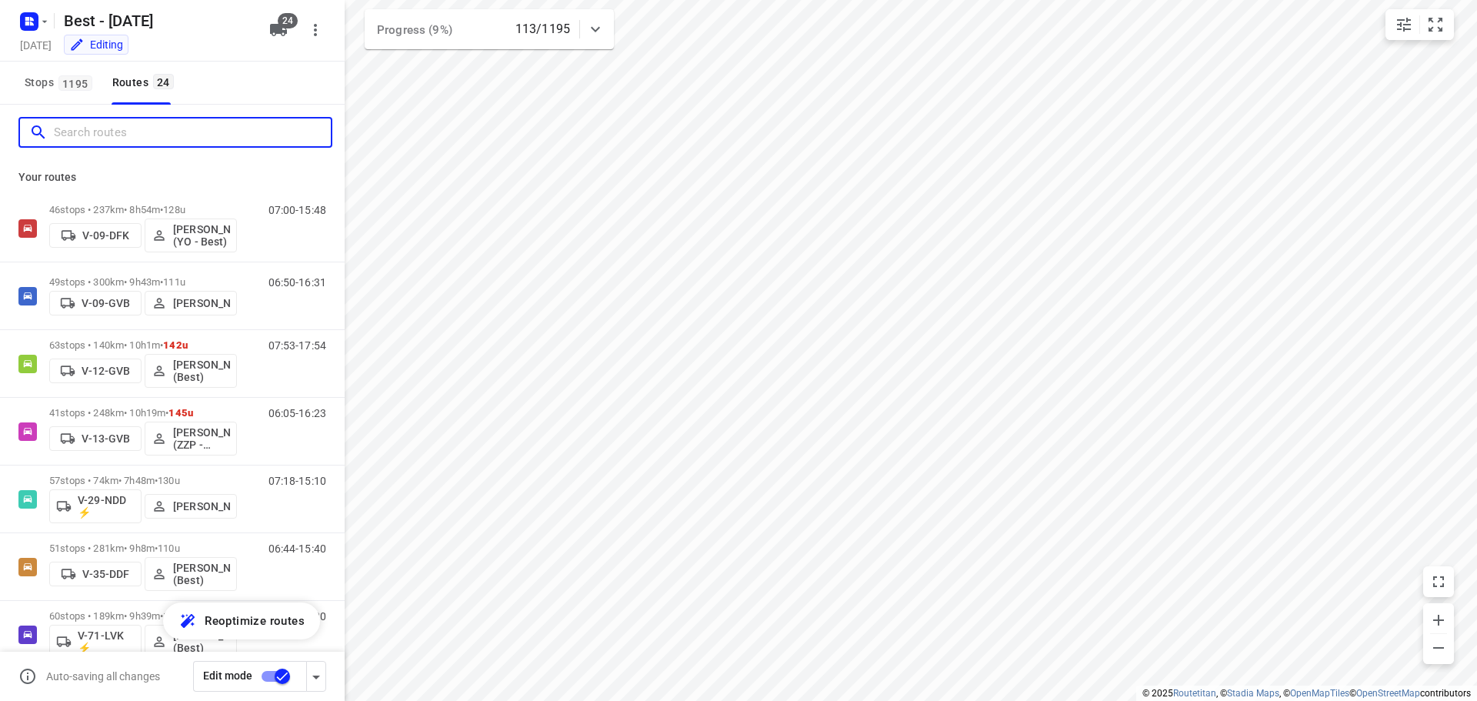
click at [219, 130] on input "Search routes" at bounding box center [192, 133] width 277 height 24
click at [248, 134] on input "Search routes" at bounding box center [192, 133] width 277 height 24
click at [237, 124] on input "Search routes" at bounding box center [192, 133] width 277 height 24
click at [261, 138] on input "Search routes" at bounding box center [192, 133] width 277 height 24
click at [85, 122] on input "Search routes" at bounding box center [192, 133] width 277 height 24
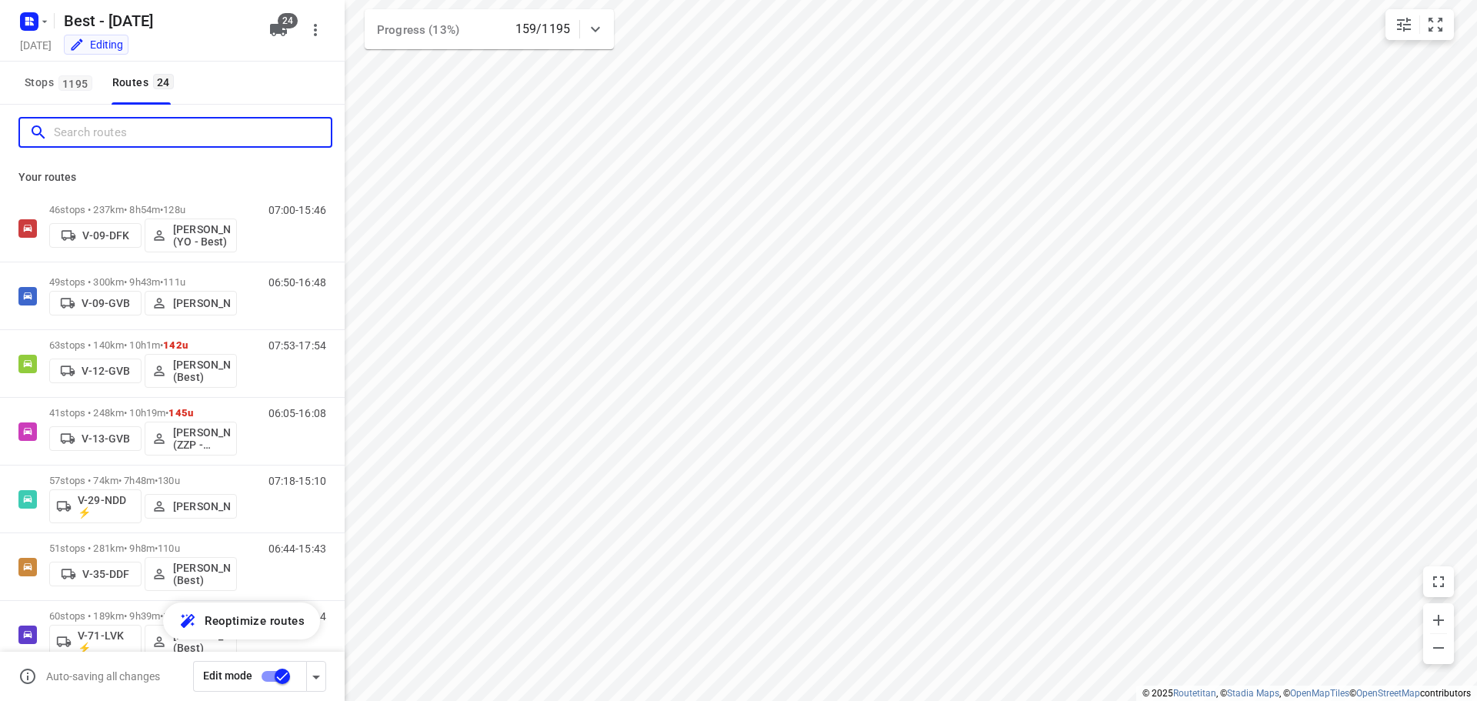
click at [201, 132] on input "Search routes" at bounding box center [192, 133] width 277 height 24
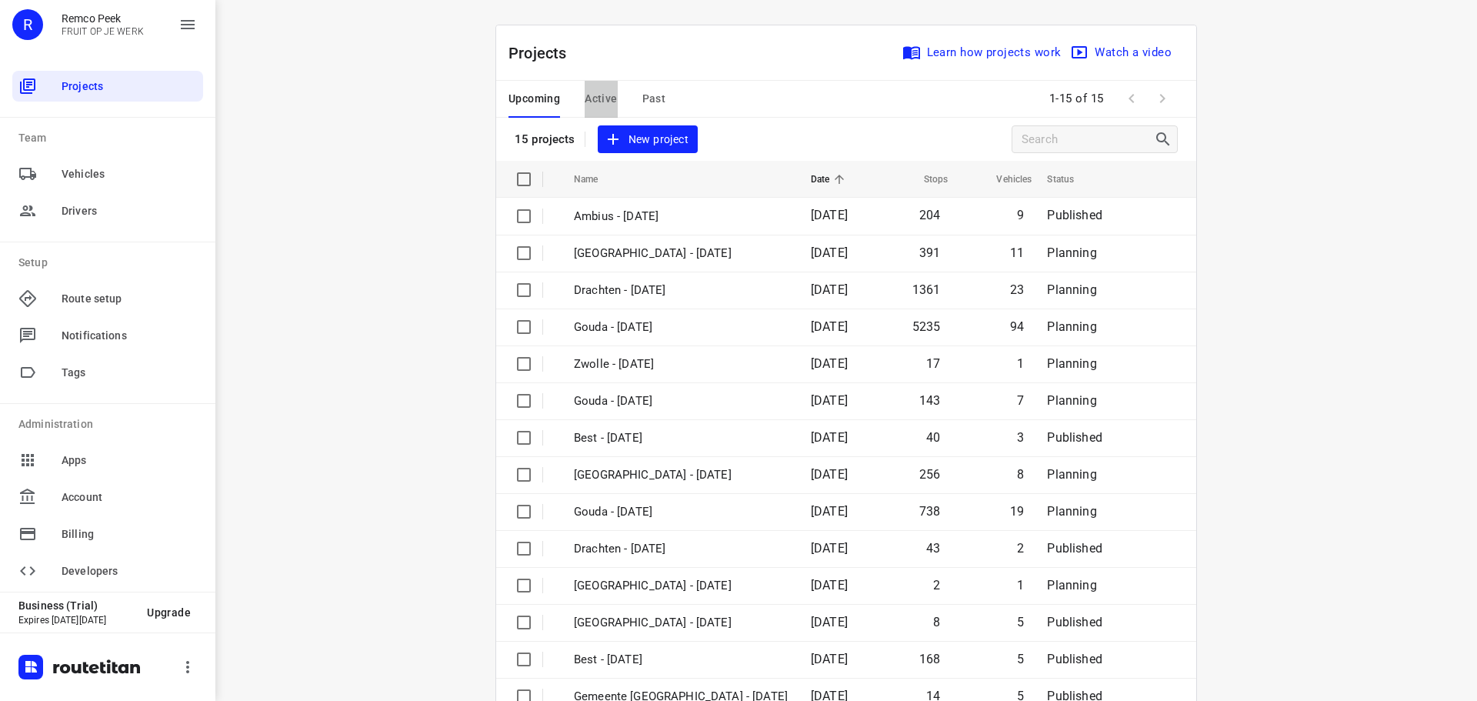
click at [597, 110] on button "Active" at bounding box center [601, 99] width 32 height 37
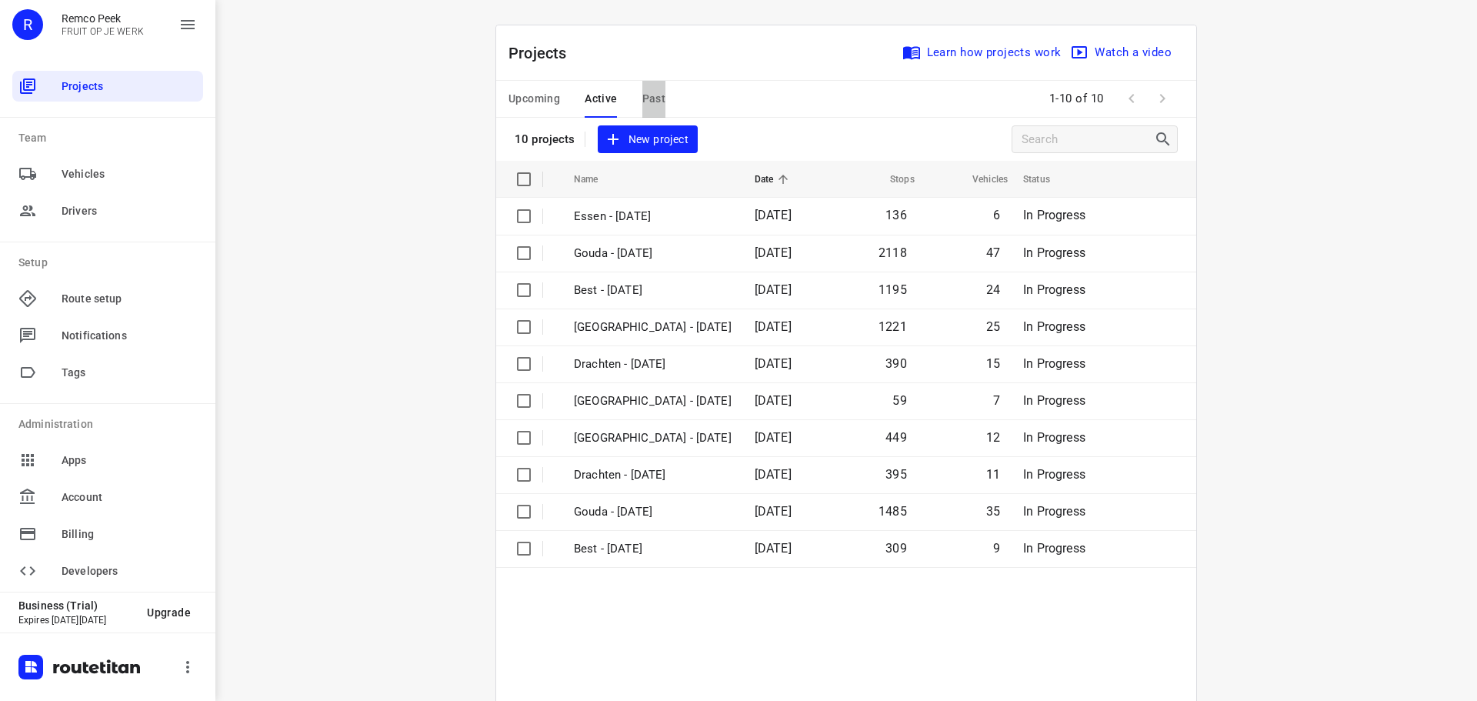
click at [648, 98] on span "Past" at bounding box center [654, 98] width 24 height 19
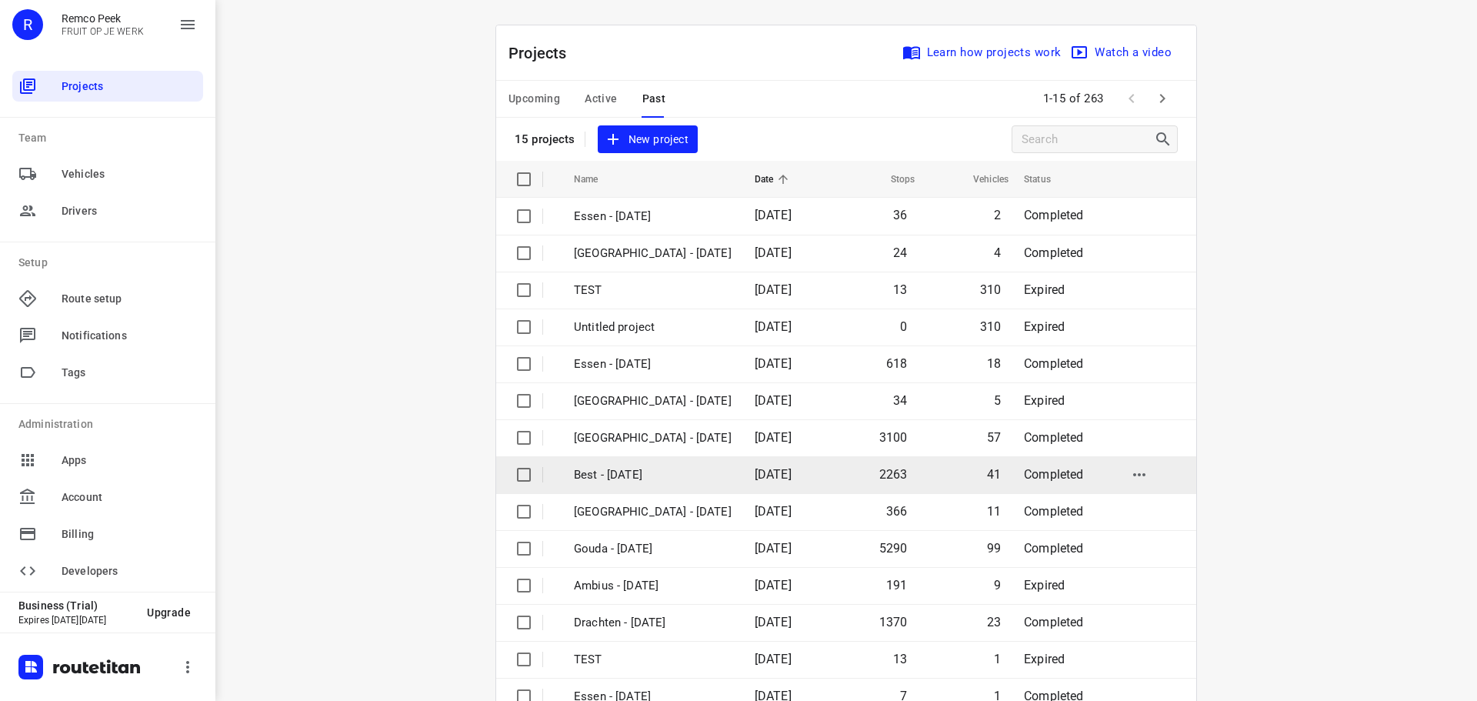
click at [665, 468] on p "Best - [DATE]" at bounding box center [653, 475] width 158 height 18
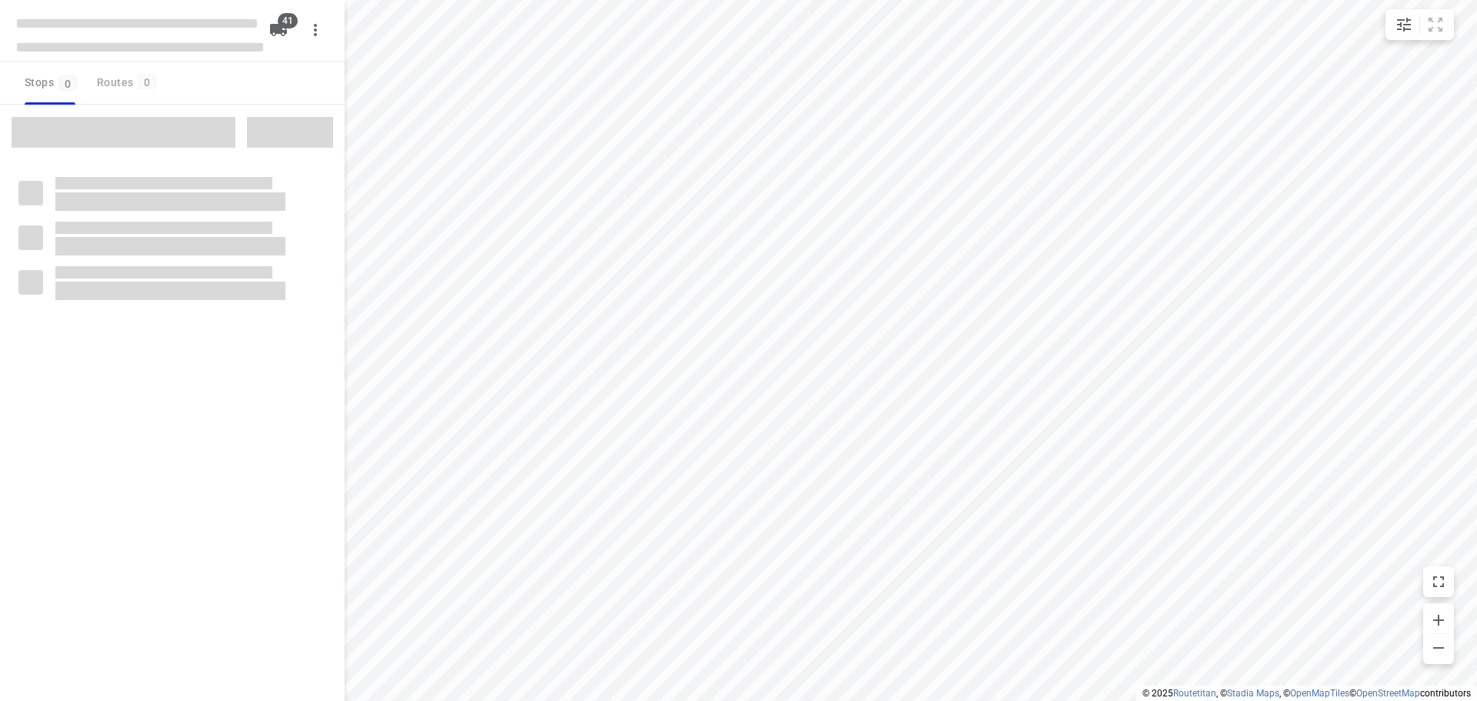
checkbox input "true"
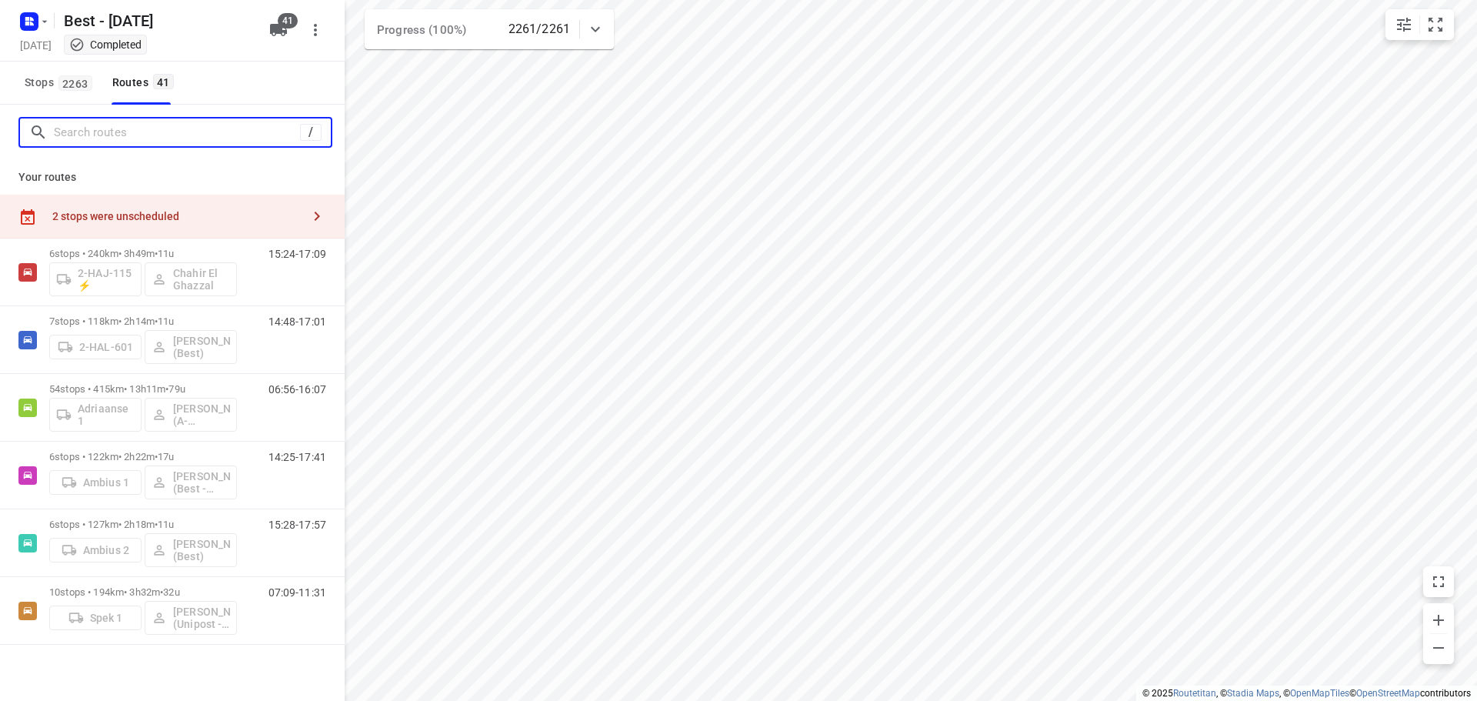
click at [182, 131] on input "Search routes" at bounding box center [177, 133] width 246 height 24
type input "k"
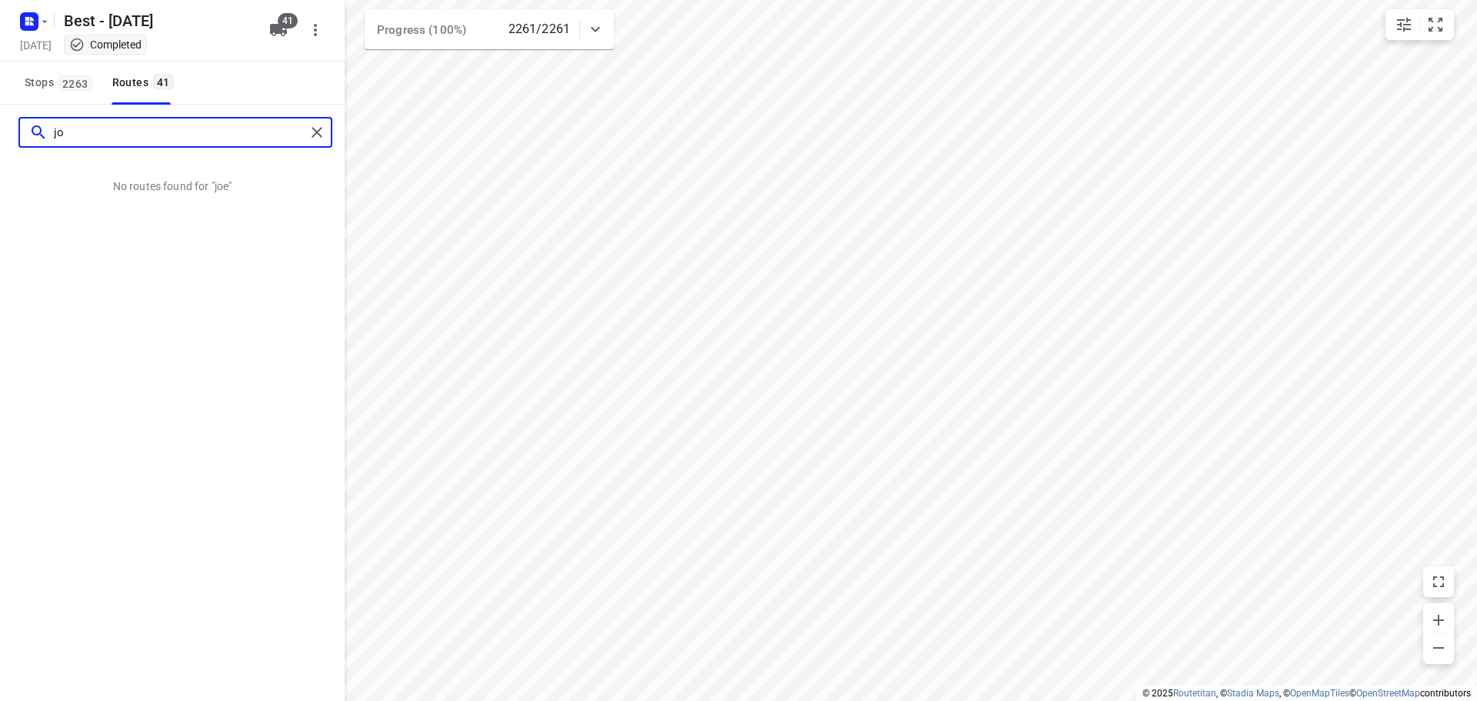
type input "j"
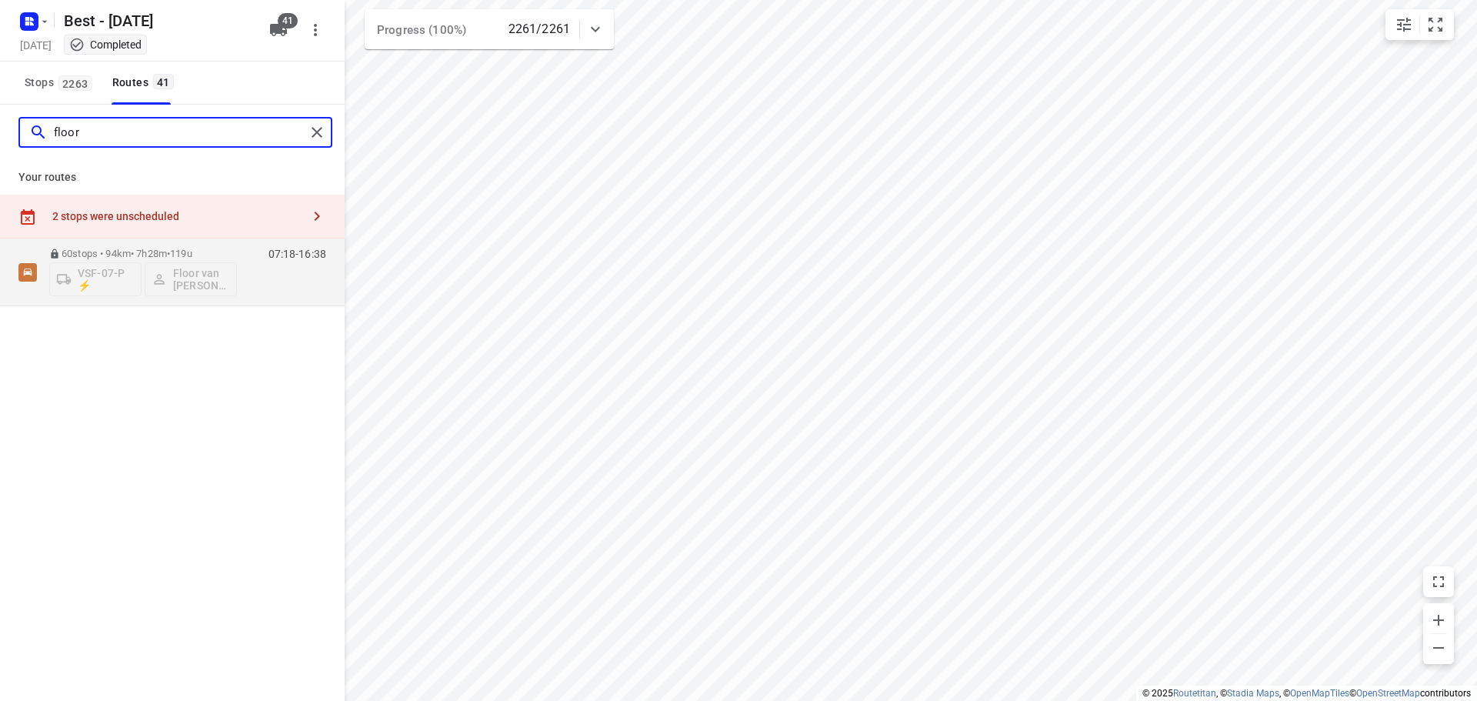
type input "floor"
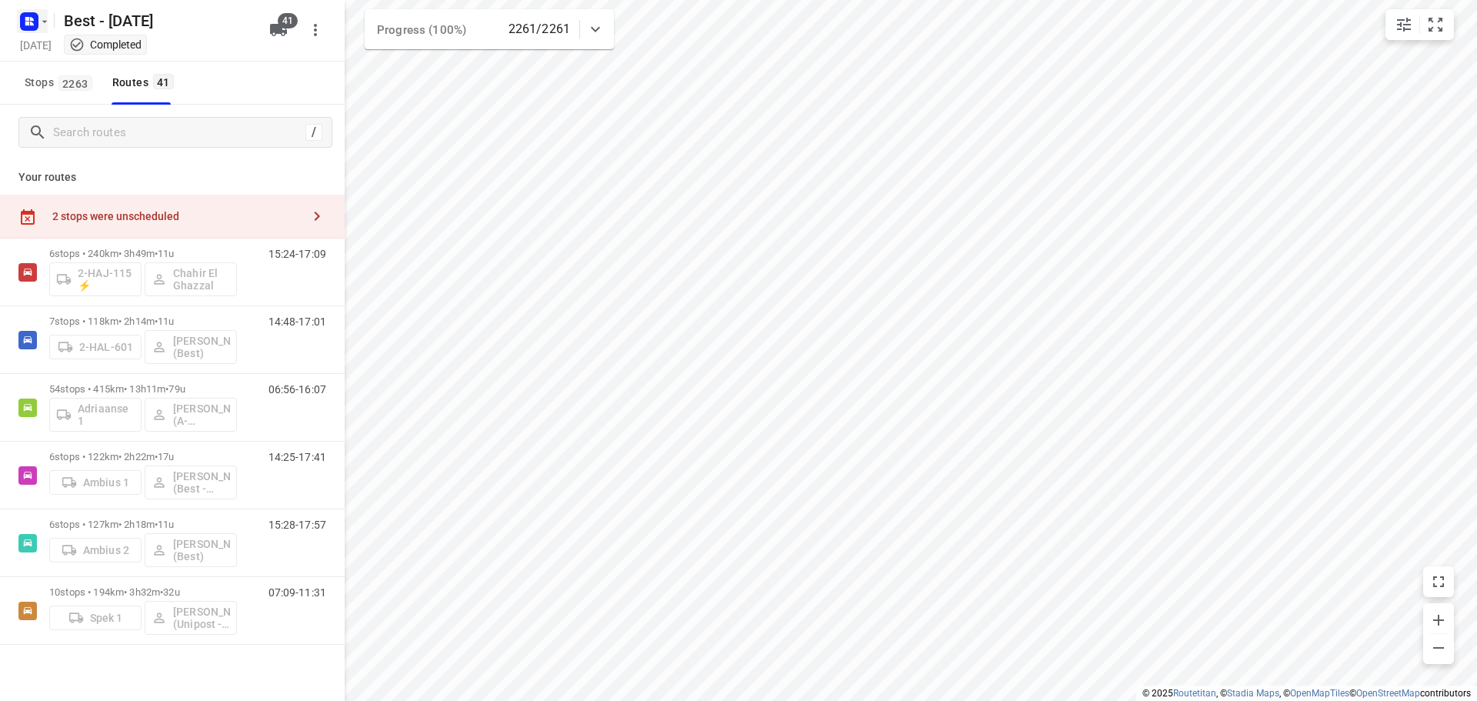
click at [33, 32] on icon "button" at bounding box center [29, 21] width 25 height 25
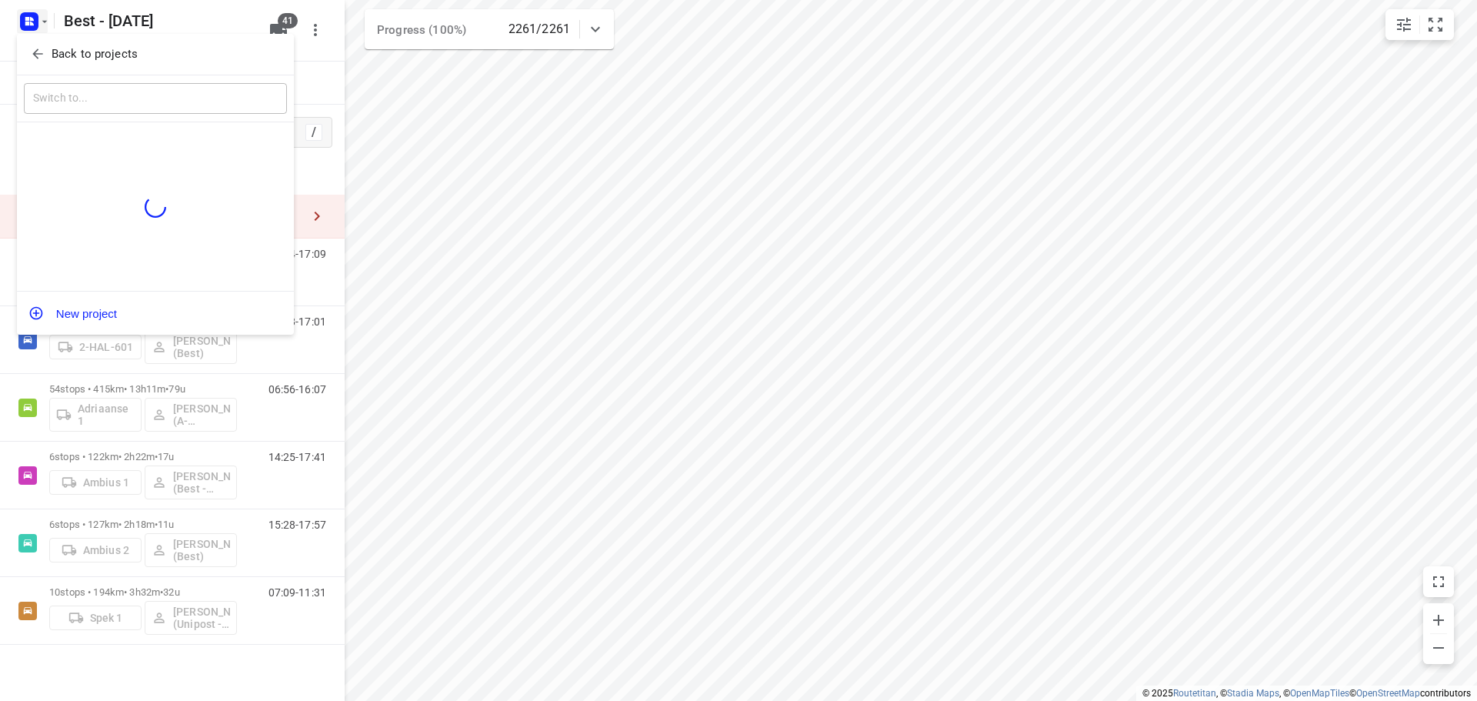
click at [581, 115] on div at bounding box center [738, 350] width 1477 height 701
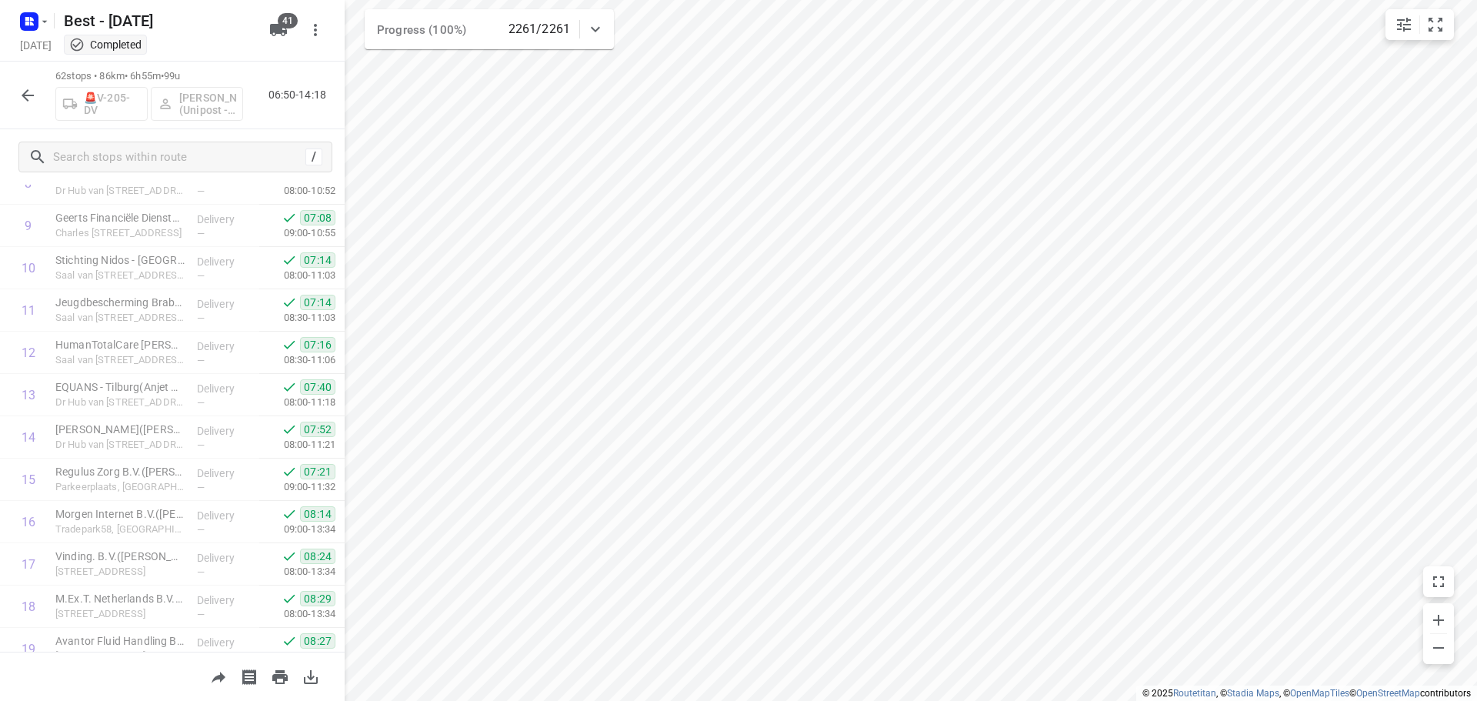
scroll to position [25, 0]
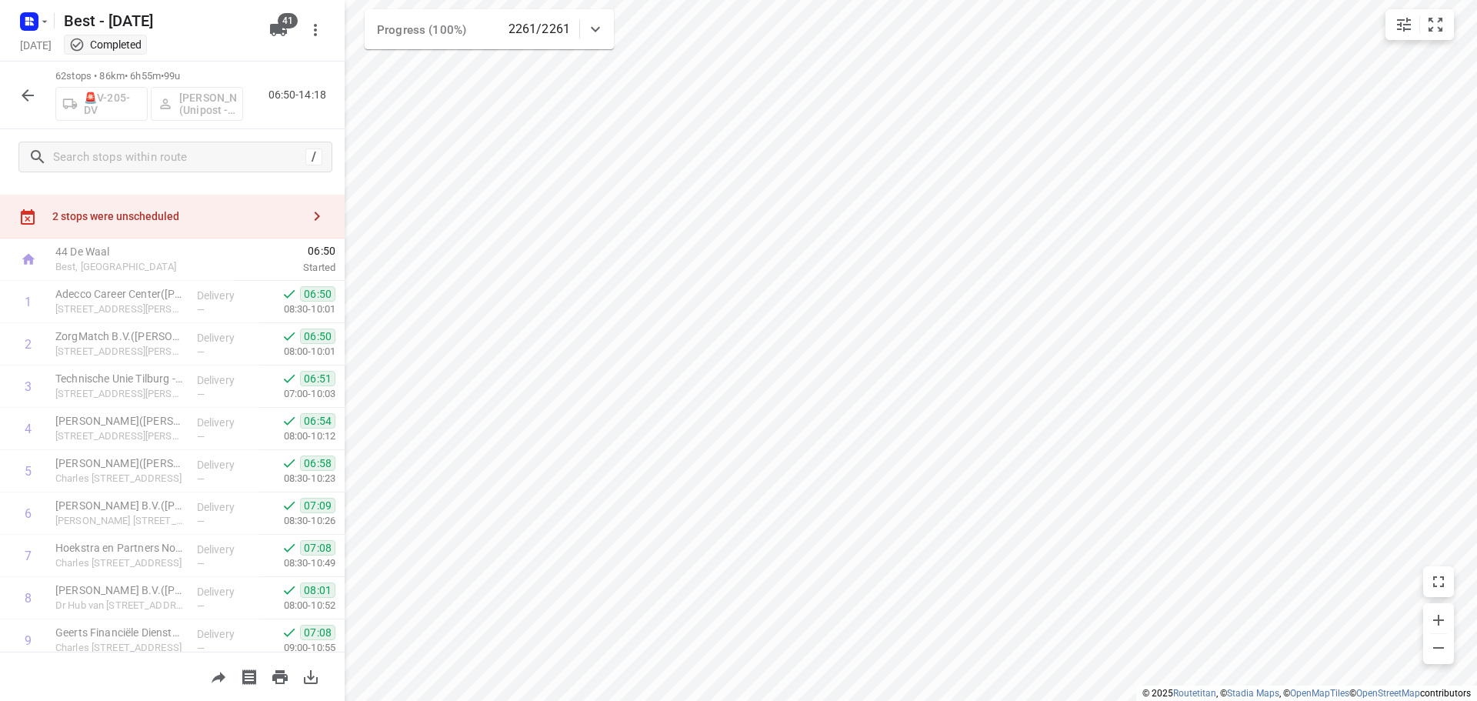
click at [159, 222] on div "2 stops were unscheduled" at bounding box center [176, 216] width 249 height 12
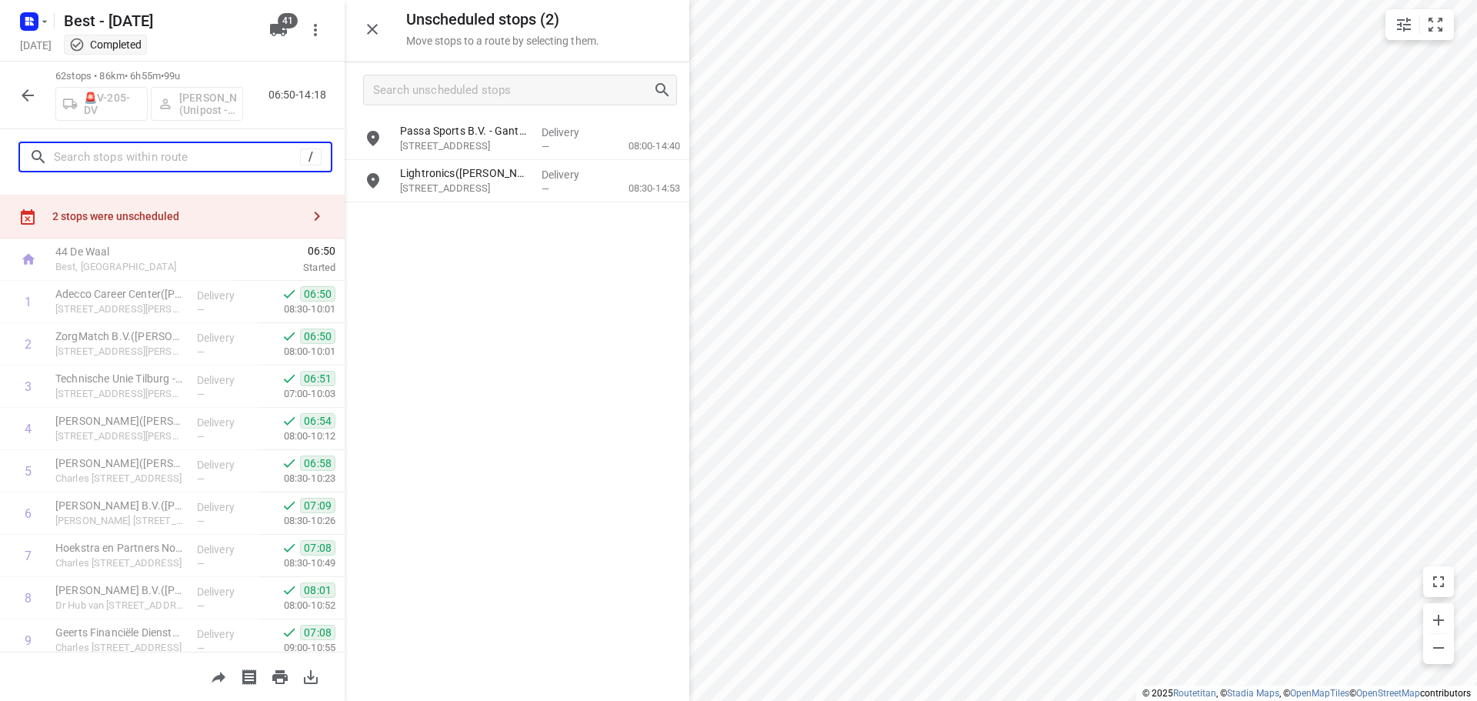
click at [165, 162] on input "text" at bounding box center [177, 157] width 246 height 24
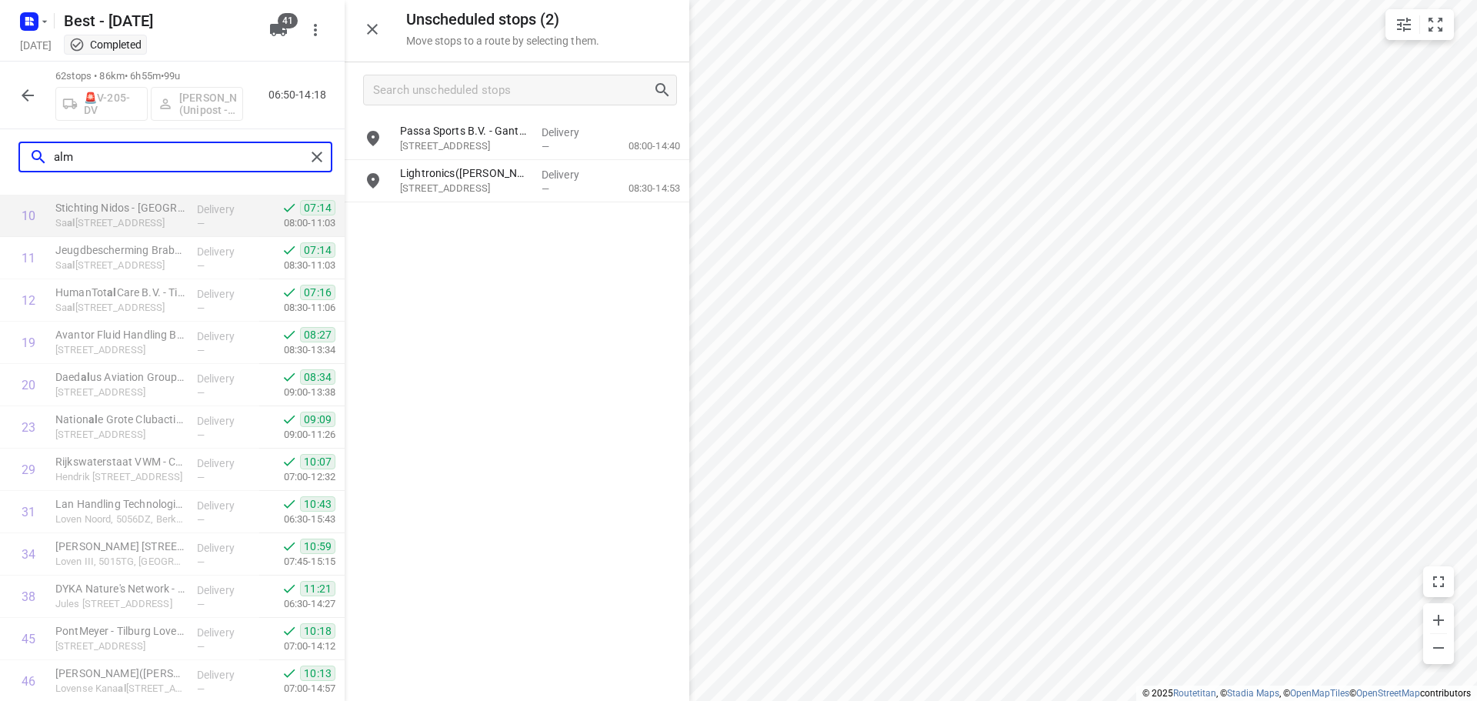
scroll to position [0, 0]
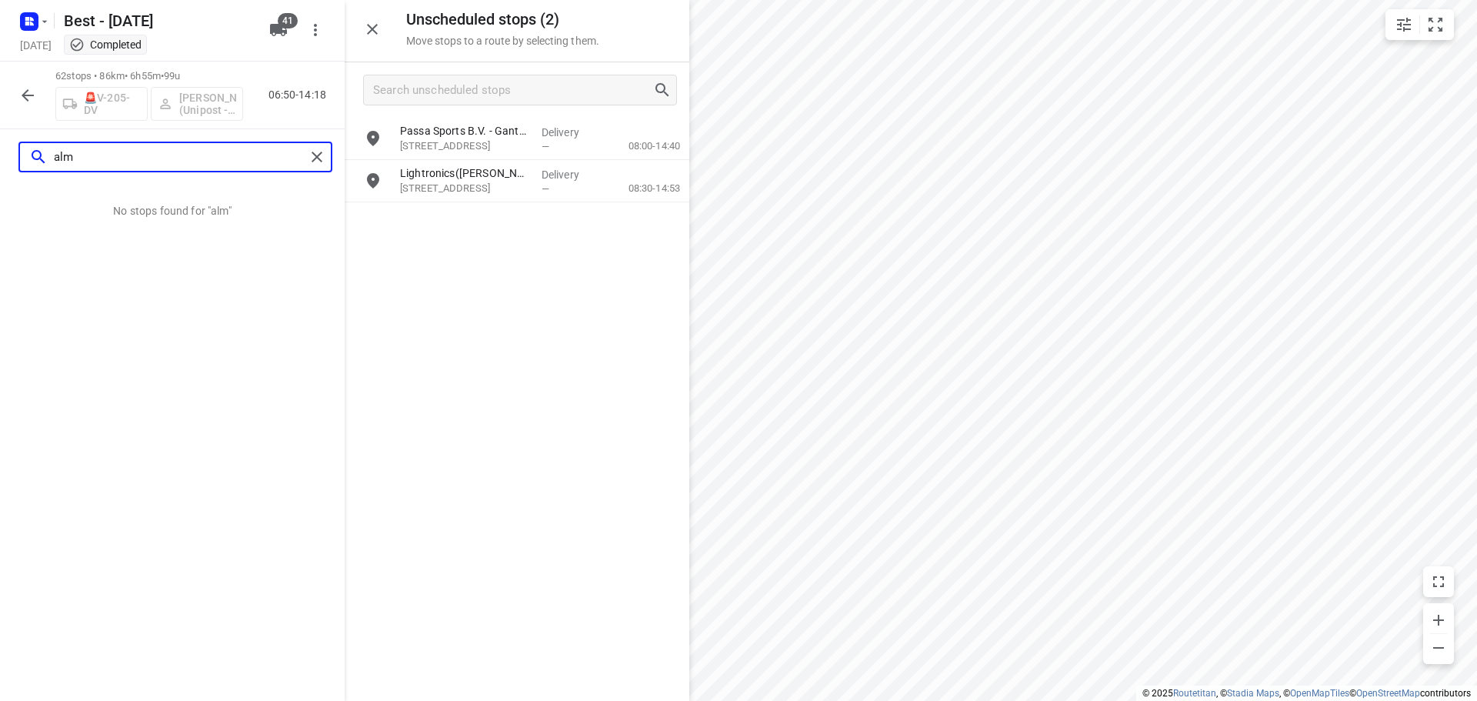
type input "alm"
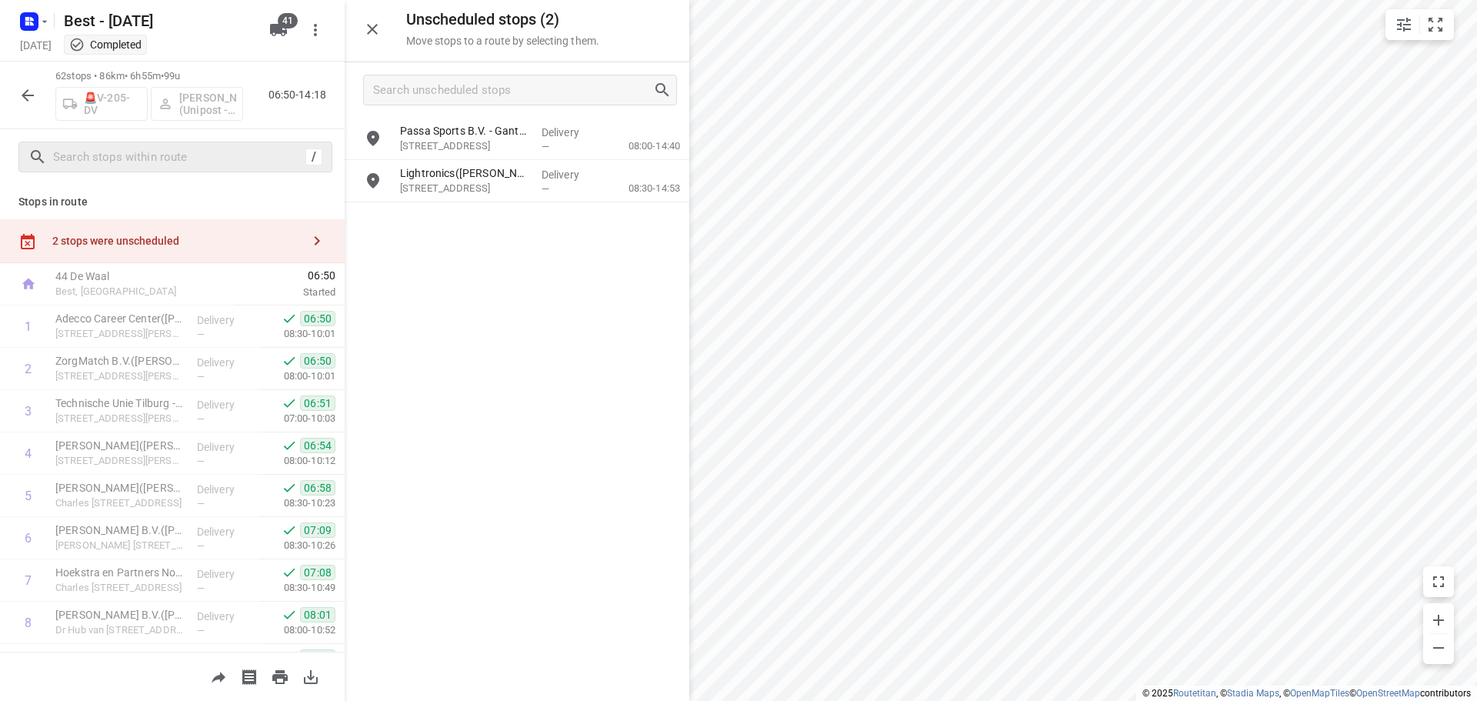
click at [24, 105] on button "button" at bounding box center [27, 95] width 31 height 31
click at [195, 160] on input "text" at bounding box center [177, 157] width 246 height 24
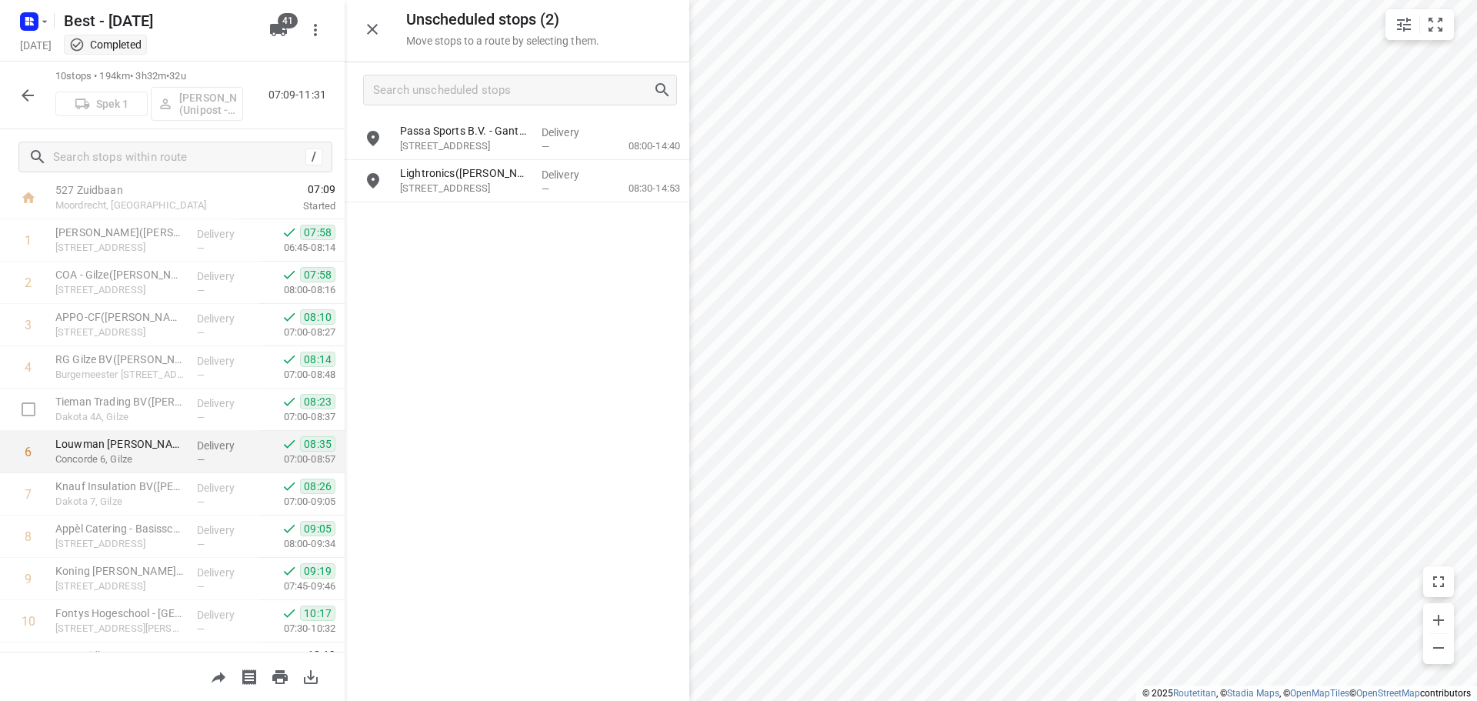
scroll to position [119, 0]
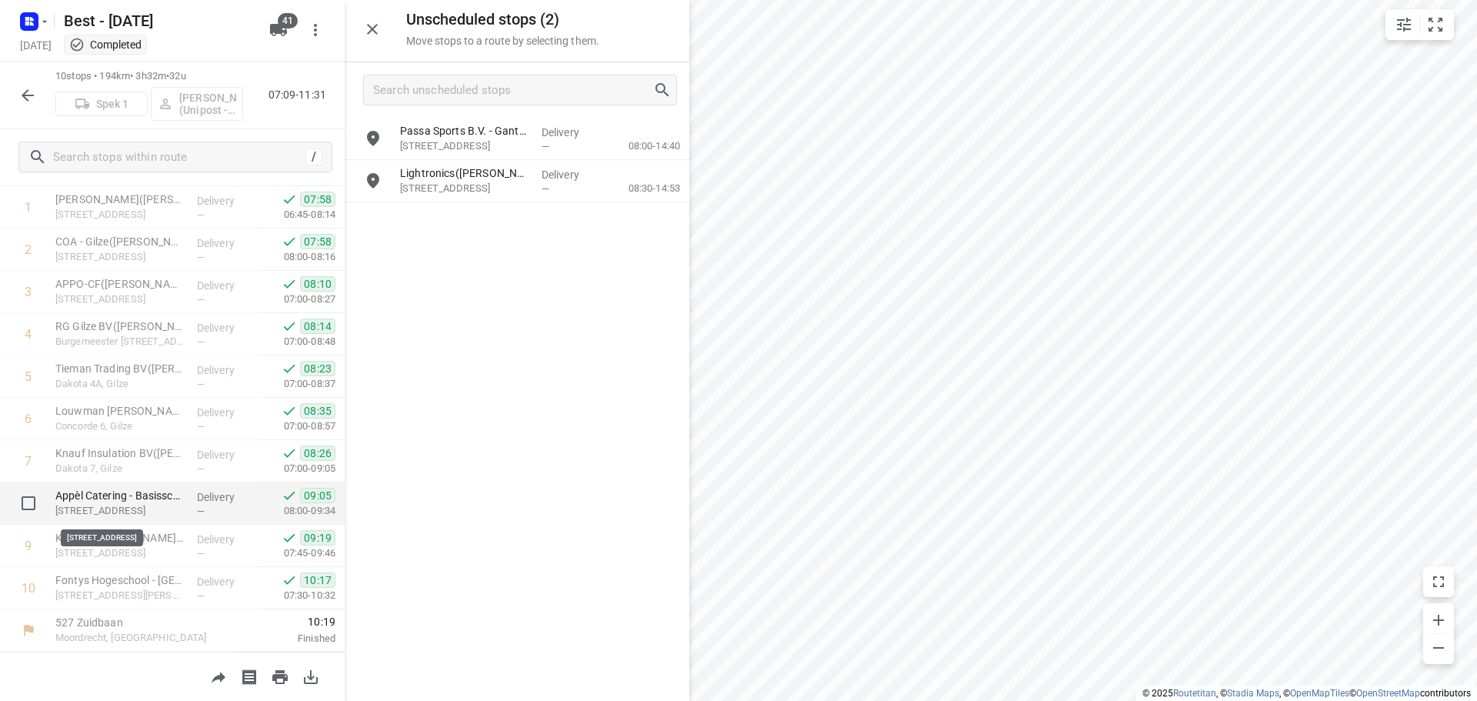
click at [142, 504] on p "[STREET_ADDRESS]" at bounding box center [119, 510] width 129 height 15
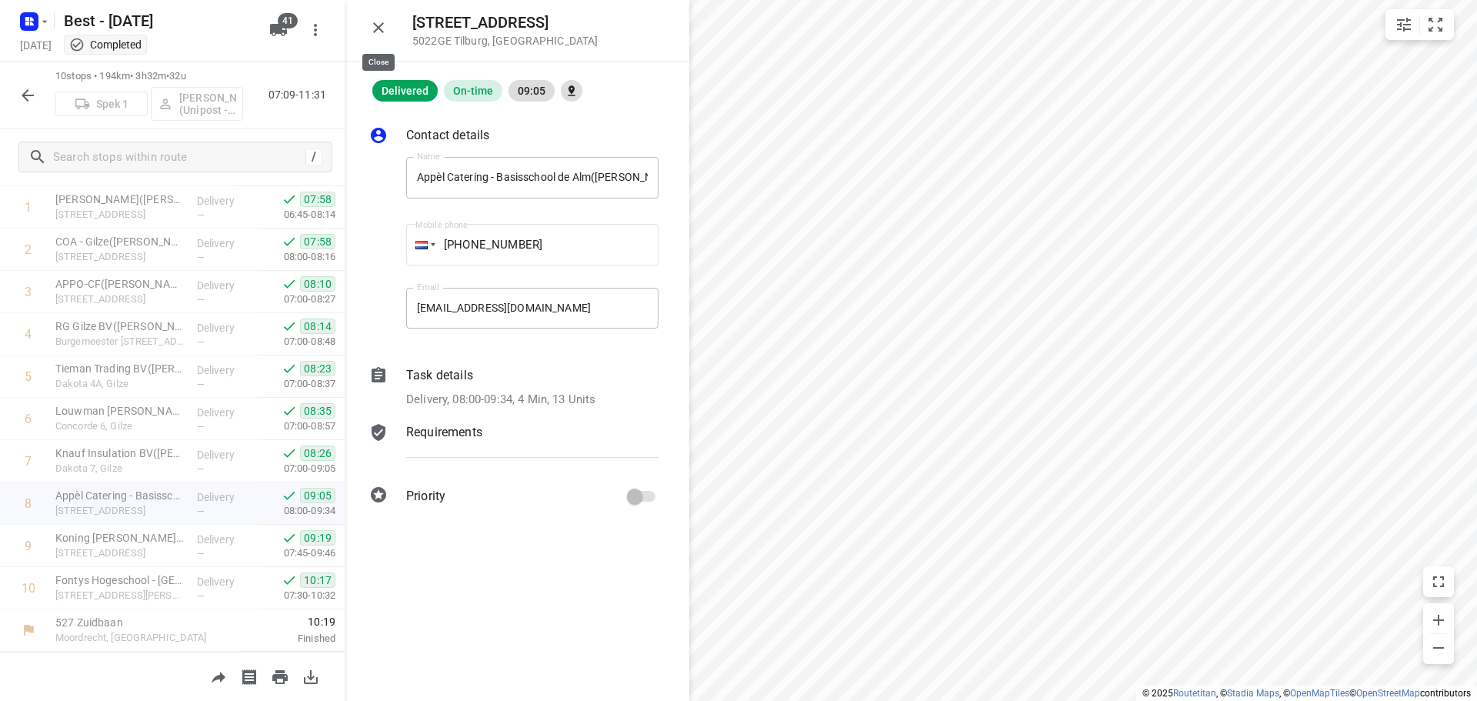
click at [372, 24] on icon "button" at bounding box center [378, 27] width 18 height 18
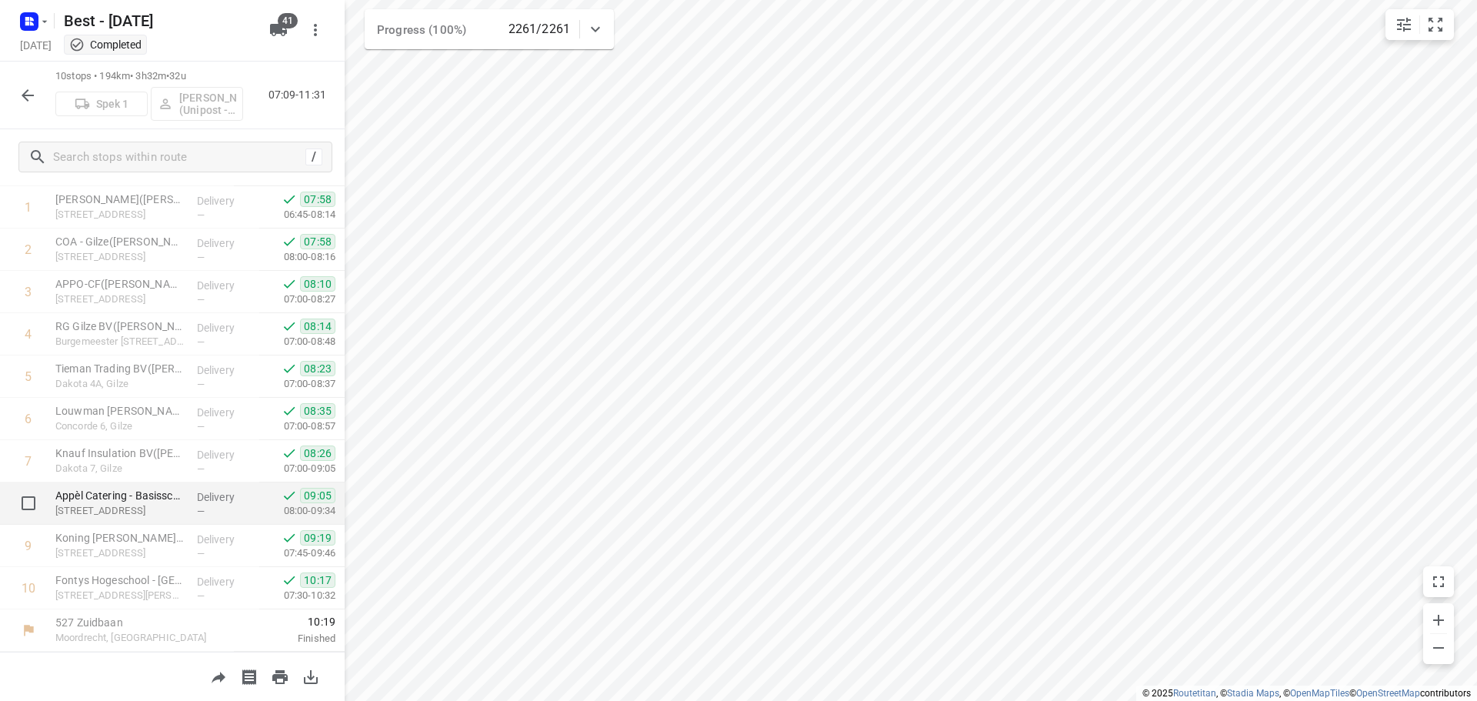
click at [191, 494] on div "Delivery —" at bounding box center [225, 503] width 69 height 42
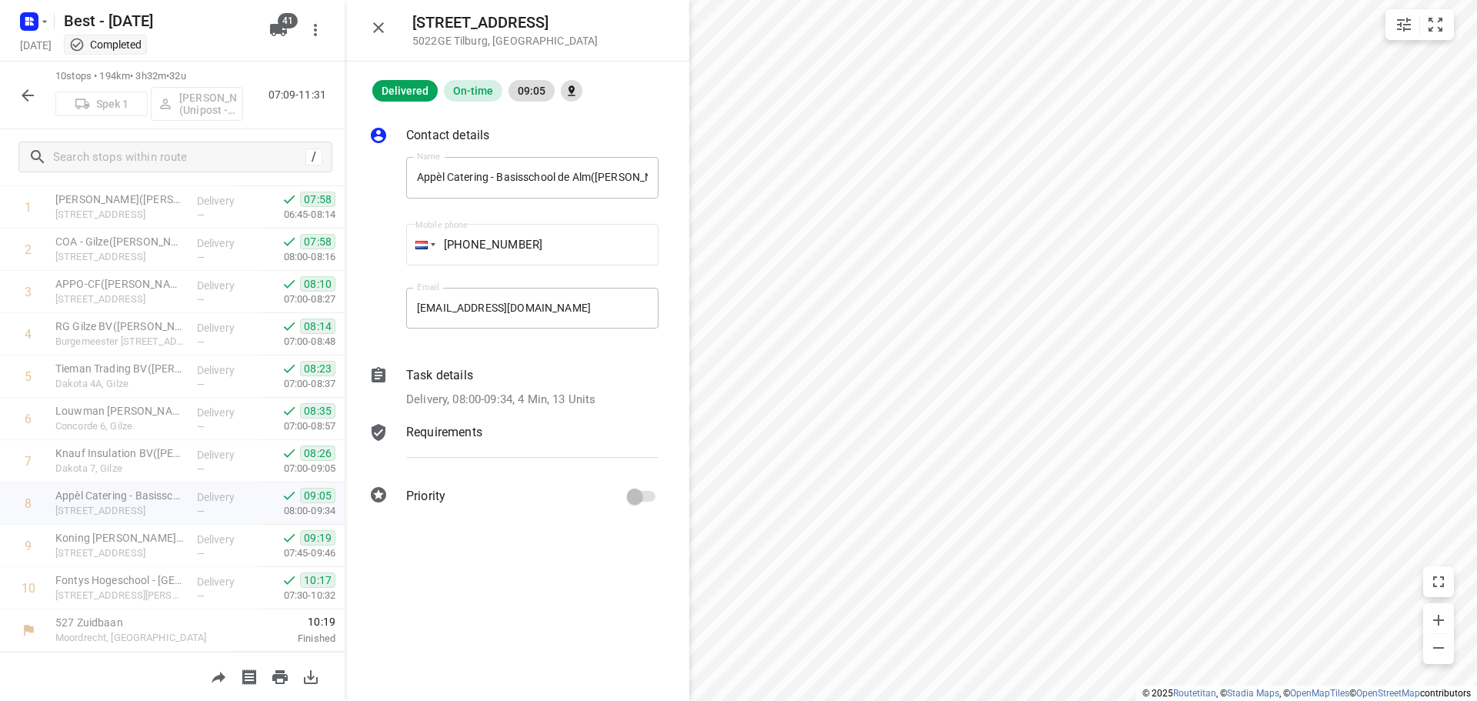
click at [577, 422] on div "Contact details Name Appèl Catering - Basisschool de Alm([PERSON_NAME]) Name Mo…" at bounding box center [517, 319] width 345 height 434
click at [584, 405] on p "Delivery, 08:00-09:34, 4 Min, 13 Units" at bounding box center [500, 400] width 189 height 18
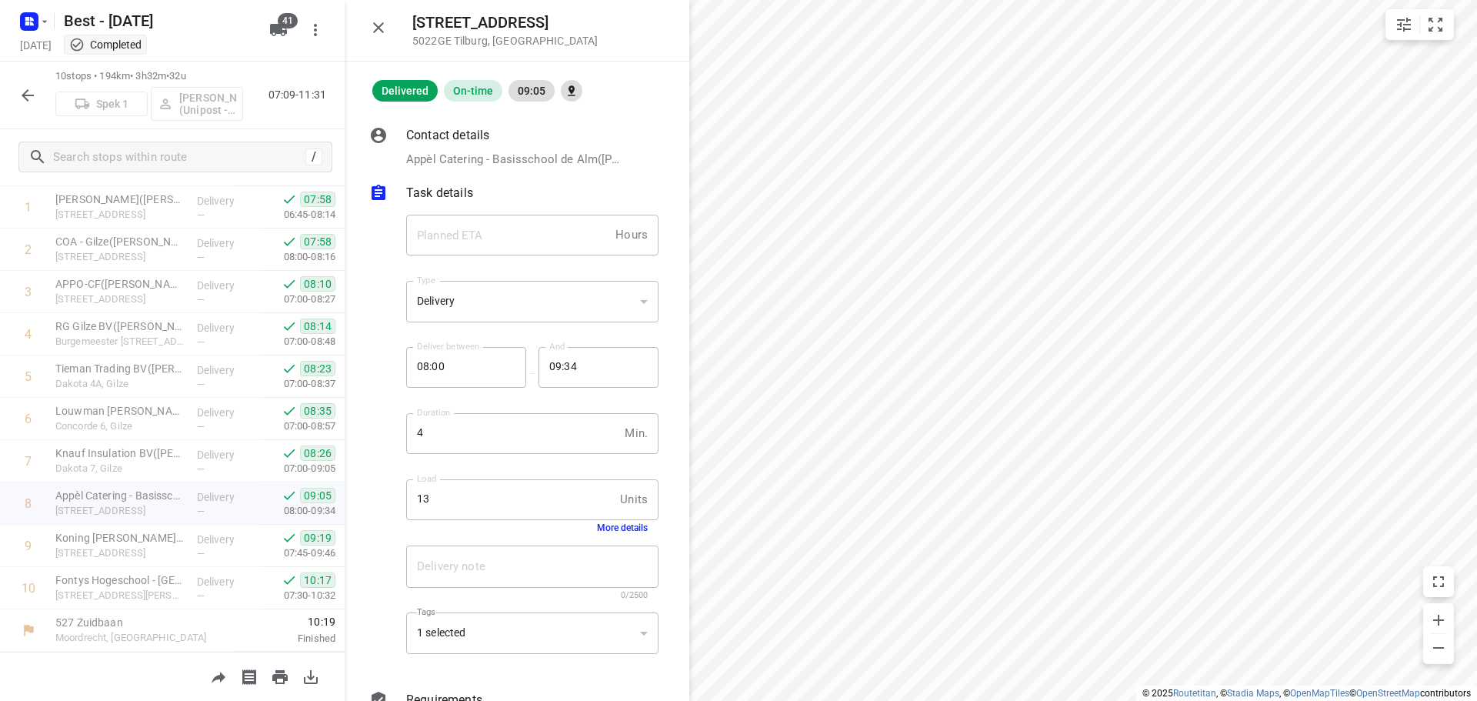
click at [611, 527] on button "More details" at bounding box center [622, 527] width 51 height 11
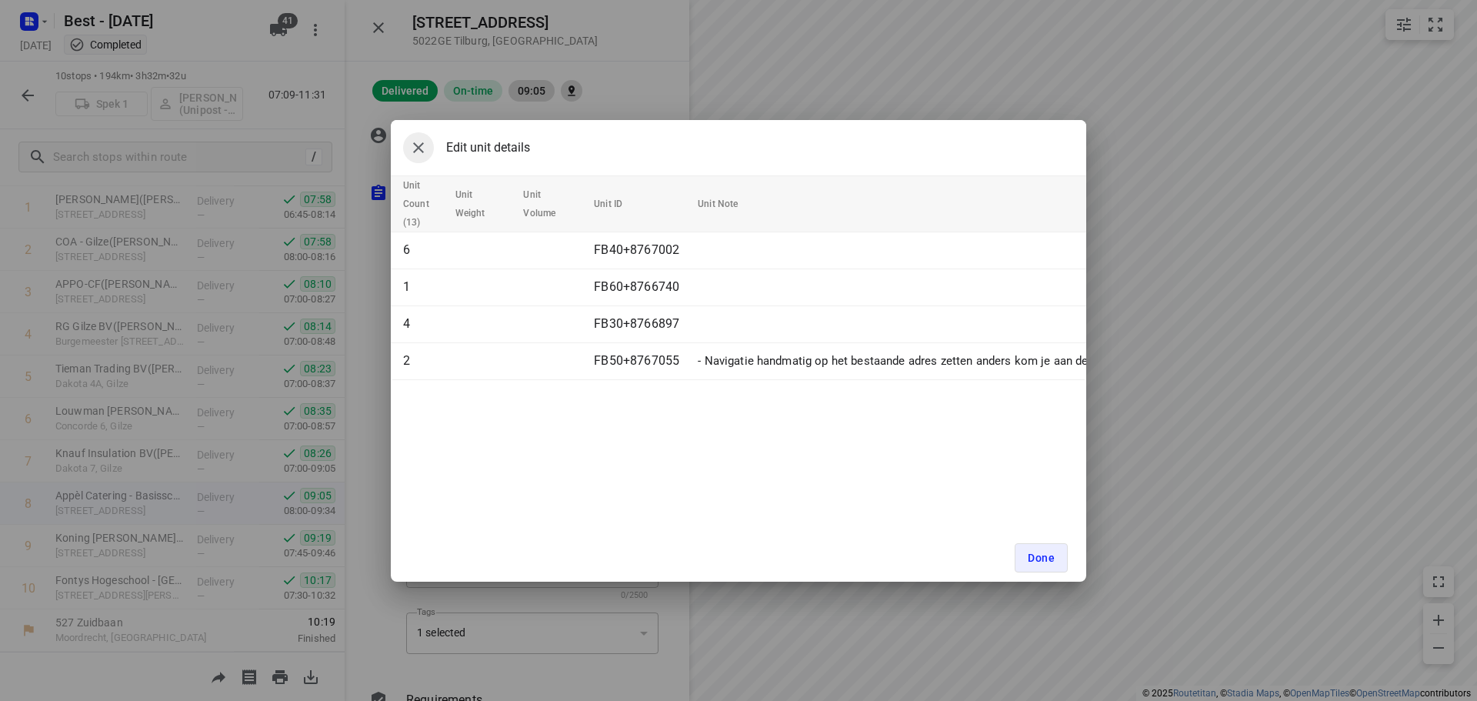
click at [415, 138] on icon "button" at bounding box center [418, 147] width 18 height 18
